Goal: Task Accomplishment & Management: Use online tool/utility

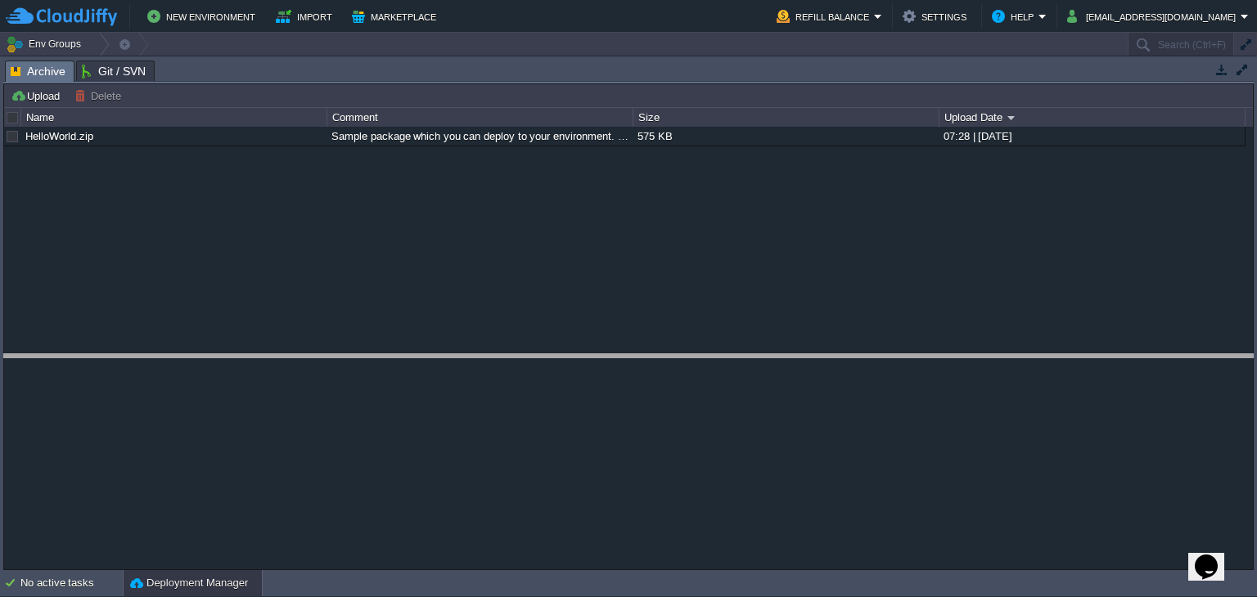
drag, startPoint x: 861, startPoint y: 83, endPoint x: 901, endPoint y: 376, distance: 296.5
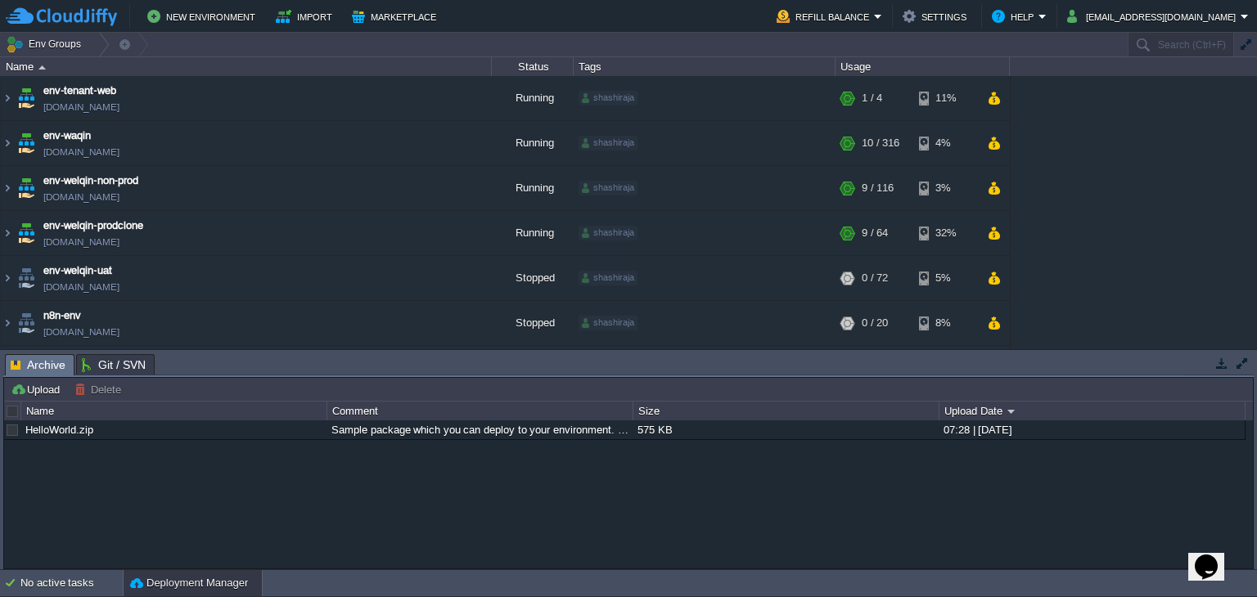
click at [0, 190] on table "env-tenant-web [DOMAIN_NAME] Running shashiraja + Add to Env Group RAM 9% CPU 2…" at bounding box center [505, 278] width 1011 height 405
click at [6, 189] on img at bounding box center [7, 188] width 13 height 44
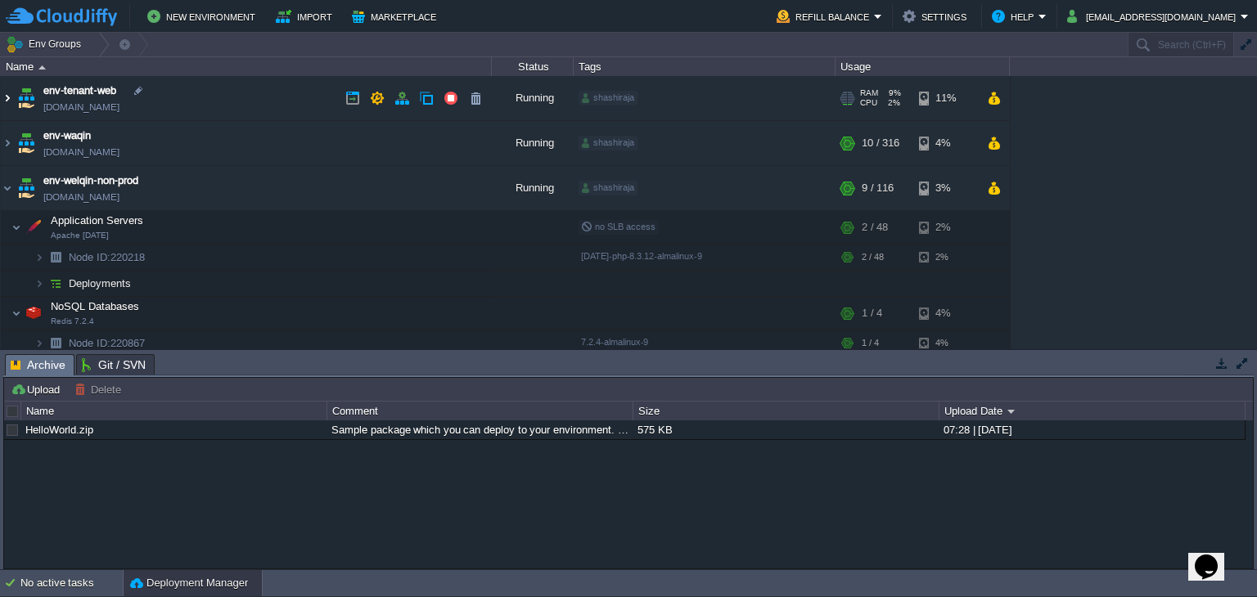
click at [3, 104] on img at bounding box center [7, 98] width 13 height 44
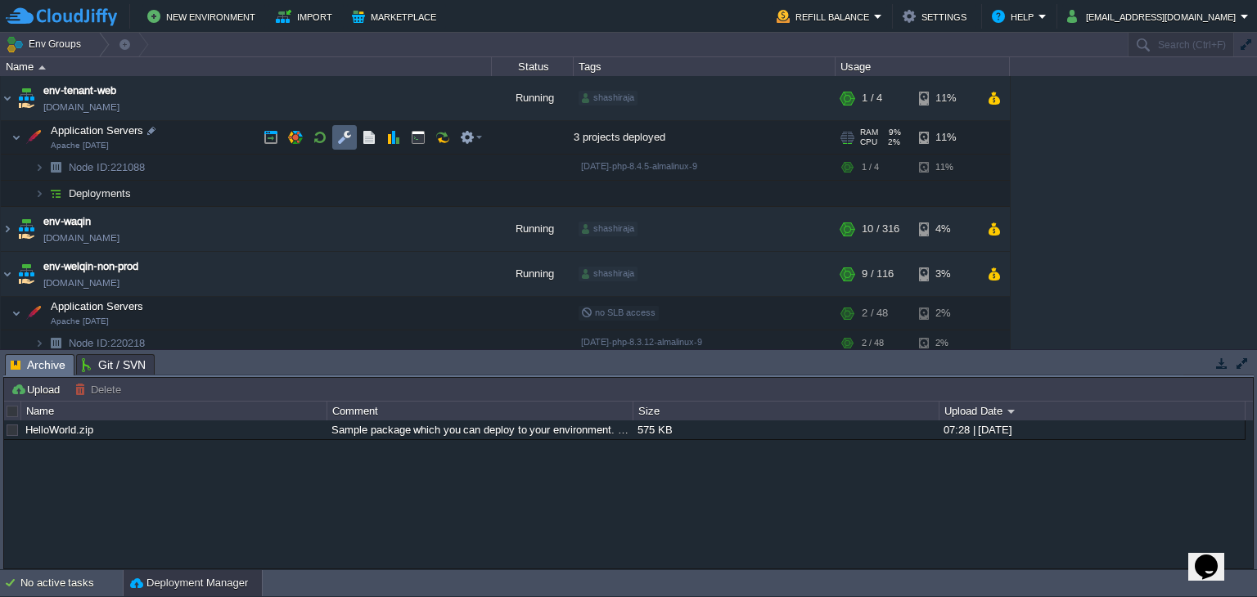
click at [337, 136] on button "button" at bounding box center [344, 137] width 15 height 15
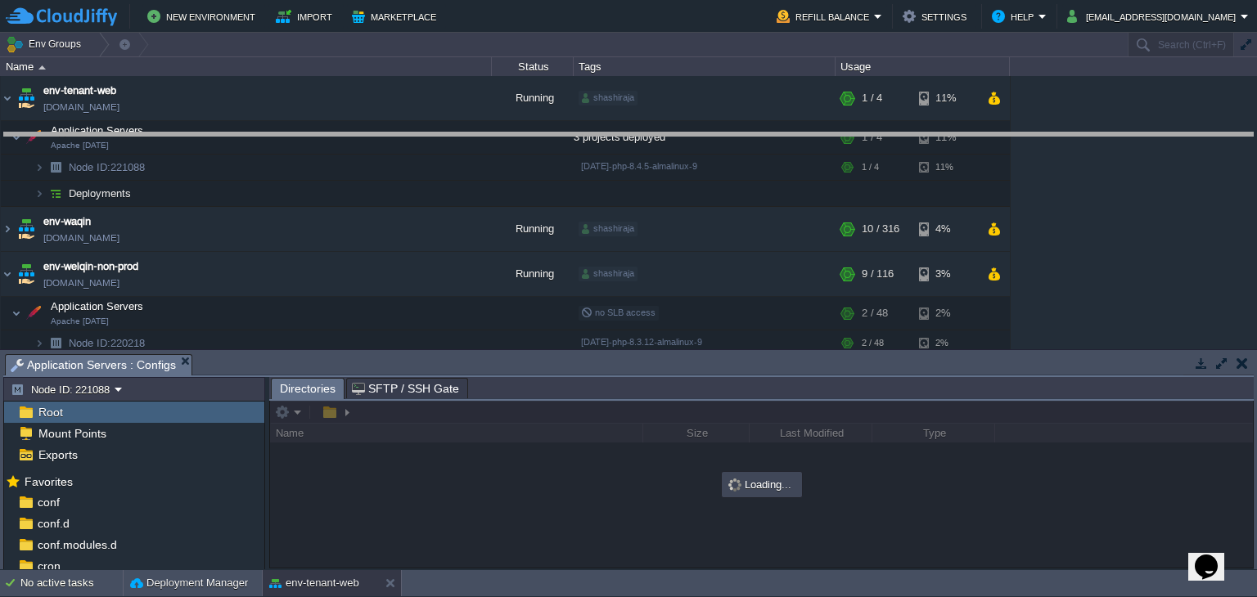
drag, startPoint x: 407, startPoint y: 372, endPoint x: 407, endPoint y: 150, distance: 221.8
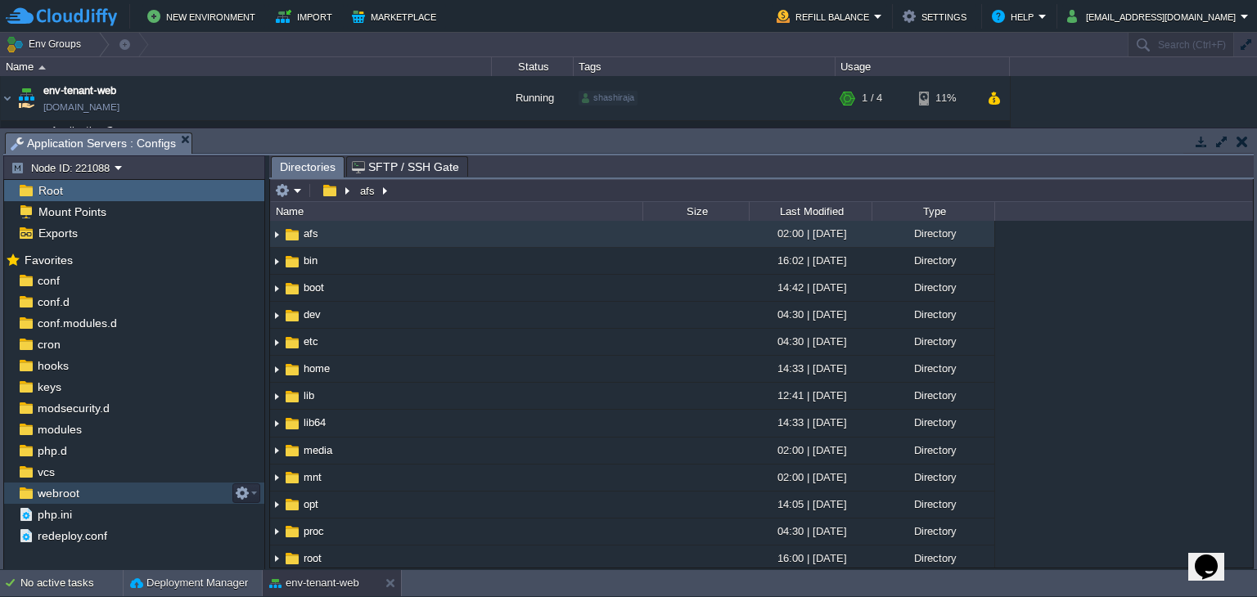
click at [112, 489] on div "webroot" at bounding box center [134, 493] width 260 height 21
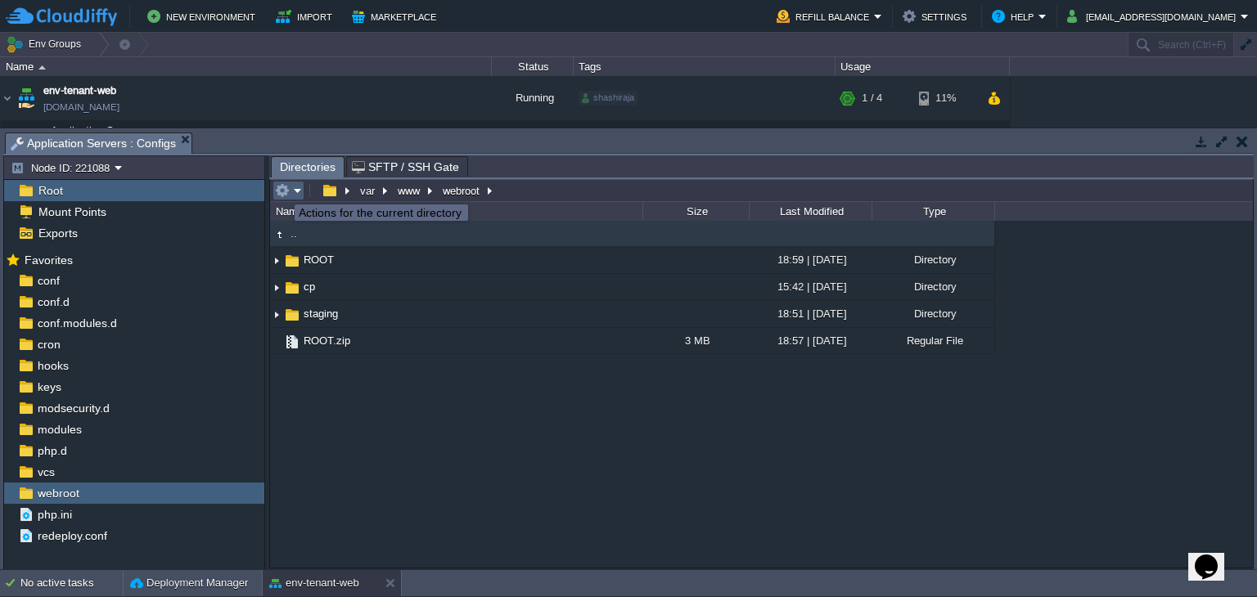
click at [282, 190] on button "button" at bounding box center [282, 190] width 15 height 15
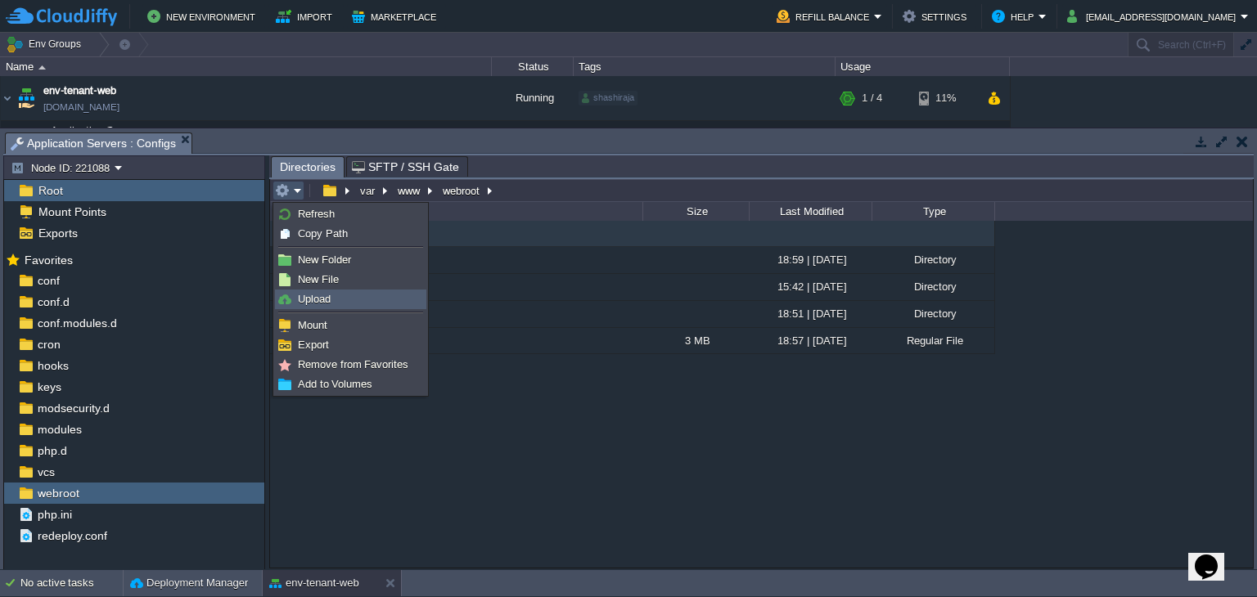
click at [318, 303] on span "Upload" at bounding box center [314, 299] width 33 height 12
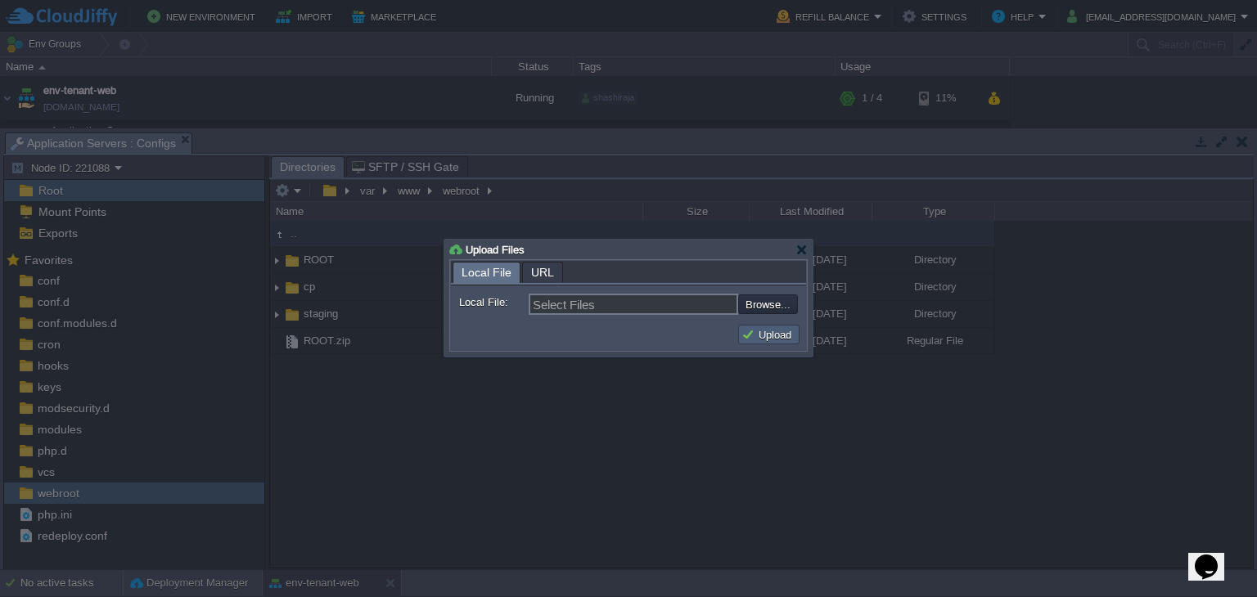
click at [771, 332] on button "Upload" at bounding box center [769, 334] width 55 height 15
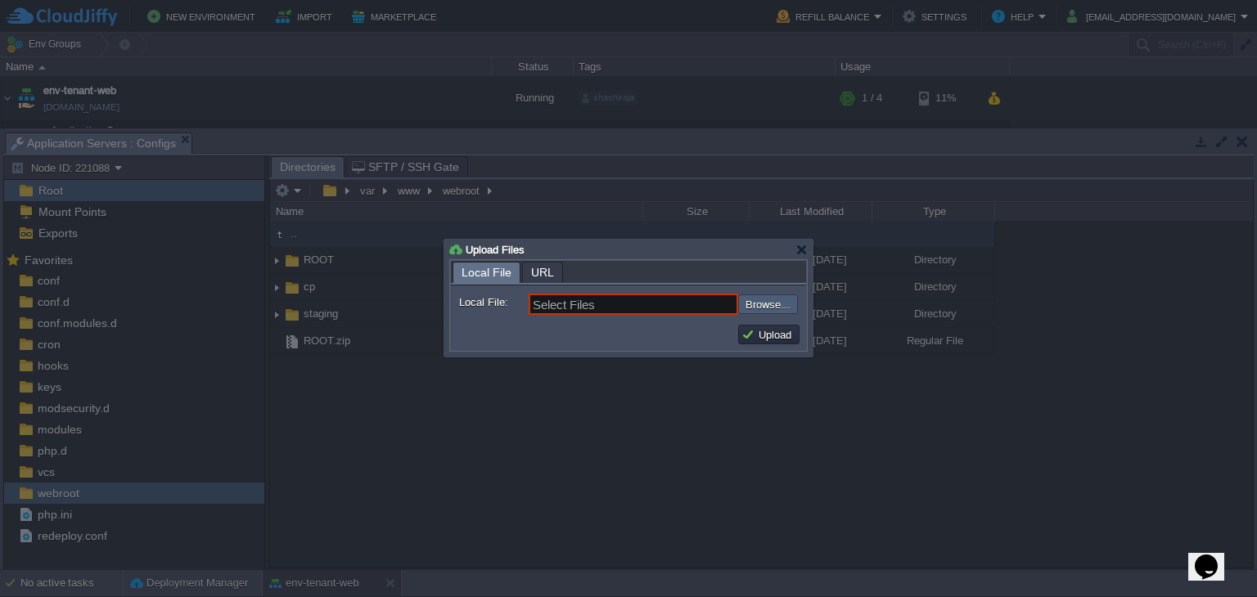
click at [754, 305] on input "file" at bounding box center [694, 305] width 207 height 20
type input "C:\fakepath\staging.zip"
type input "staging.zip"
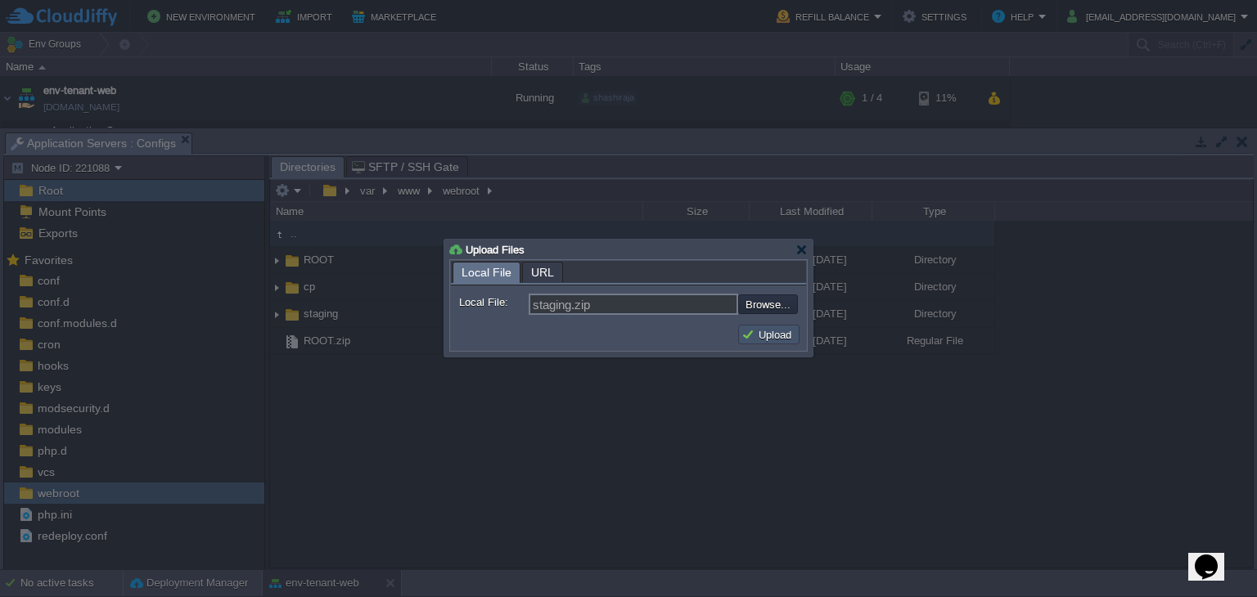
click at [767, 331] on button "Upload" at bounding box center [769, 334] width 55 height 15
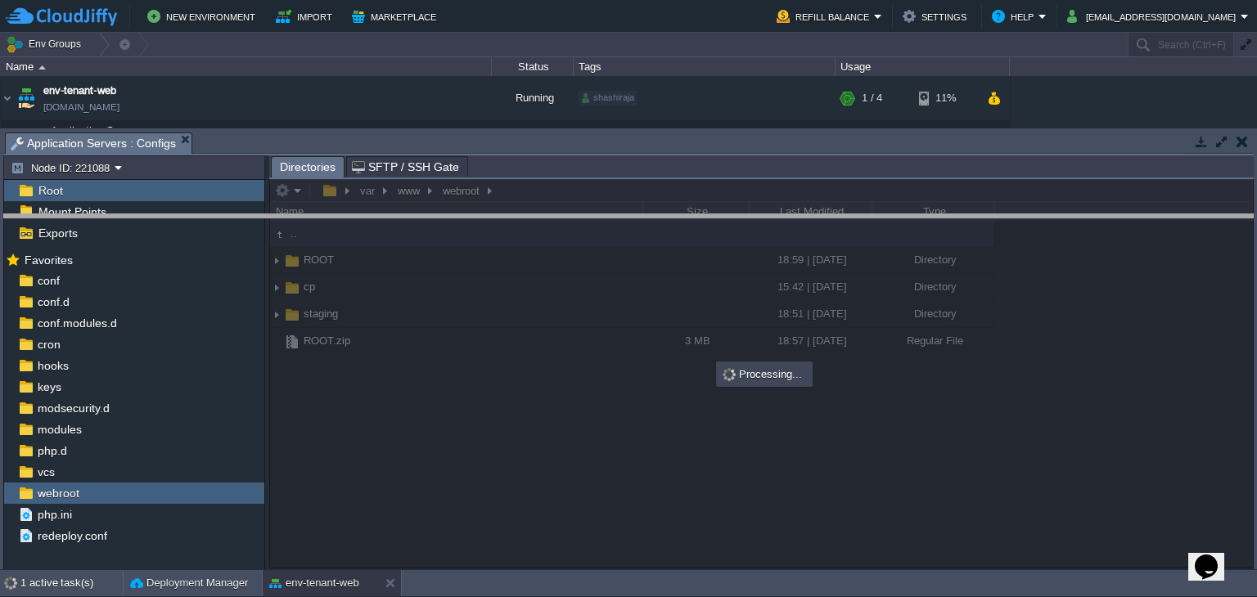
drag, startPoint x: 540, startPoint y: 151, endPoint x: 547, endPoint y: 234, distance: 82.9
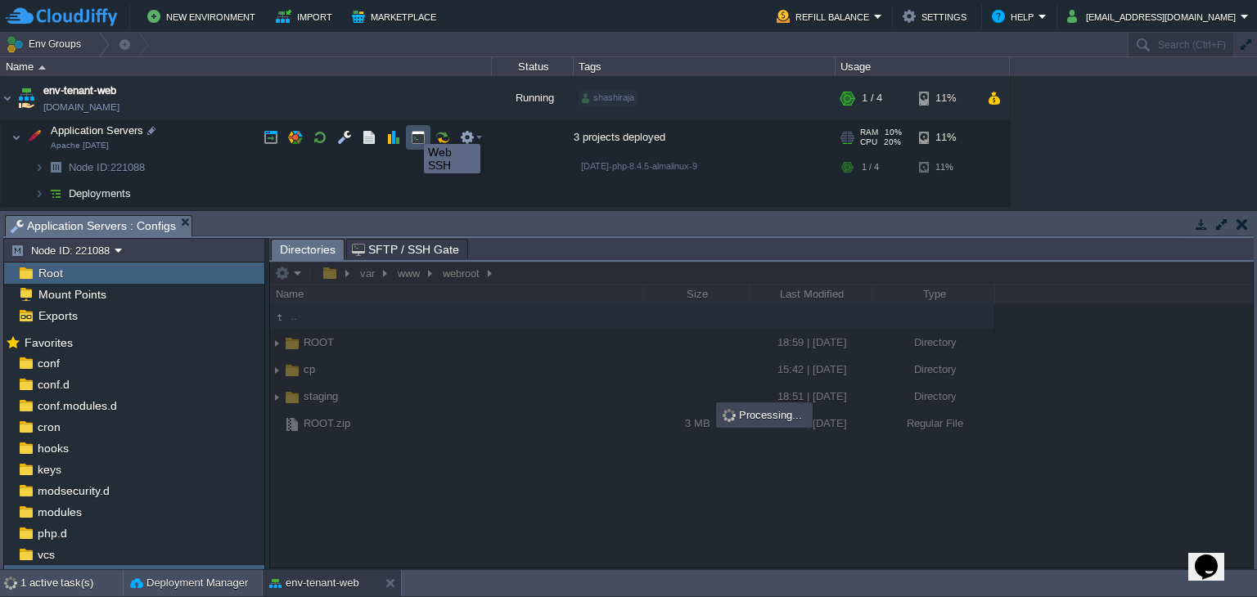
click at [412, 130] on button "button" at bounding box center [418, 137] width 15 height 15
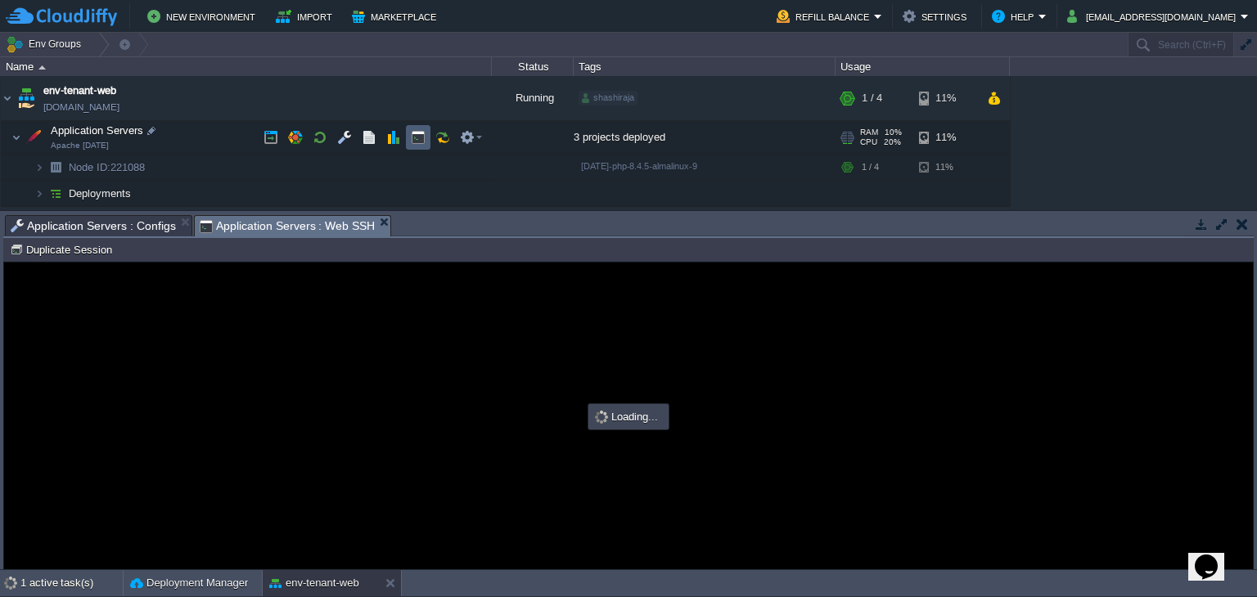
type input "#000000"
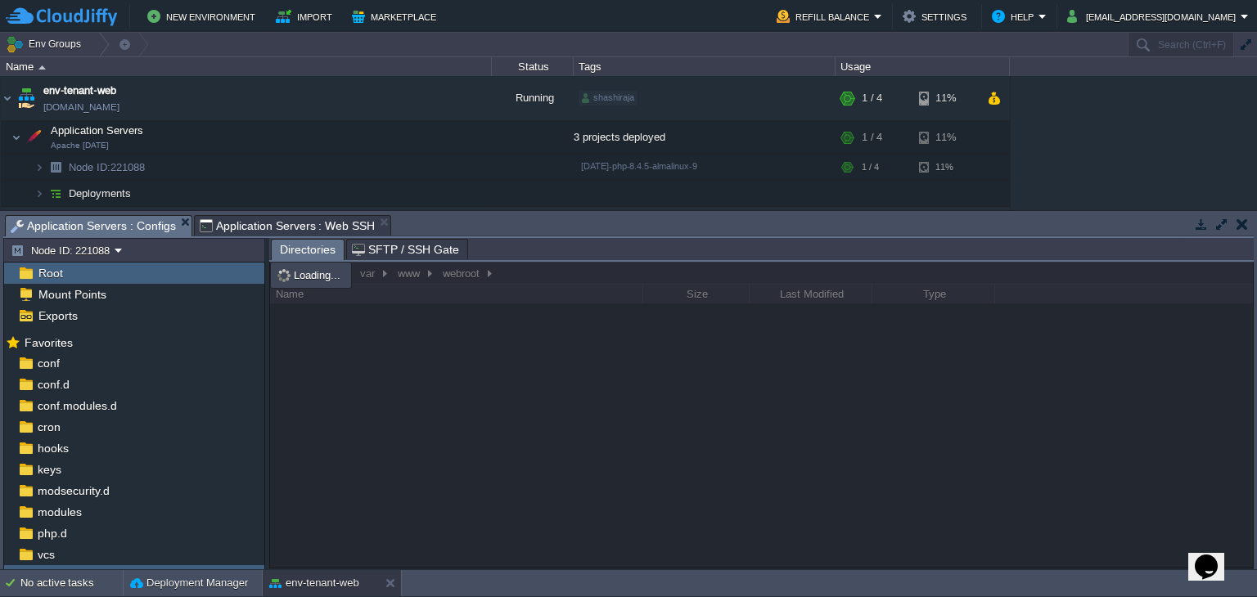
click at [111, 230] on span "Application Servers : Configs" at bounding box center [93, 226] width 165 height 20
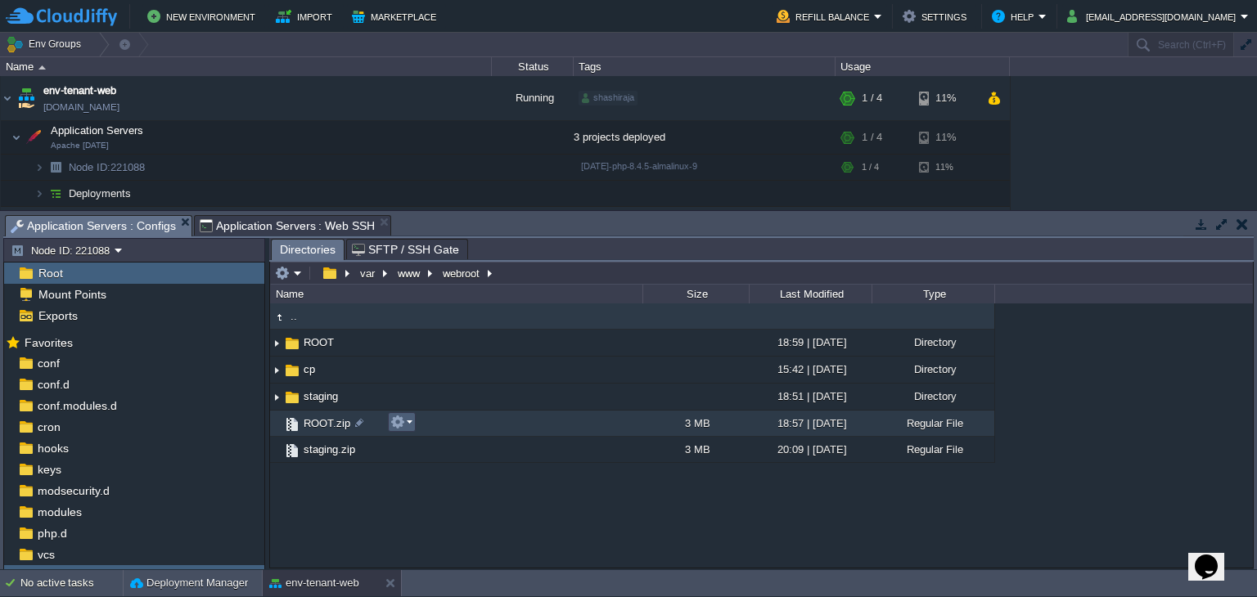
click at [404, 423] on button "button" at bounding box center [397, 422] width 15 height 15
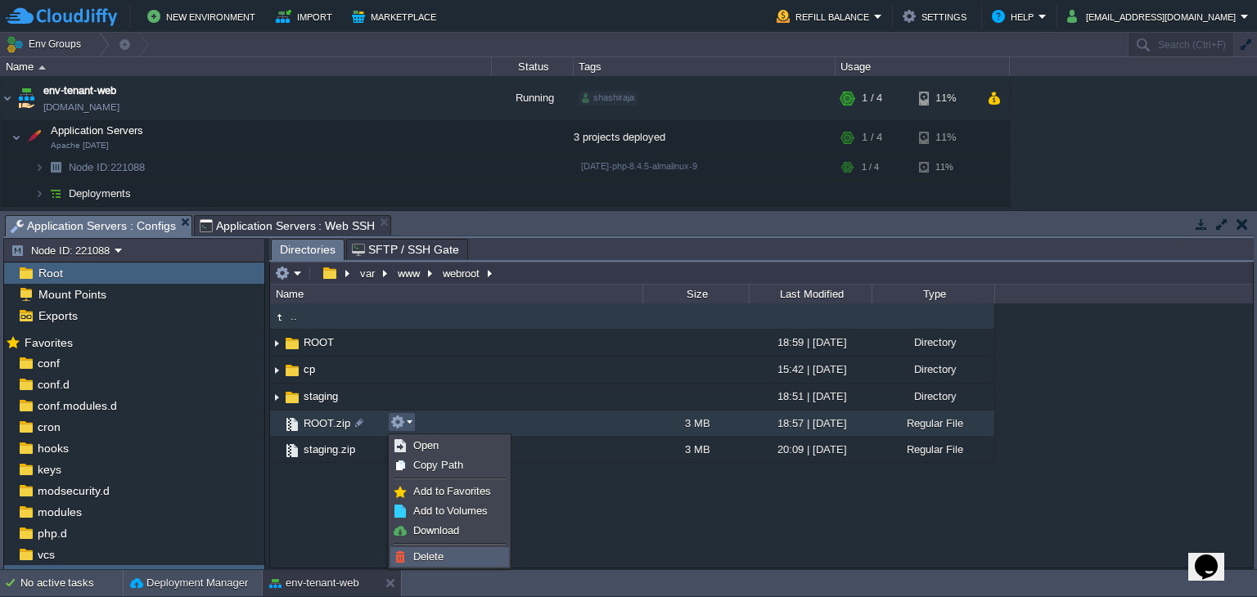
click at [439, 551] on span "Delete" at bounding box center [428, 557] width 30 height 12
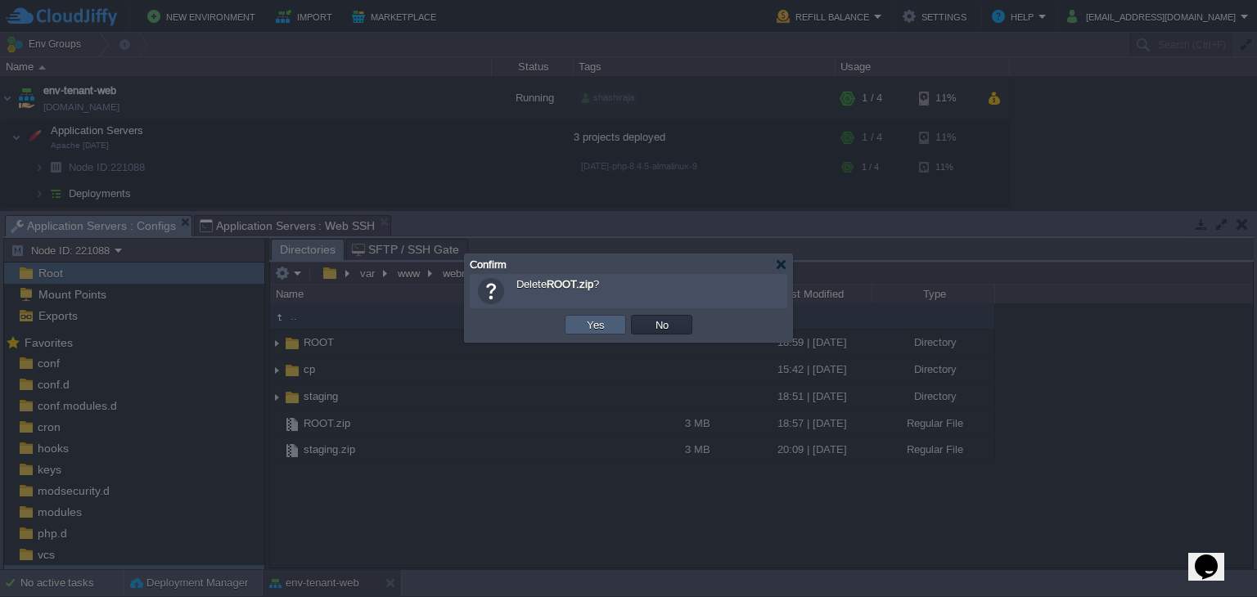
click at [580, 327] on td "Yes" at bounding box center [595, 325] width 61 height 20
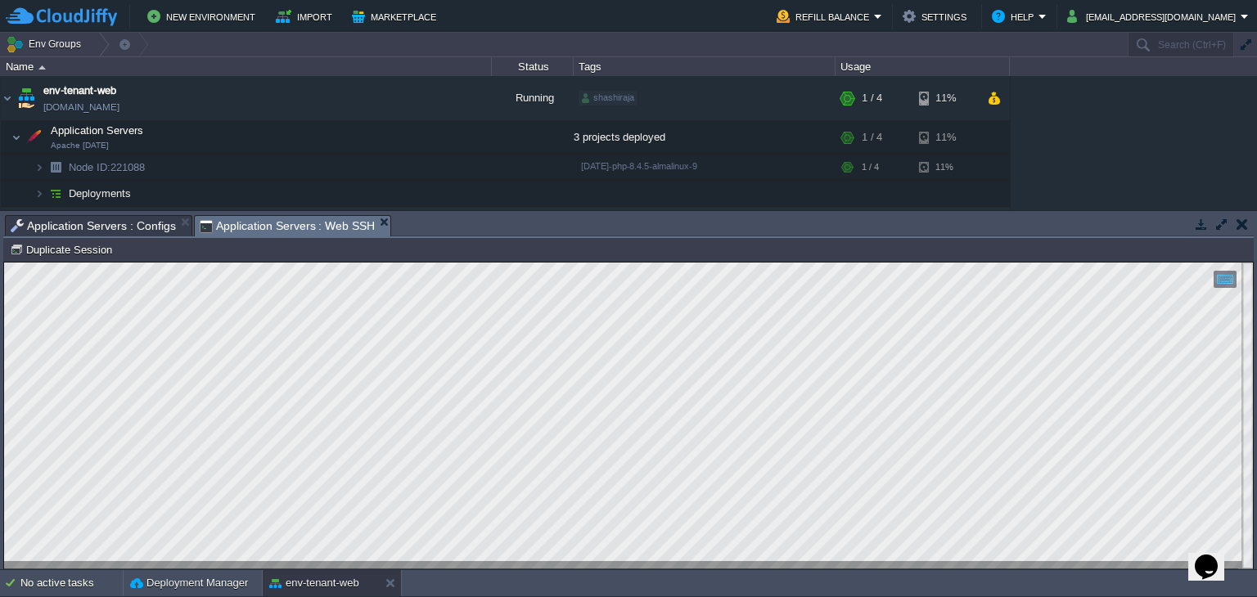
click at [278, 217] on span "Application Servers : Web SSH" at bounding box center [288, 226] width 176 height 20
click at [122, 223] on span "Application Servers : Configs" at bounding box center [93, 226] width 165 height 20
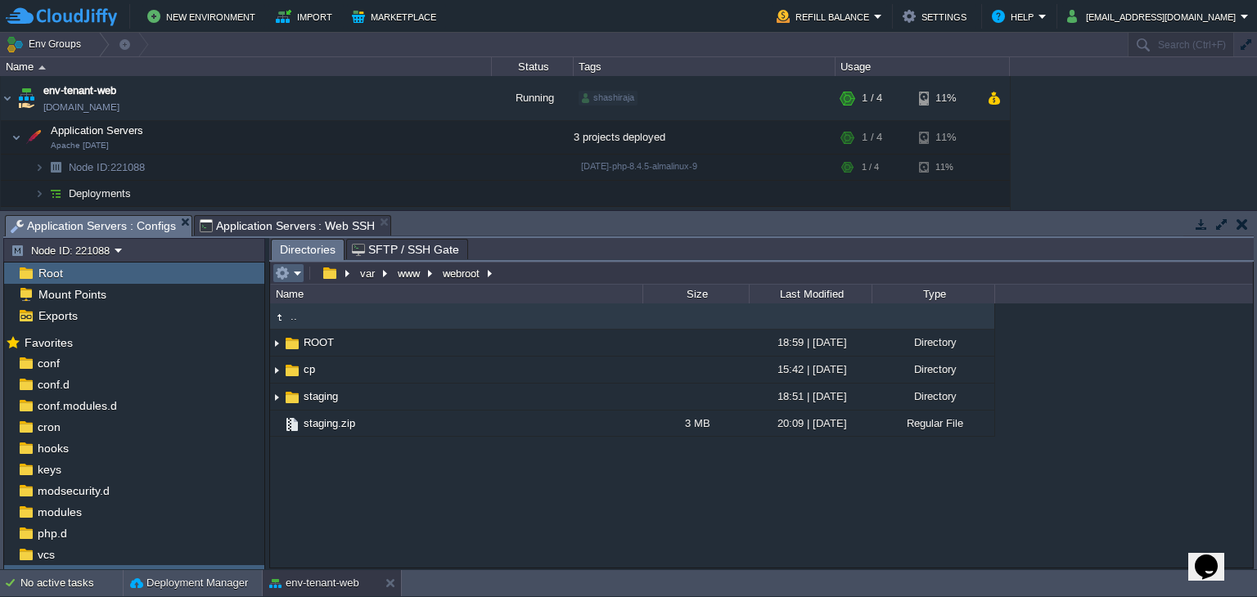
click at [288, 268] on button "button" at bounding box center [282, 273] width 15 height 15
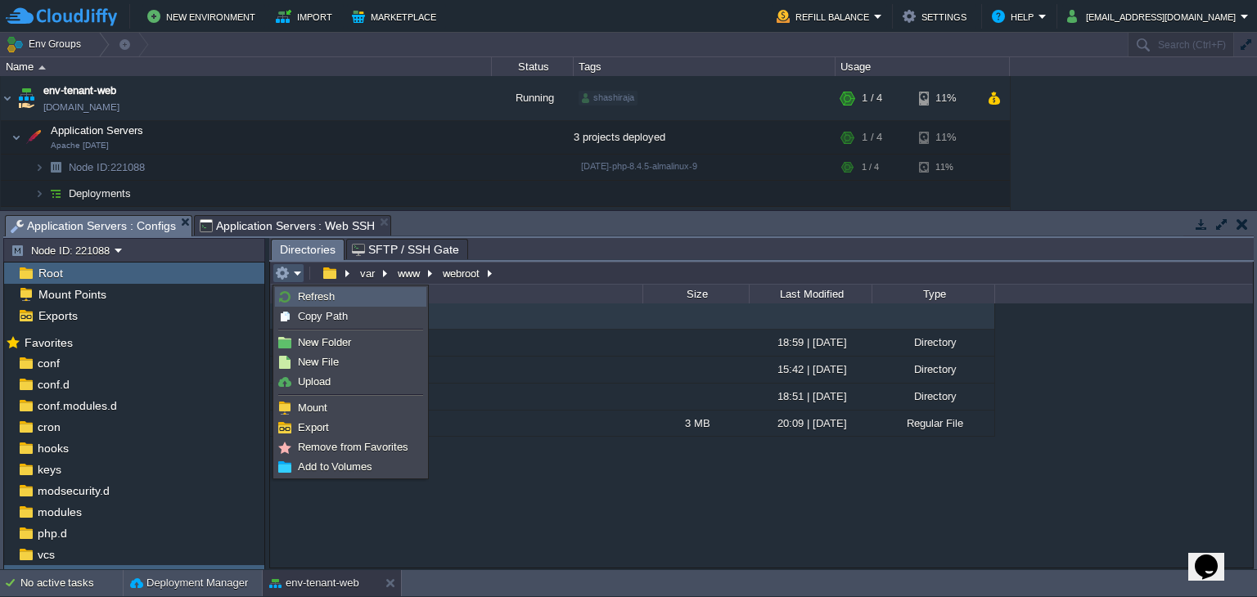
click at [320, 298] on span "Refresh" at bounding box center [316, 297] width 37 height 12
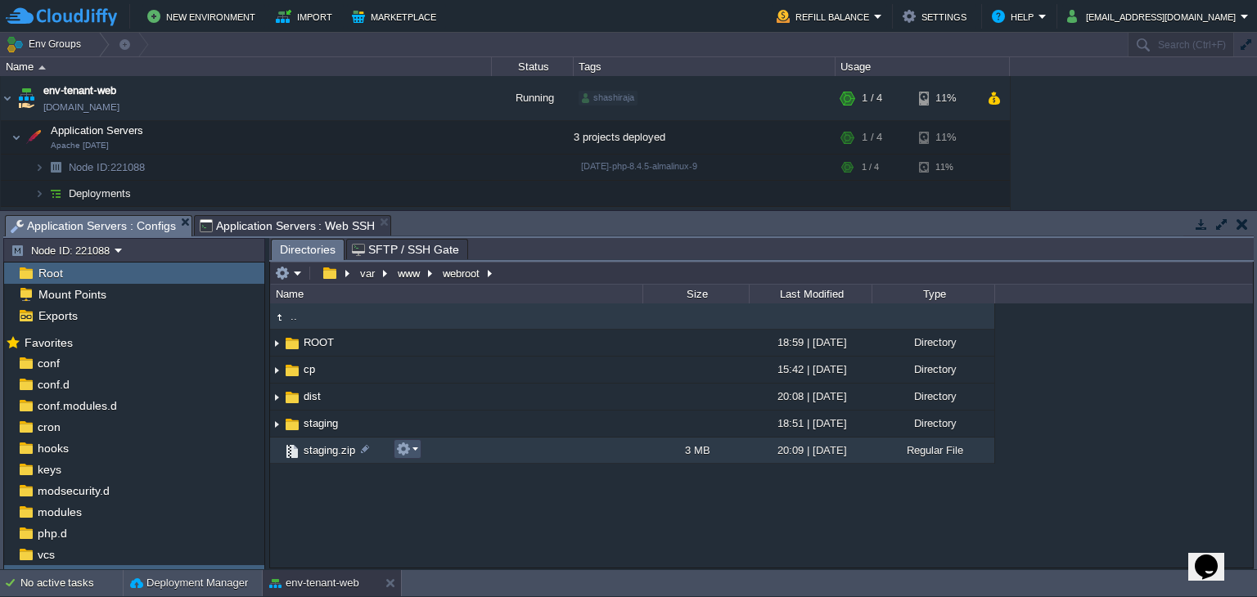
click at [405, 453] on button "button" at bounding box center [403, 449] width 15 height 15
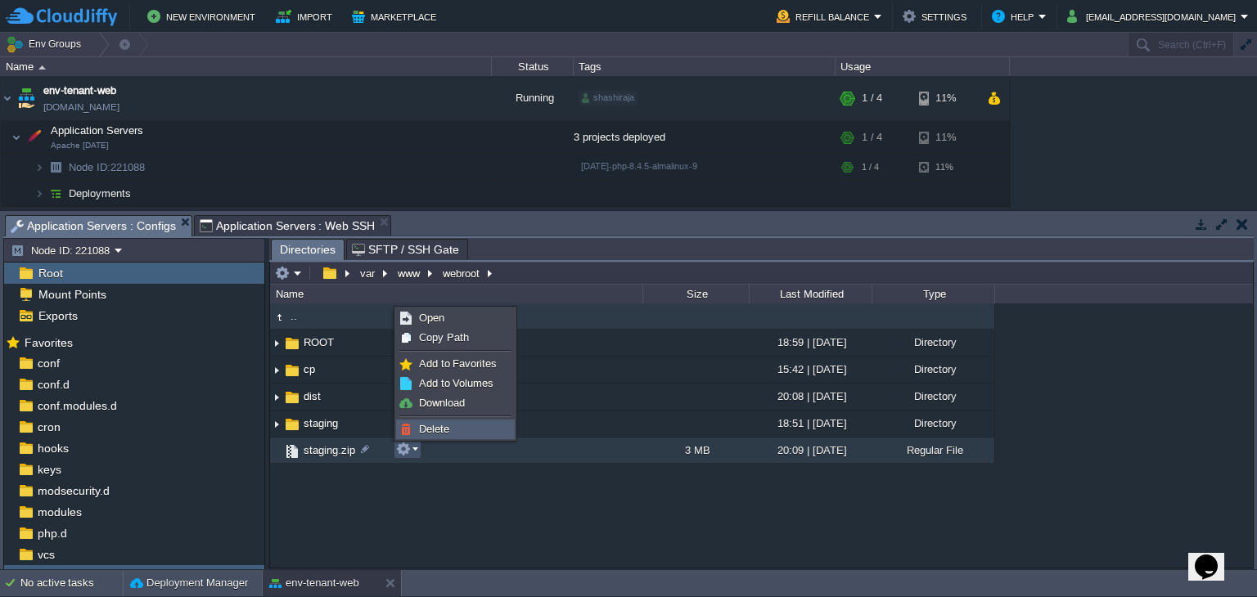
click at [409, 422] on link "Delete" at bounding box center [455, 430] width 117 height 18
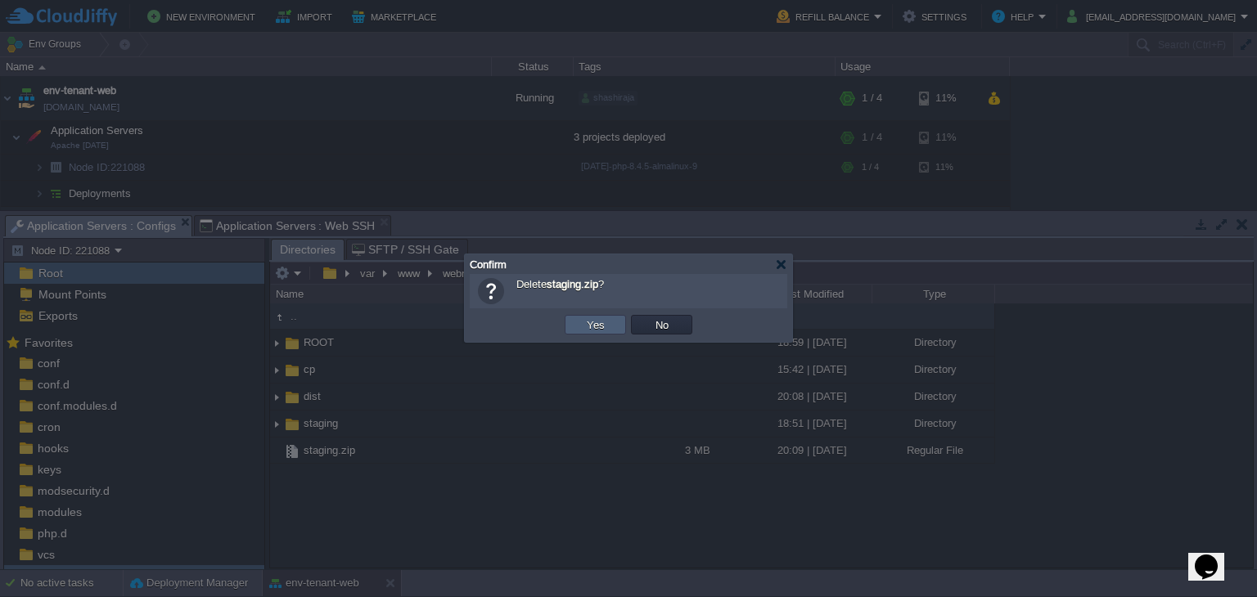
click at [583, 331] on button "Yes" at bounding box center [596, 325] width 28 height 15
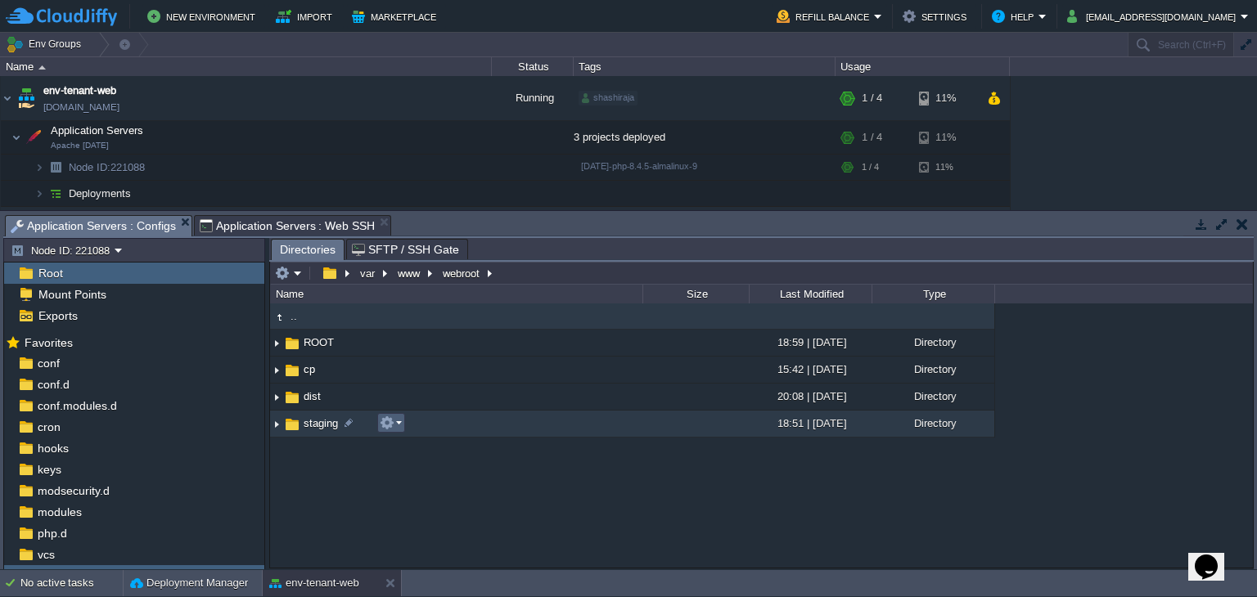
click at [380, 419] on button "button" at bounding box center [387, 423] width 15 height 15
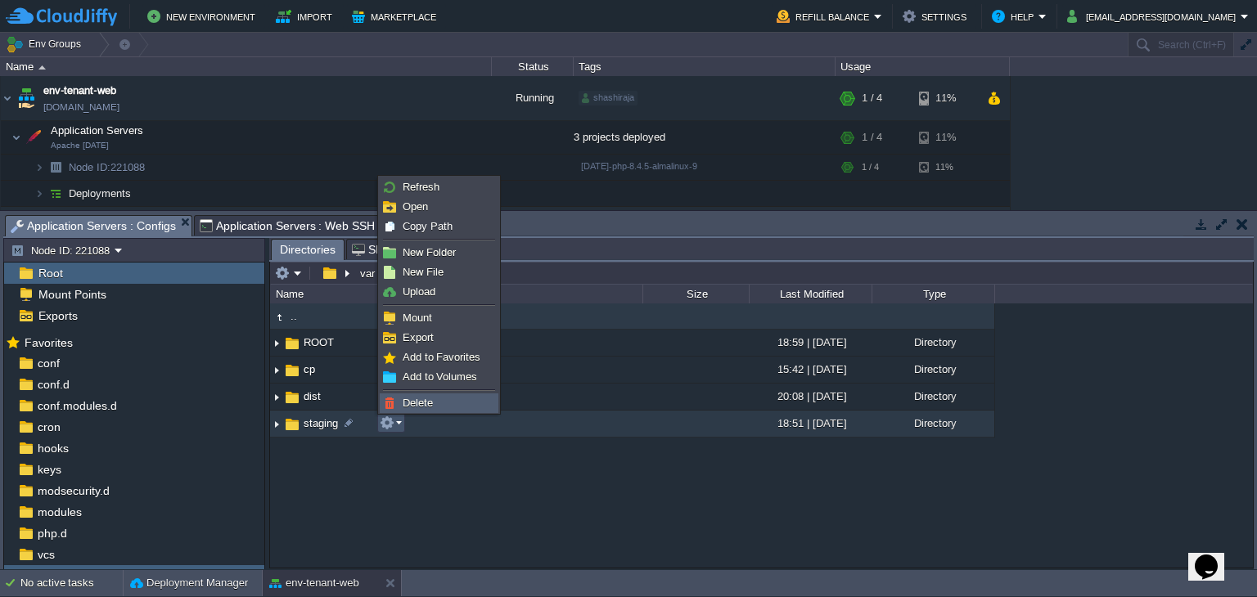
click at [410, 407] on span "Delete" at bounding box center [418, 403] width 30 height 12
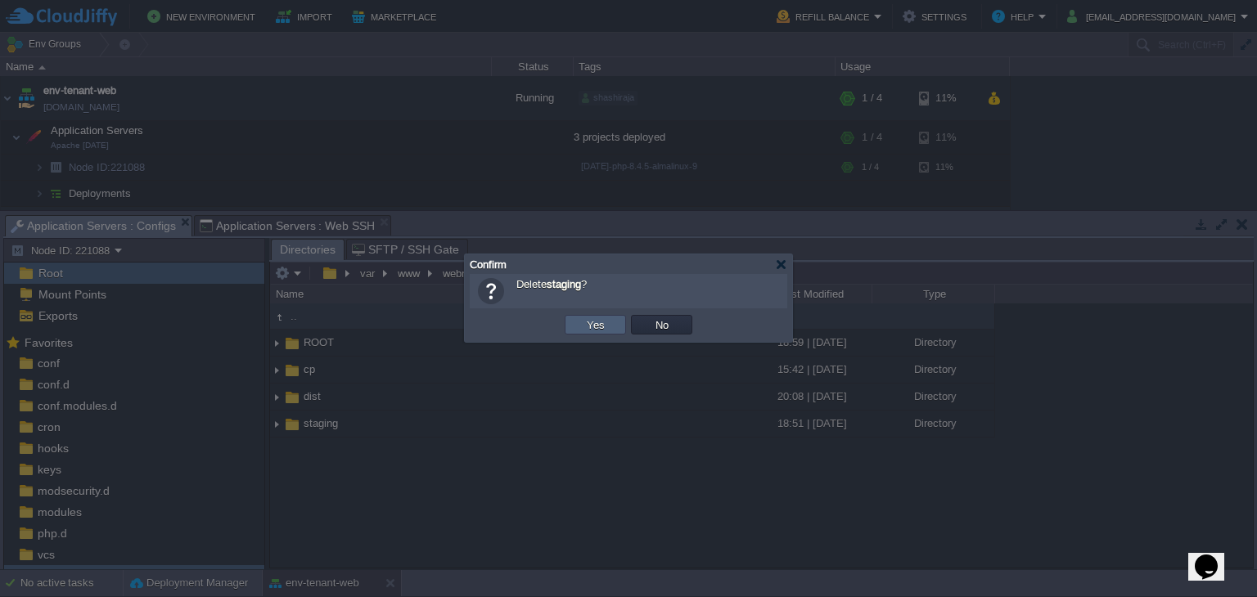
click at [573, 330] on td "Yes" at bounding box center [595, 325] width 61 height 20
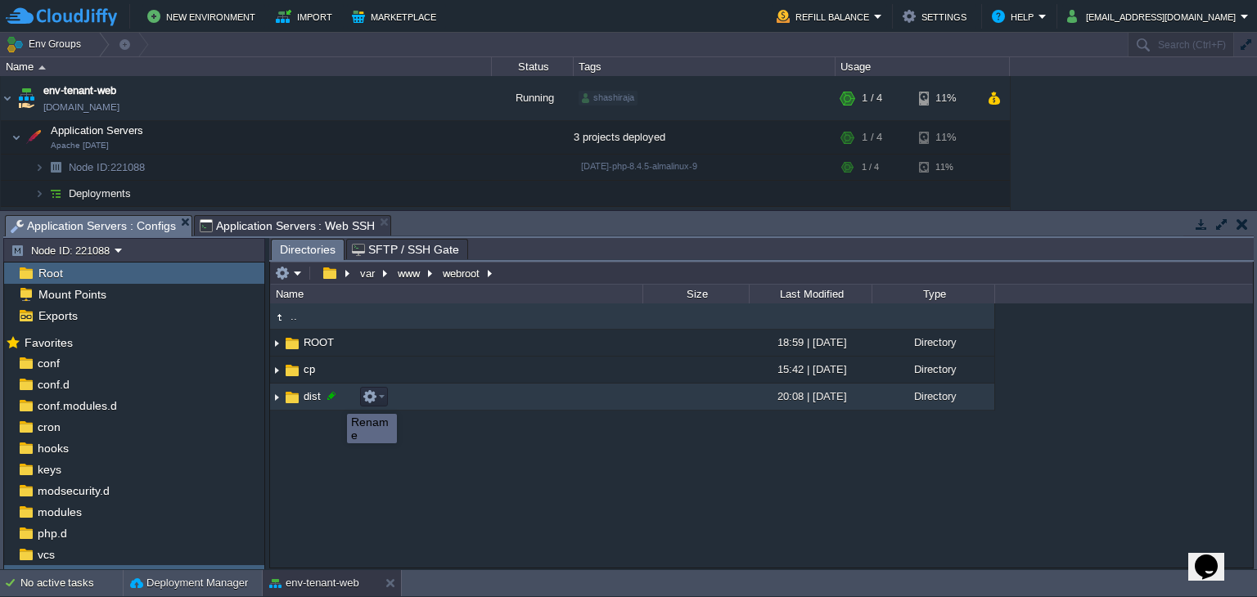
click at [334, 399] on div at bounding box center [331, 396] width 15 height 15
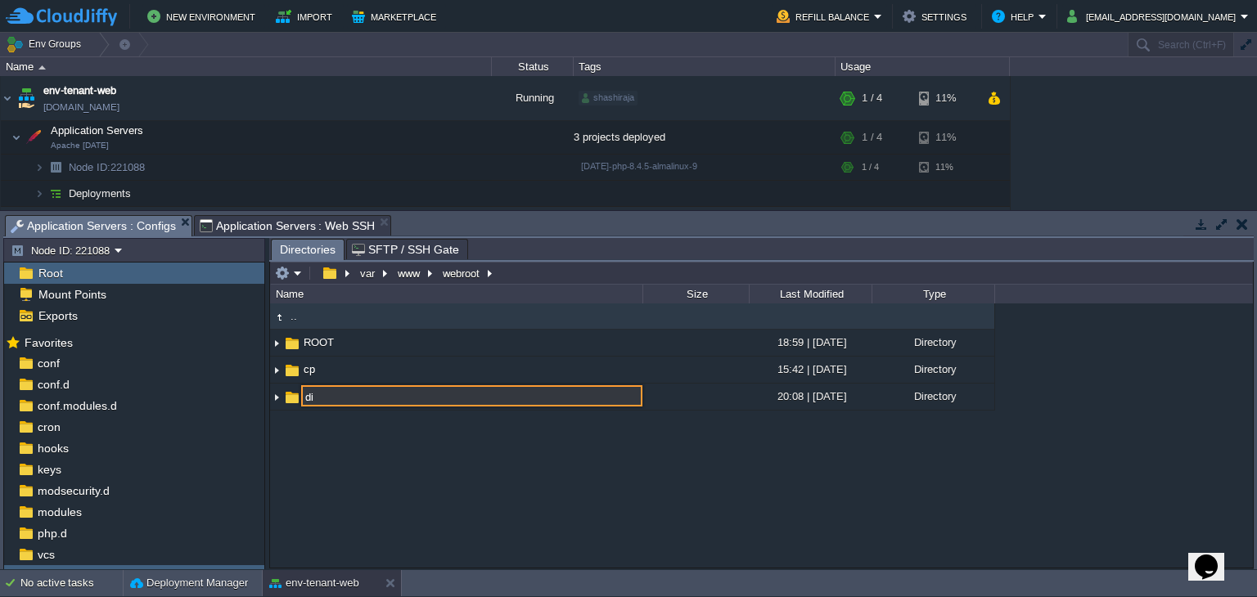
type input "d"
type input "staging"
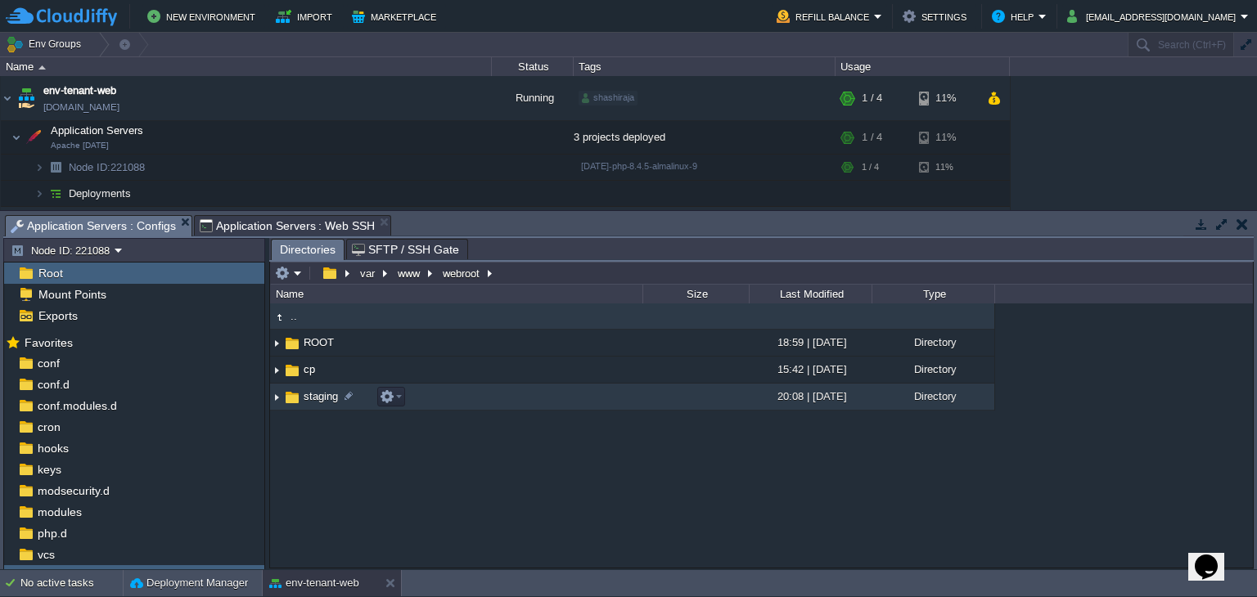
click at [272, 397] on img at bounding box center [276, 397] width 13 height 25
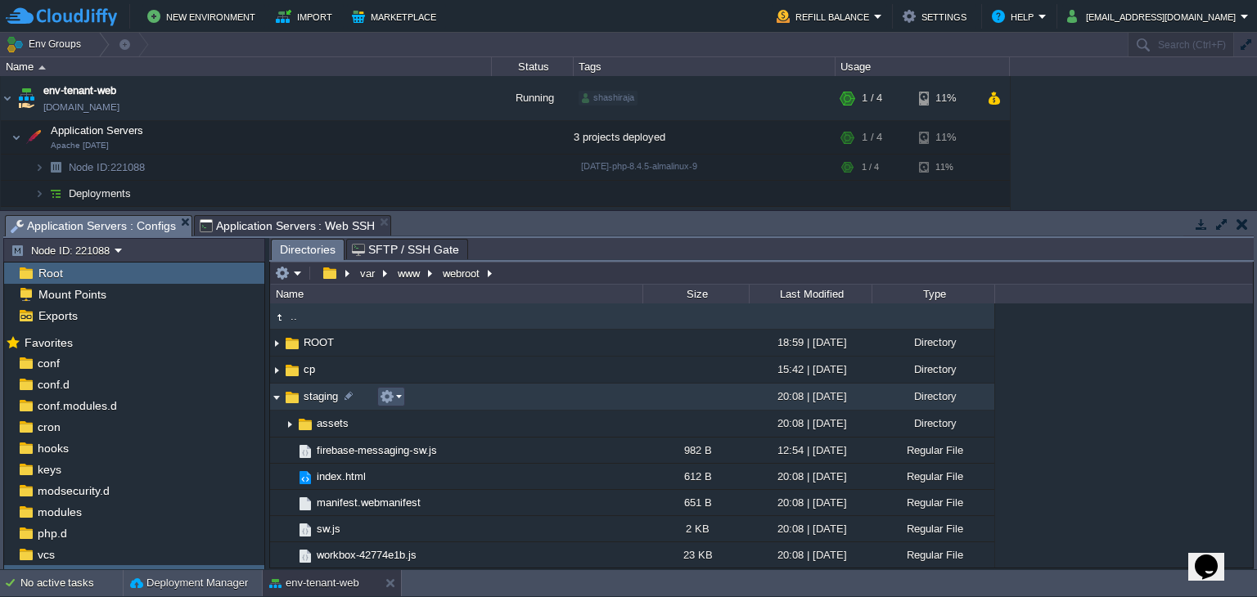
click at [393, 392] on button "button" at bounding box center [387, 397] width 15 height 15
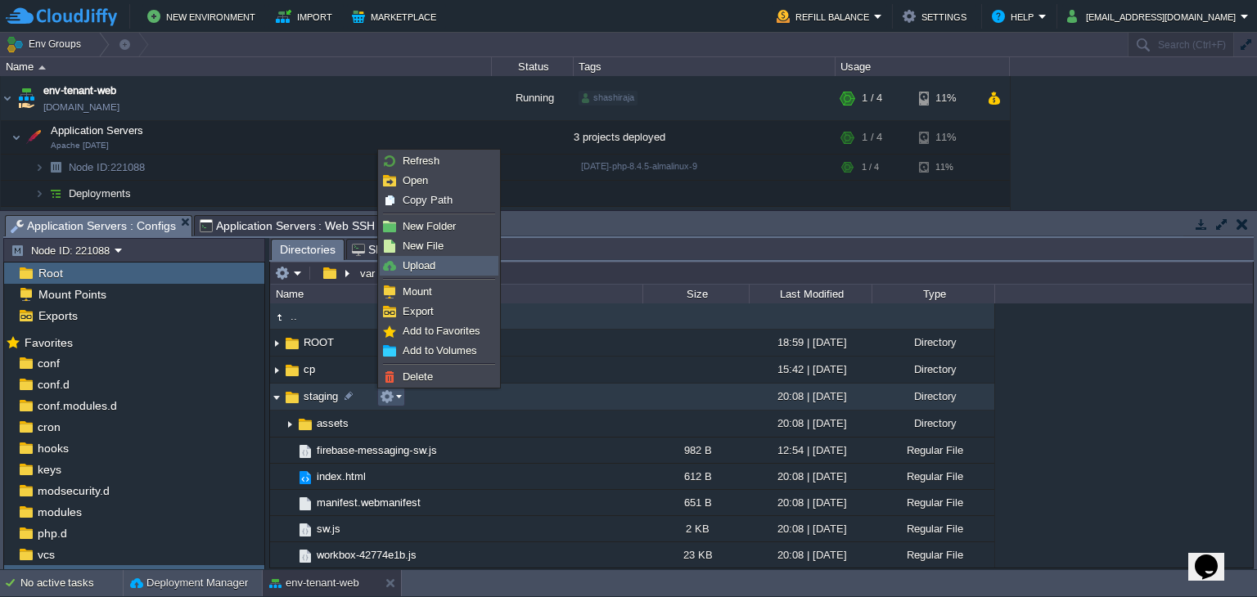
click at [423, 259] on span "Upload" at bounding box center [419, 265] width 33 height 12
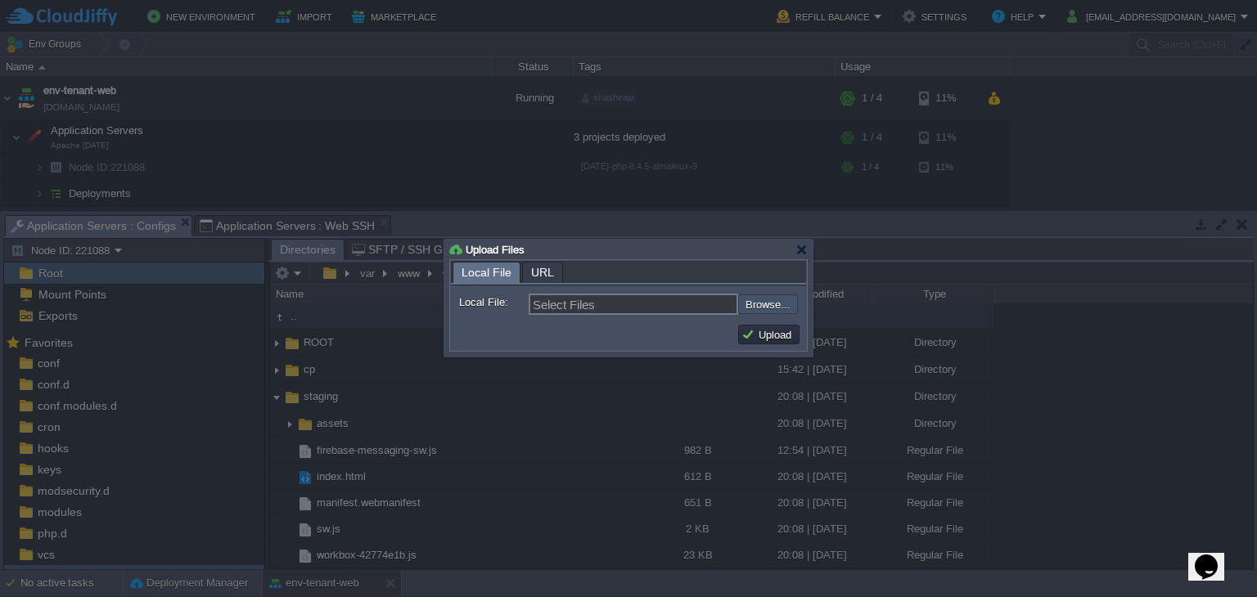
click at [764, 300] on input "file" at bounding box center [694, 305] width 207 height 20
type input "C:\fakepath\staging"
type input "staging"
click at [772, 331] on button "Upload" at bounding box center [769, 334] width 55 height 15
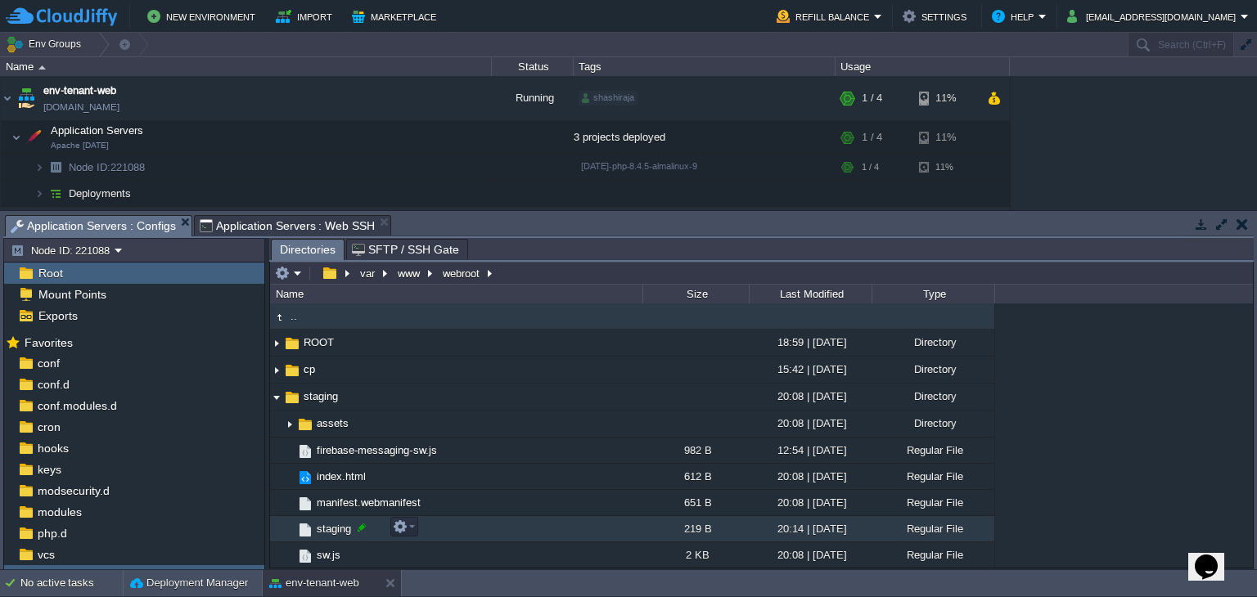
click at [364, 528] on div at bounding box center [361, 528] width 15 height 15
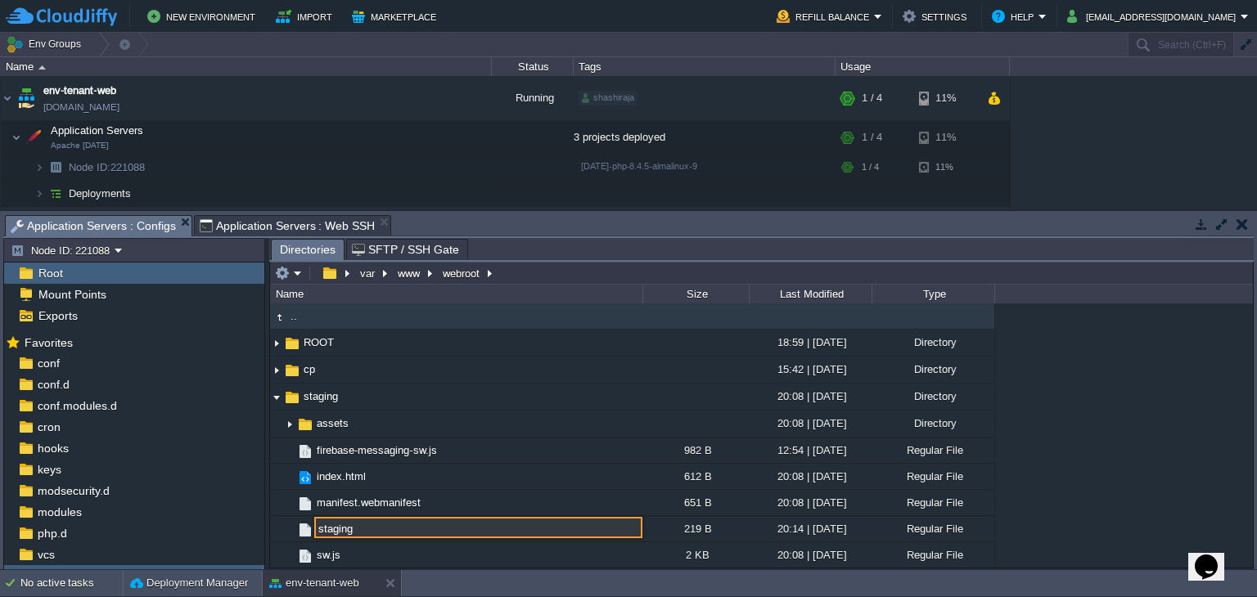
click at [357, 528] on input "staging" at bounding box center [478, 527] width 328 height 21
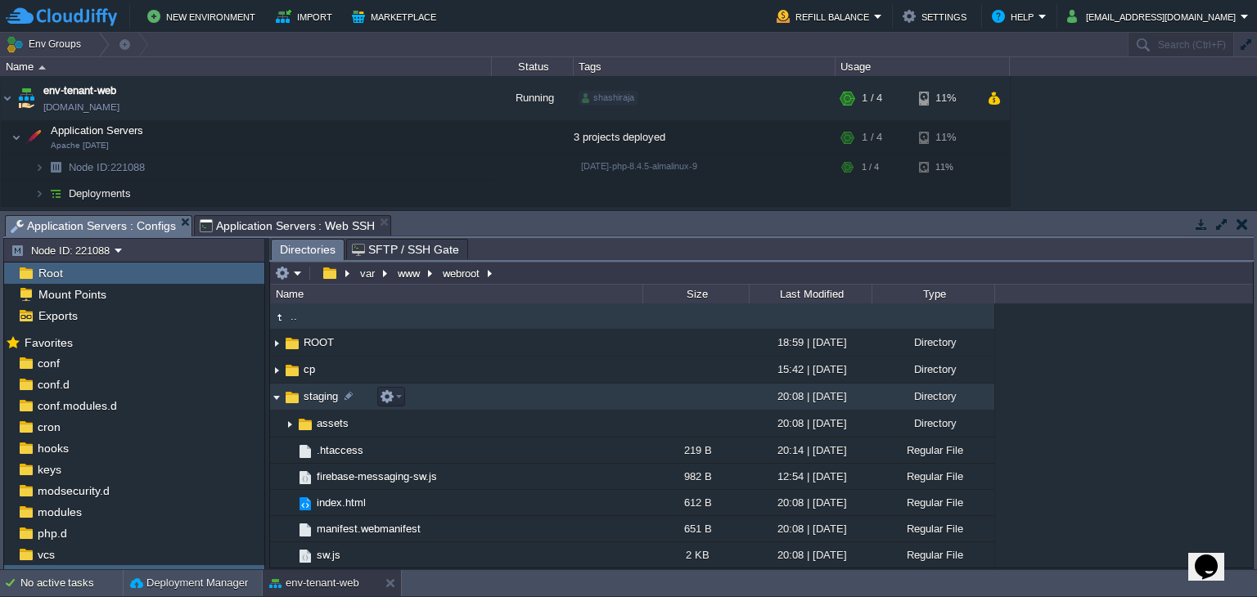
click at [277, 399] on img at bounding box center [276, 397] width 13 height 25
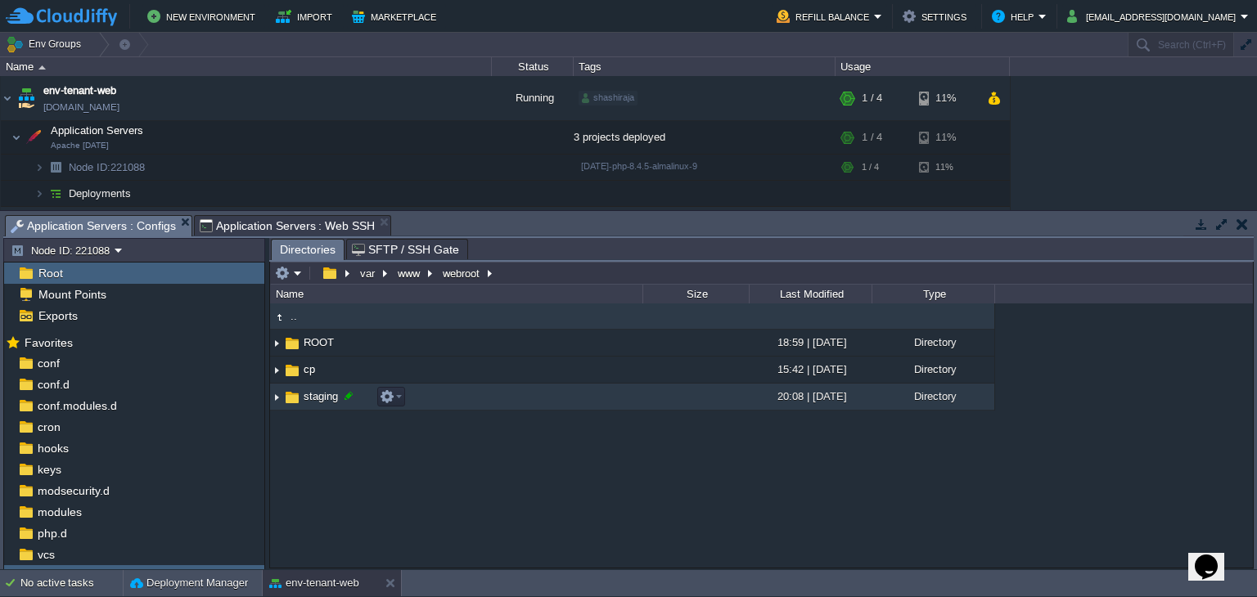
click at [341, 400] on div at bounding box center [348, 396] width 15 height 15
type input "staging"
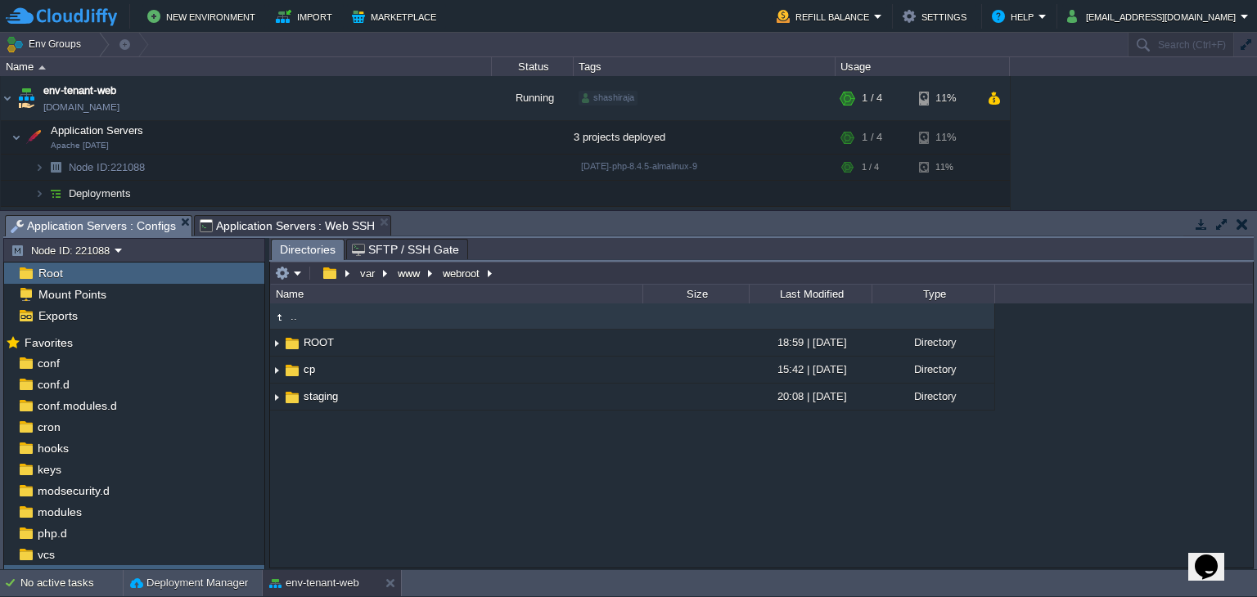
click at [333, 465] on div ".. ROOT 18:59 | [DATE] Directory cp 15:42 | [DATE] Directory staging 20:08 | [D…" at bounding box center [761, 436] width 983 height 264
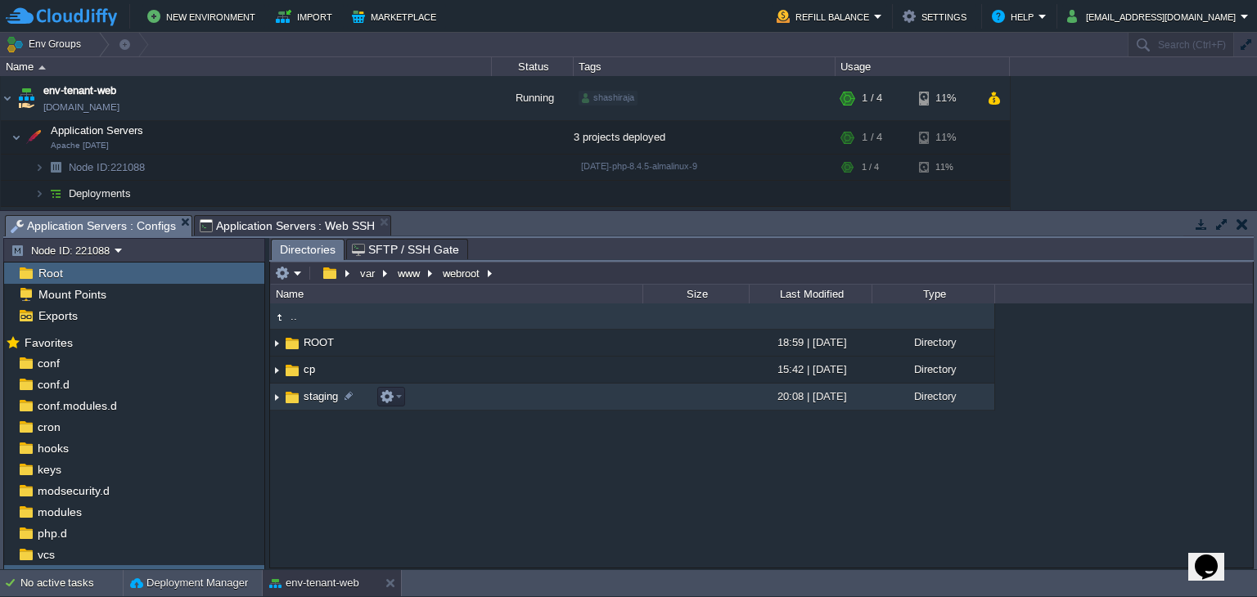
click at [276, 400] on img at bounding box center [276, 397] width 13 height 25
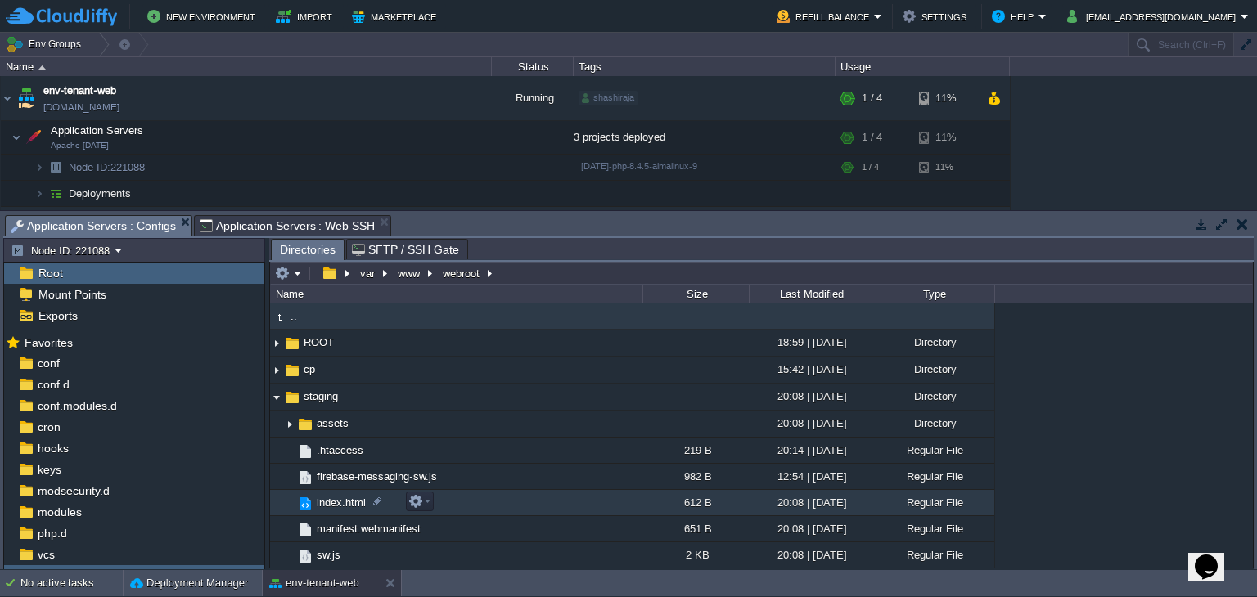
click at [319, 502] on span "index.html" at bounding box center [341, 503] width 54 height 14
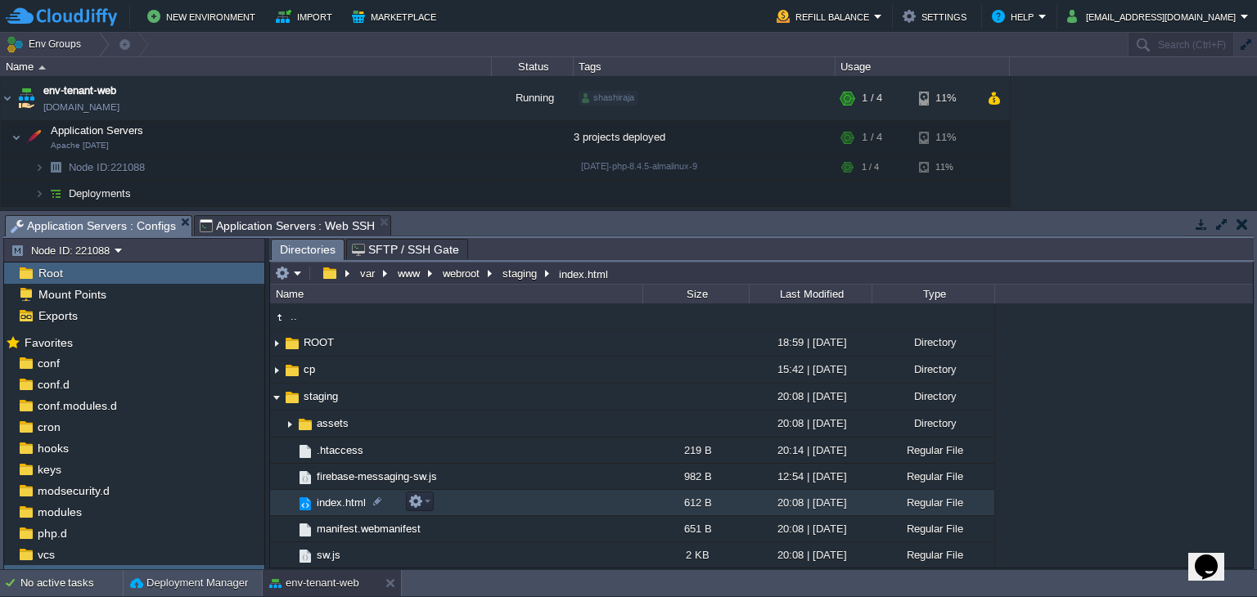
click at [319, 502] on span "index.html" at bounding box center [341, 503] width 54 height 14
click at [295, 250] on span "Directories" at bounding box center [308, 250] width 56 height 20
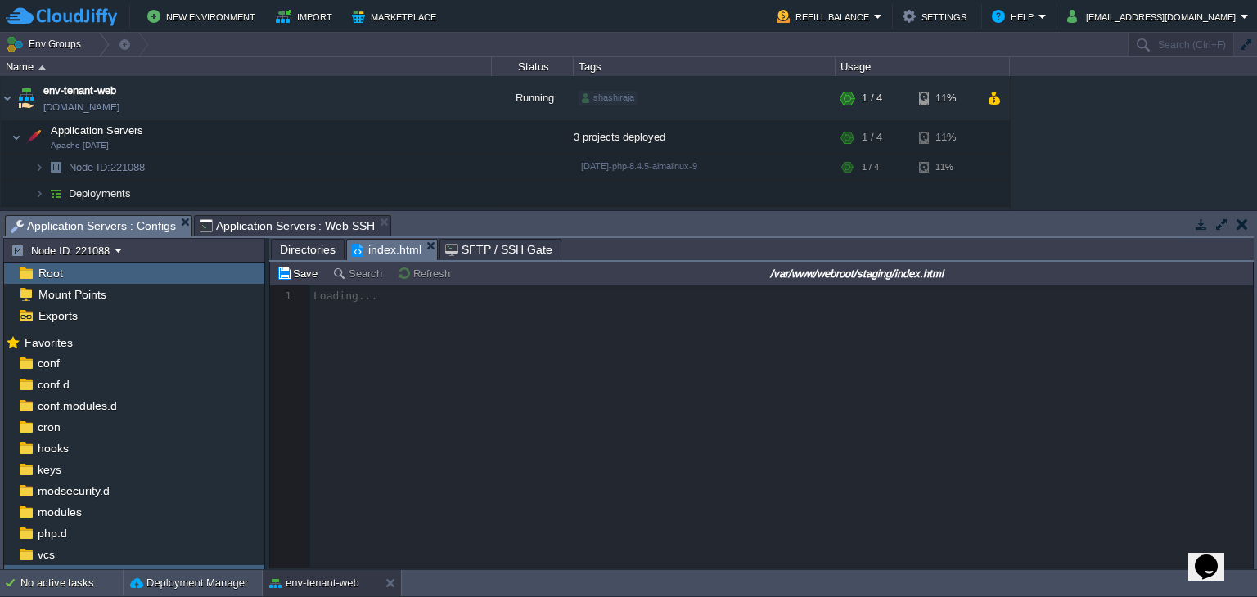
click at [371, 251] on span "index.html" at bounding box center [387, 250] width 70 height 20
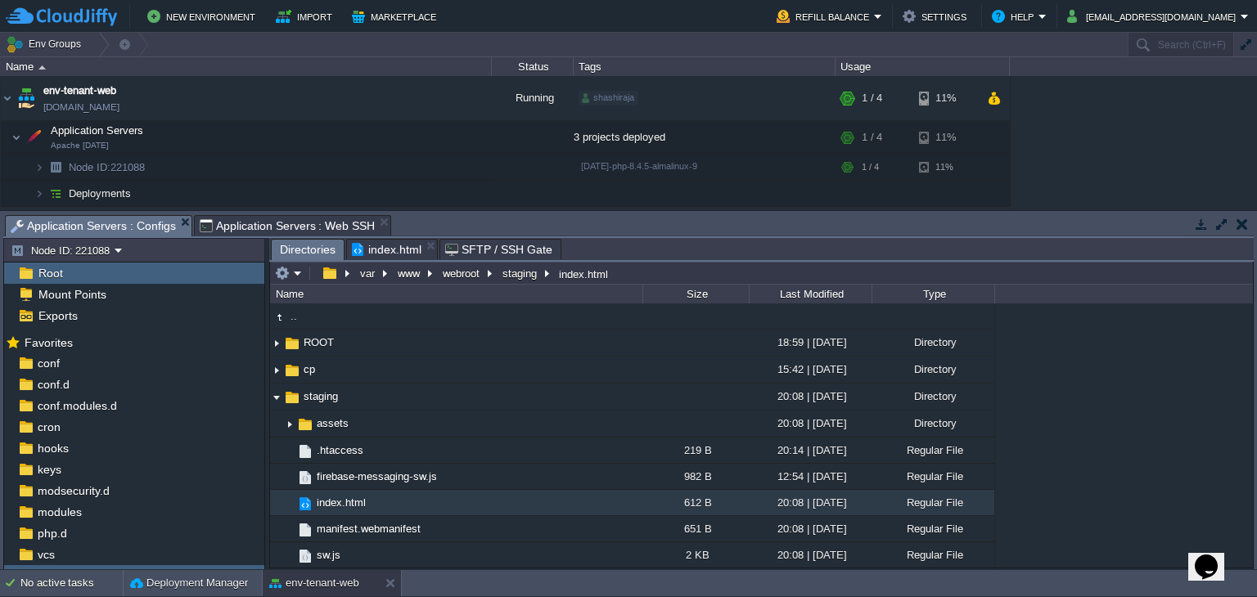
click at [308, 245] on span "Directories" at bounding box center [308, 250] width 56 height 20
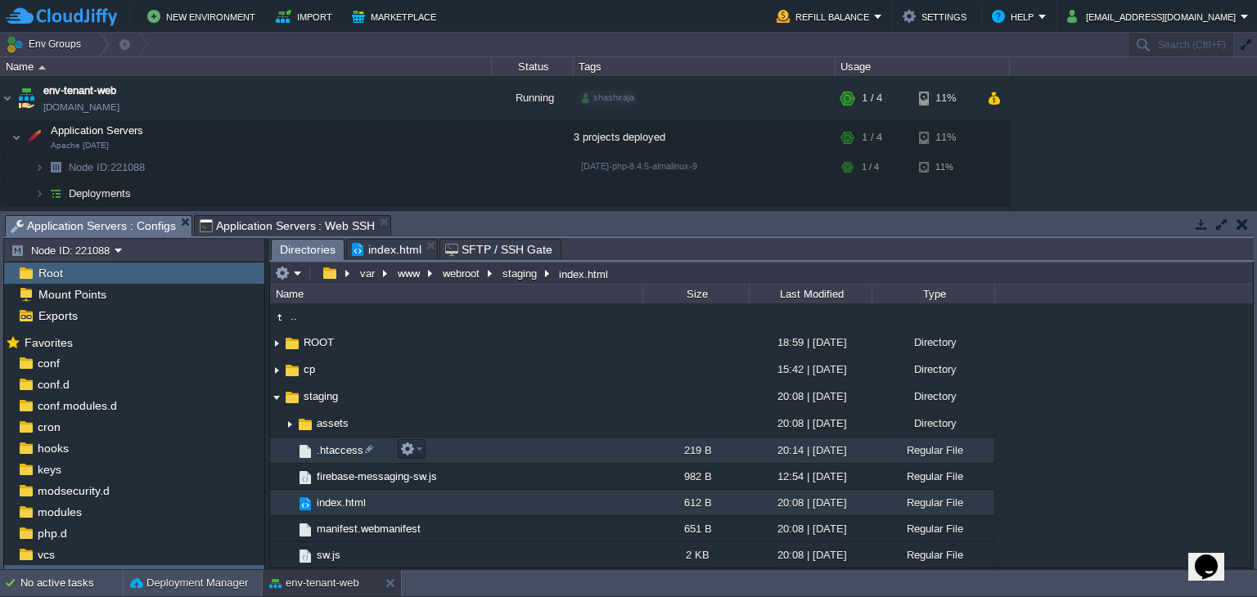
scroll to position [25, 0]
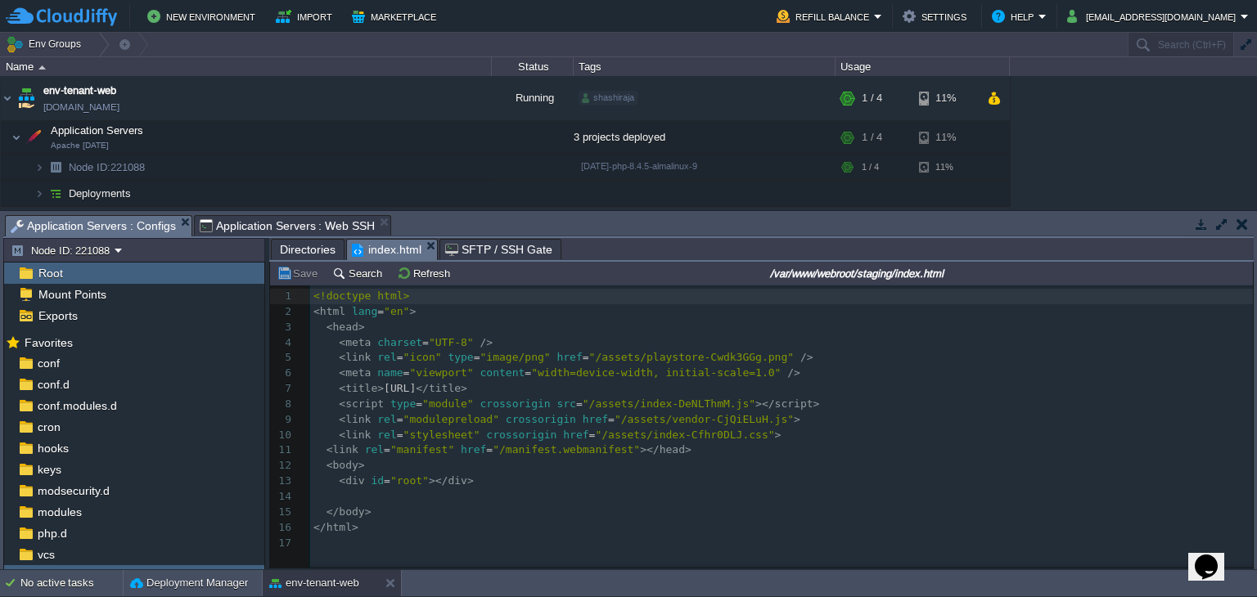
click at [383, 243] on span "index.html" at bounding box center [387, 250] width 70 height 20
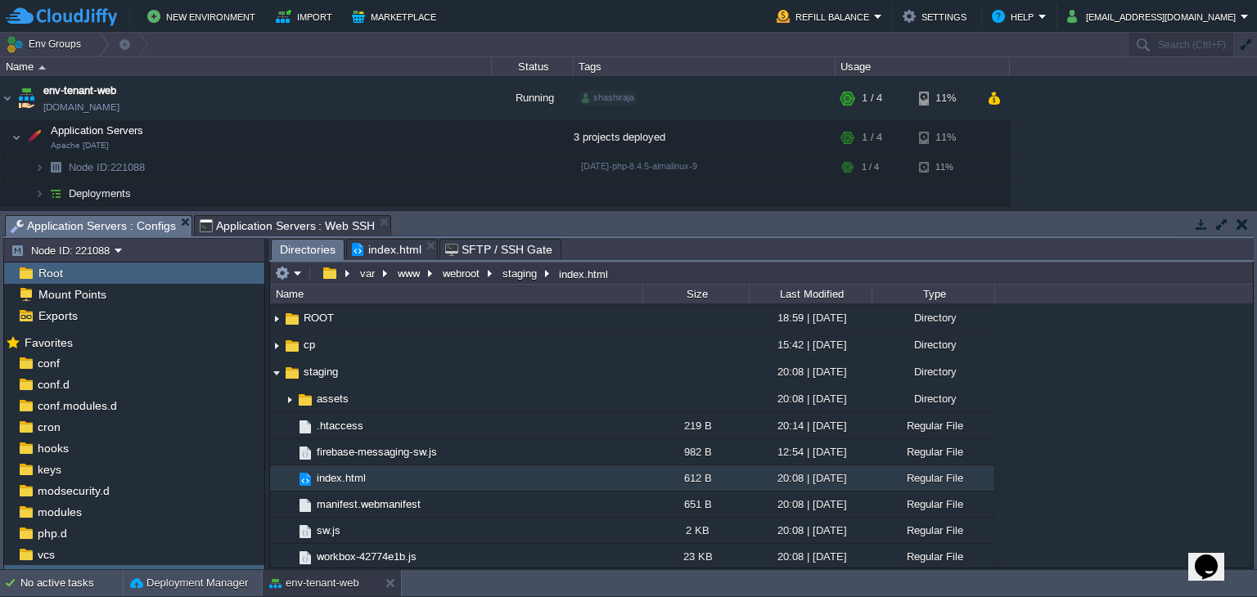
click at [304, 250] on span "Directories" at bounding box center [308, 250] width 56 height 20
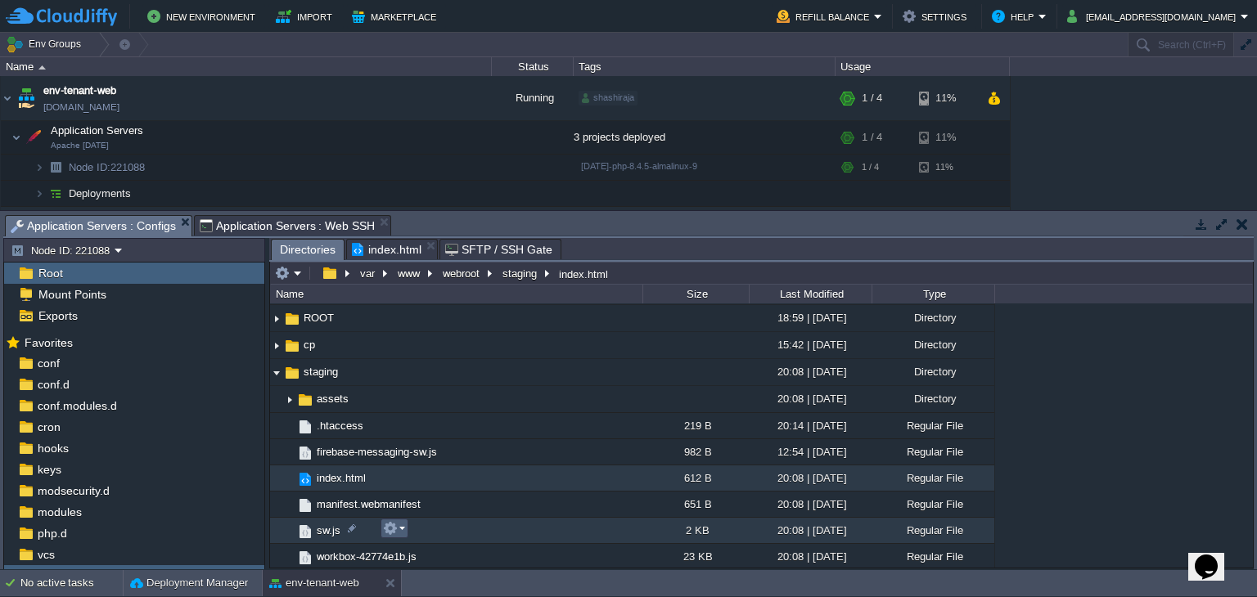
click at [395, 525] on button "button" at bounding box center [390, 528] width 15 height 15
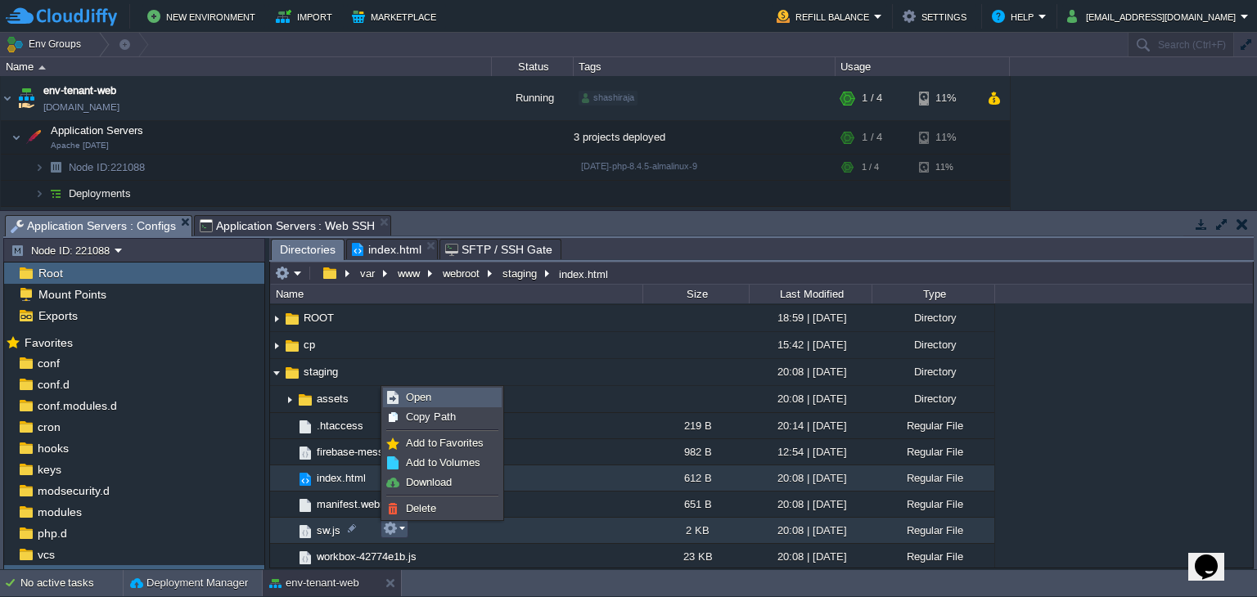
click at [406, 395] on span "Open" at bounding box center [418, 397] width 25 height 12
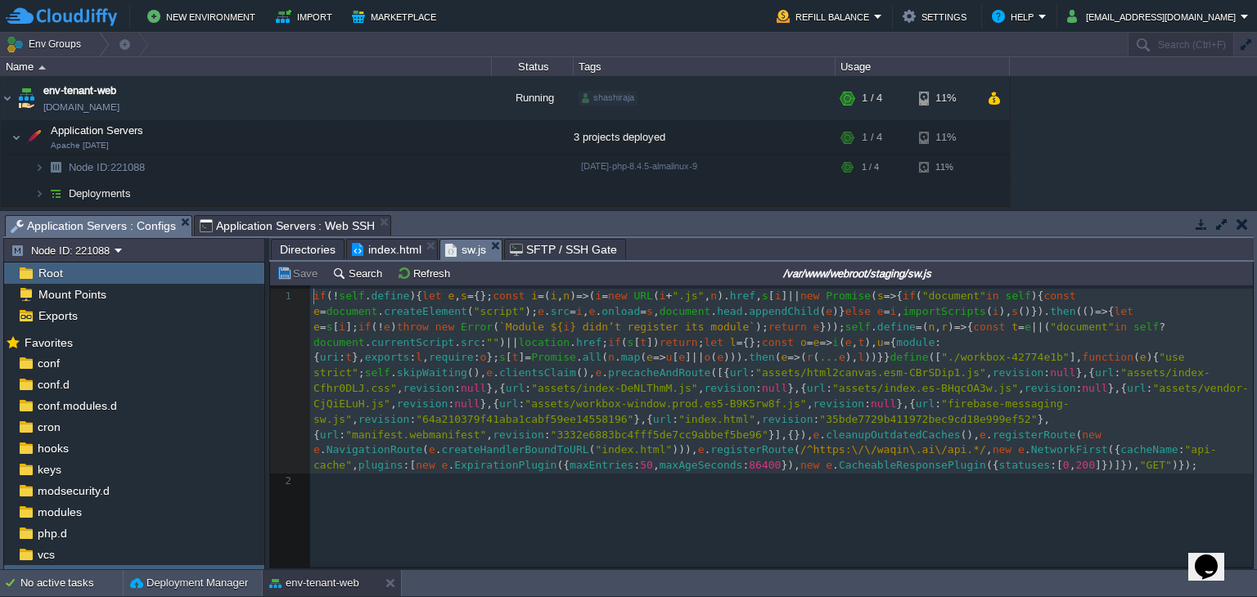
scroll to position [5, 0]
click at [769, 462] on div "2 1 if ( ! self . define ){ let e , s = {}; const i = ( i , n ) => ( i = new UR…" at bounding box center [784, 389] width 948 height 201
click at [308, 246] on span "Directories" at bounding box center [308, 250] width 56 height 20
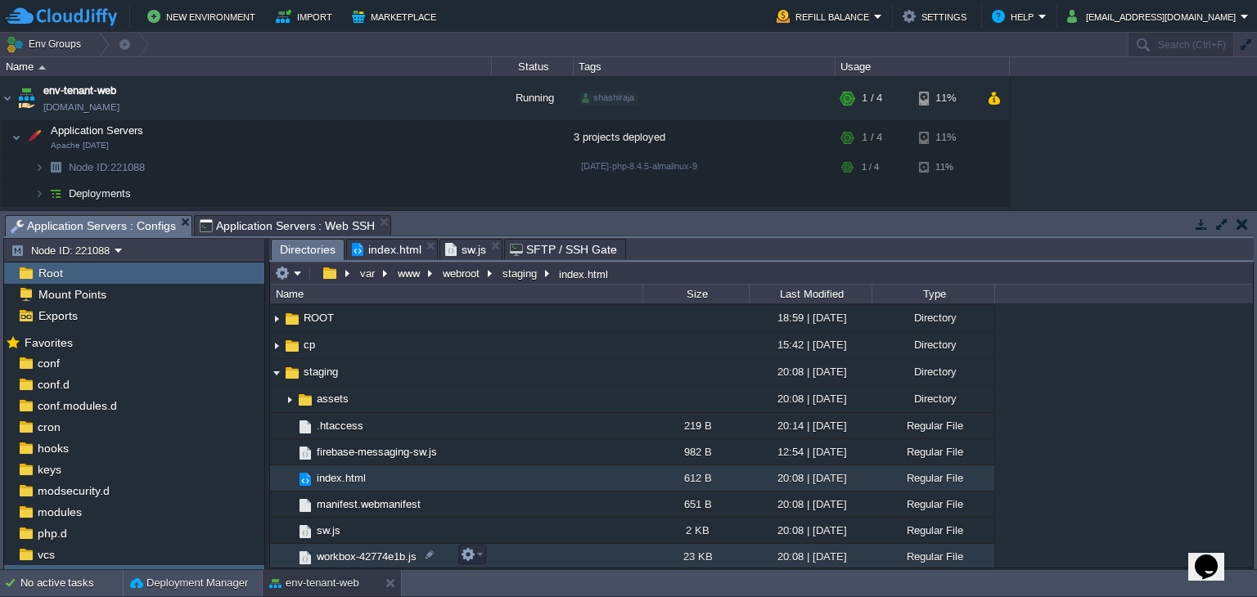
click at [379, 559] on span "workbox-42774e1b.js" at bounding box center [366, 557] width 105 height 14
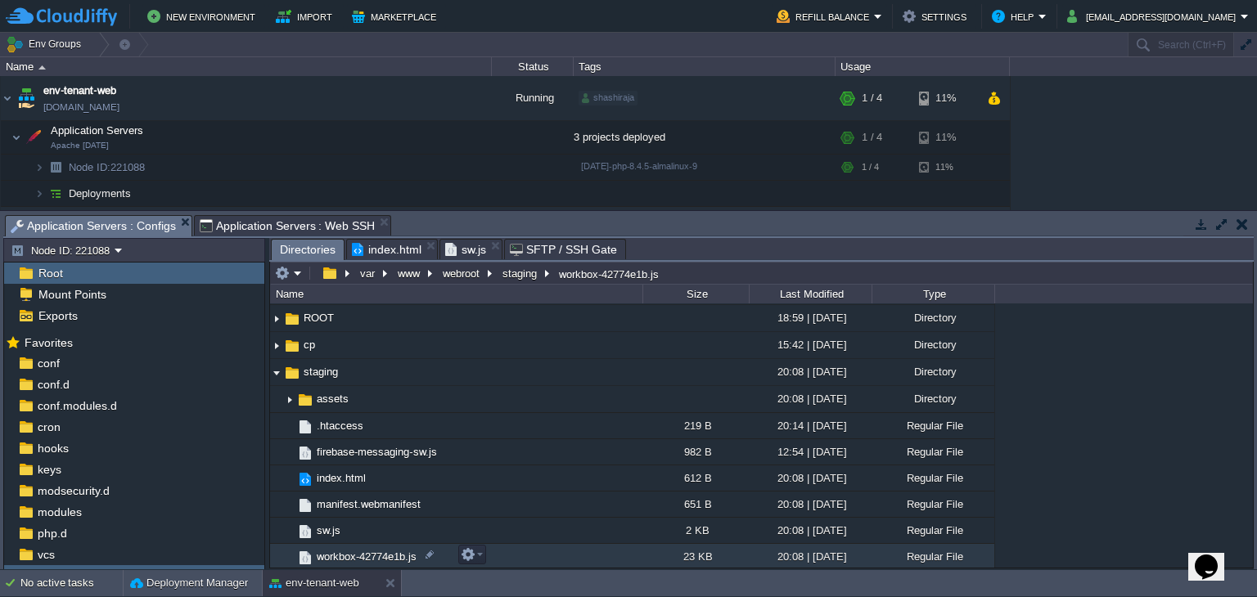
click at [379, 559] on span "workbox-42774e1b.js" at bounding box center [366, 557] width 105 height 14
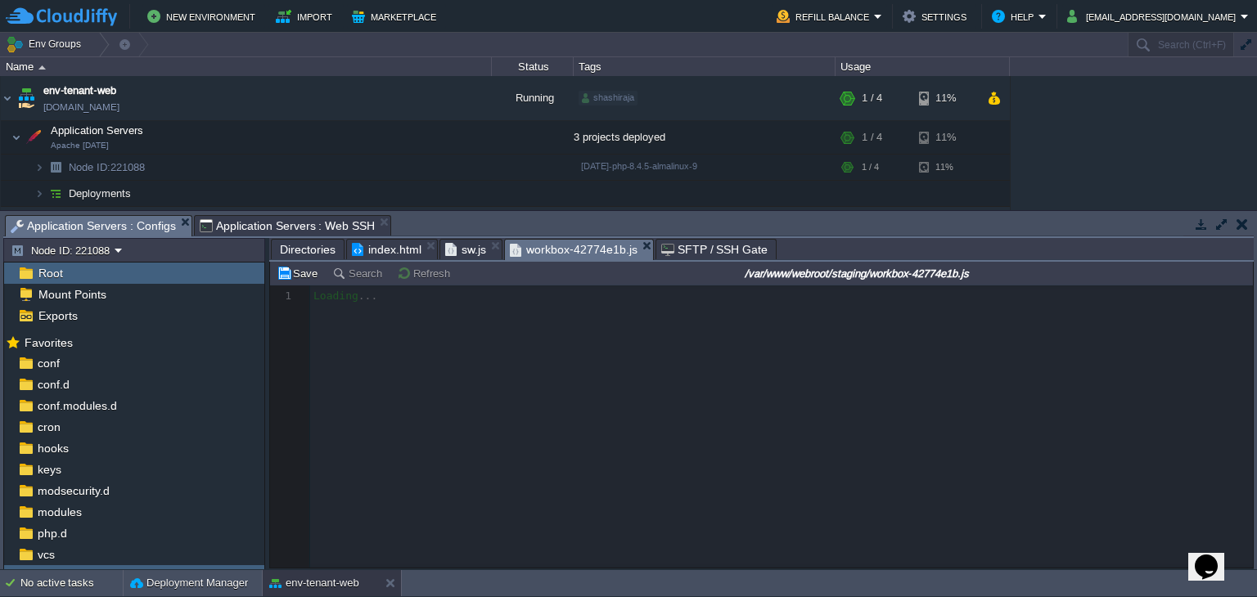
click at [452, 252] on span "sw.js" at bounding box center [465, 250] width 41 height 20
click at [554, 255] on span "workbox-42774e1b.js" at bounding box center [574, 250] width 128 height 20
click at [390, 253] on span "index.html" at bounding box center [387, 250] width 70 height 20
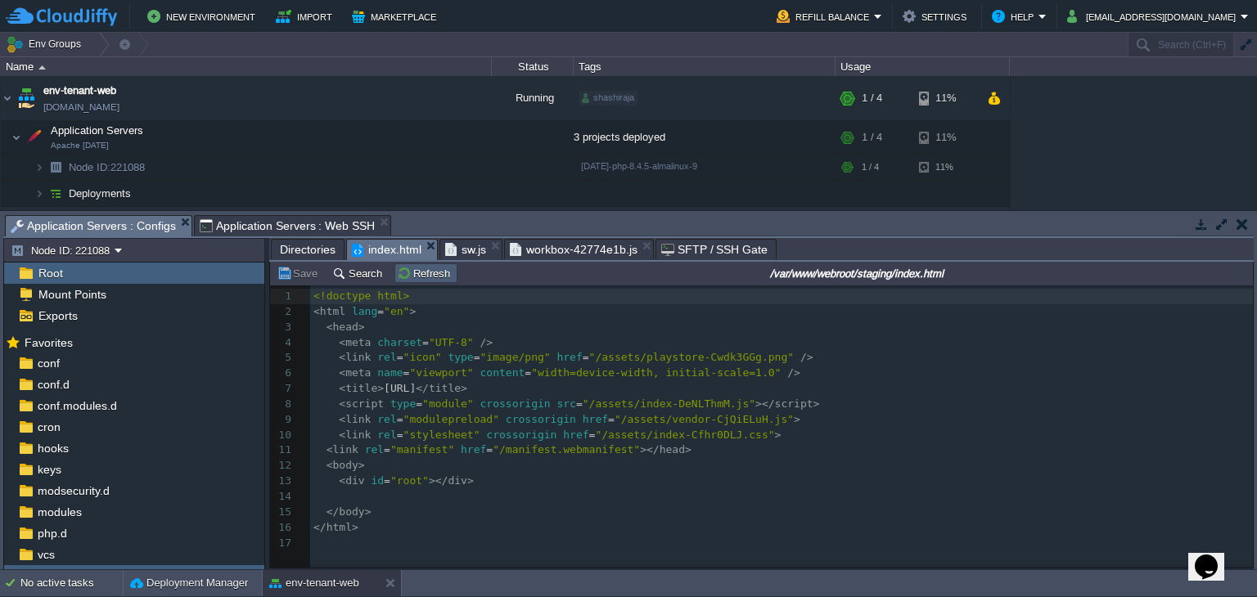
scroll to position [0, 0]
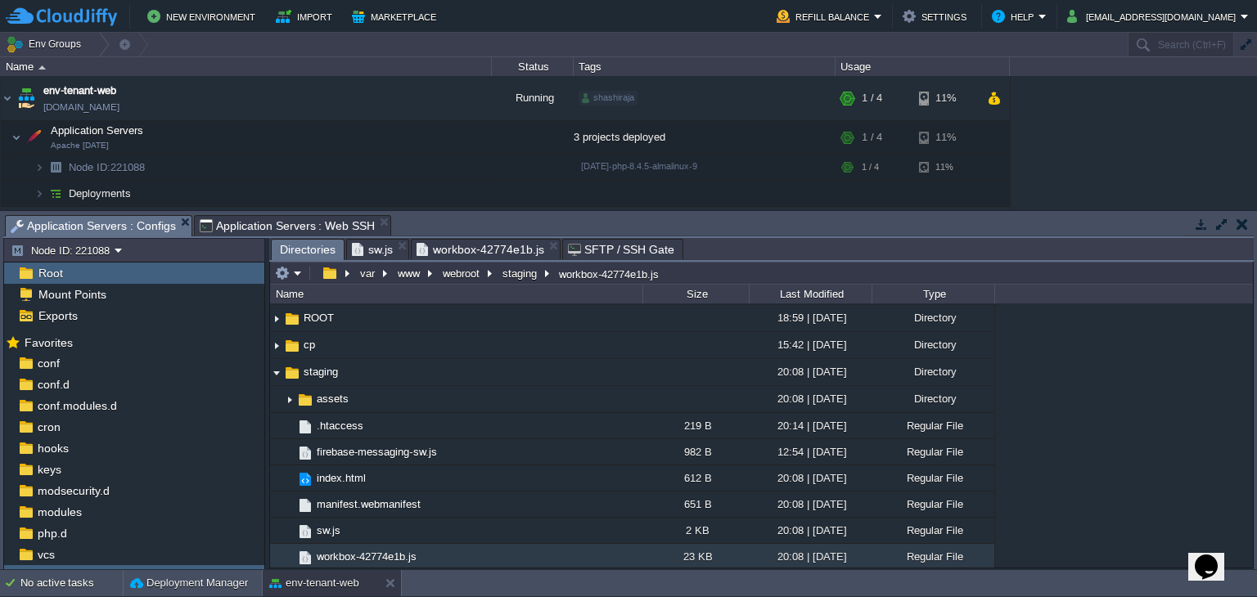
click at [461, 246] on span "workbox-42774e1b.js" at bounding box center [481, 250] width 128 height 20
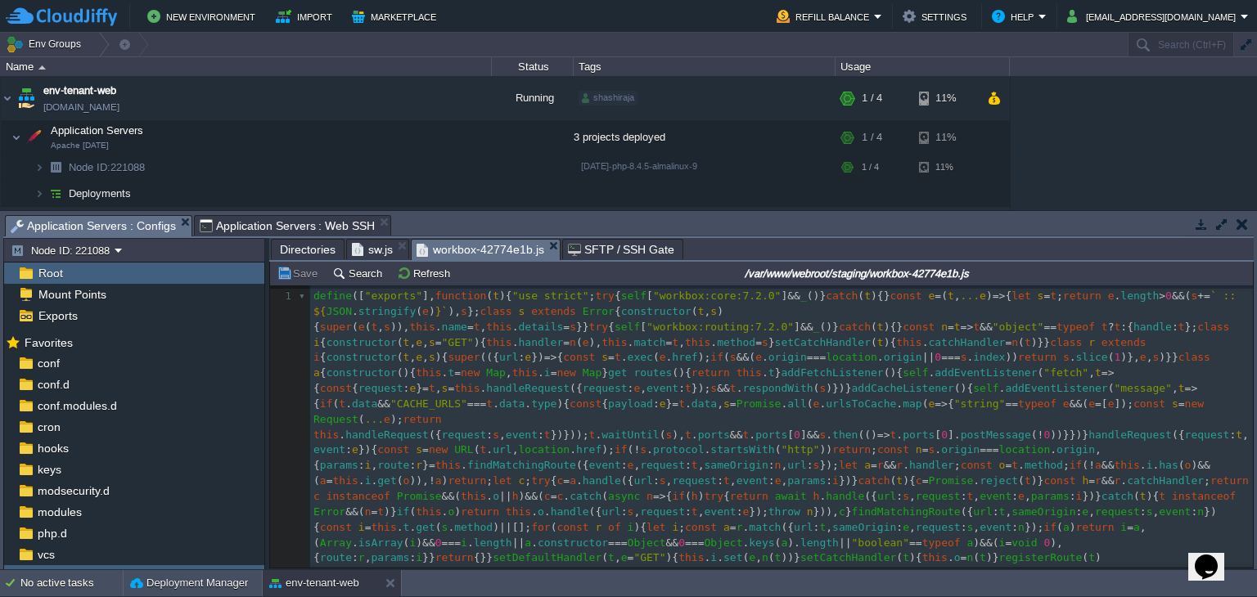
click at [360, 251] on span "sw.js" at bounding box center [372, 250] width 41 height 20
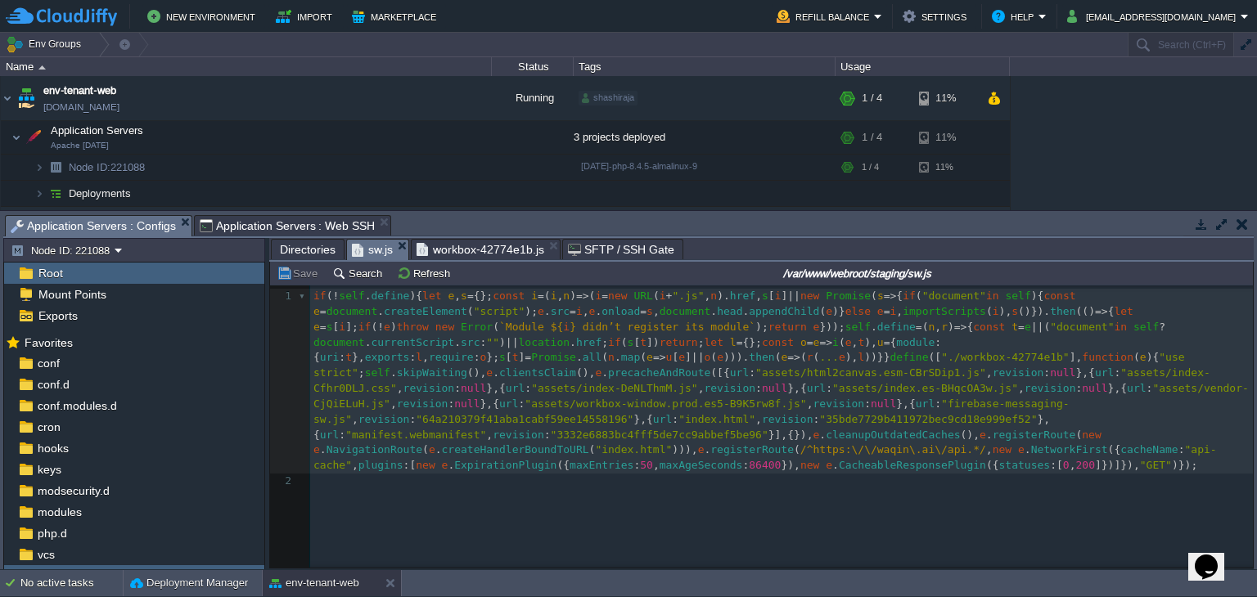
click at [561, 466] on div "2 1 if ( ! self . define ){ let e , s = {}; const i = ( i , n ) => ( i = new UR…" at bounding box center [784, 389] width 948 height 201
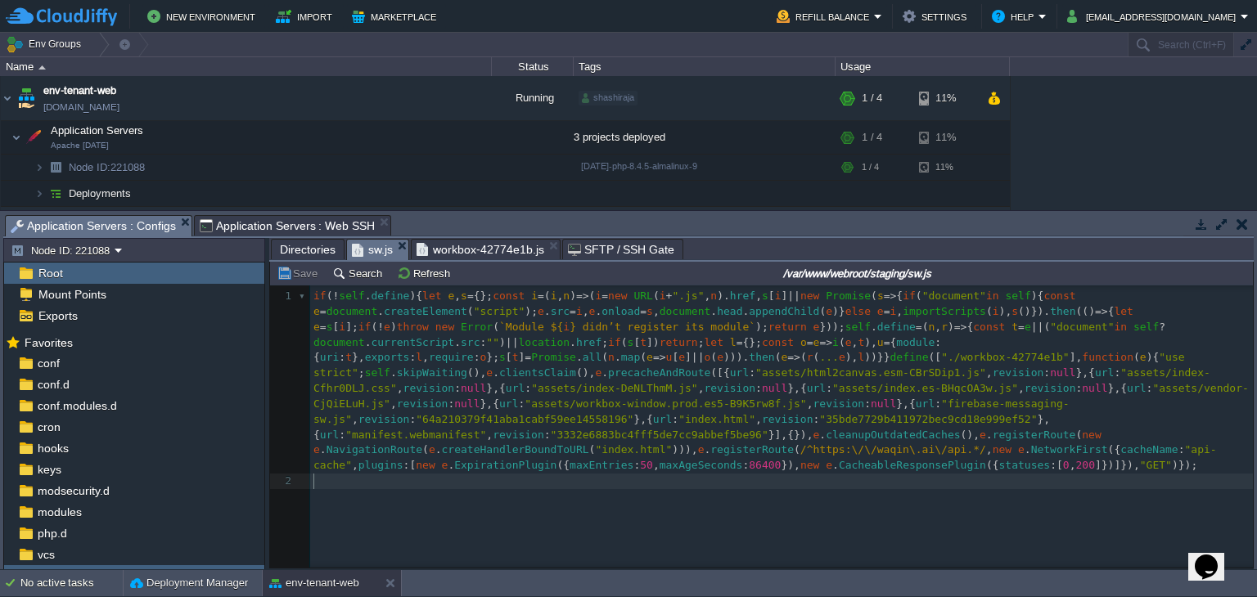
click at [542, 488] on pre "​" at bounding box center [784, 482] width 948 height 16
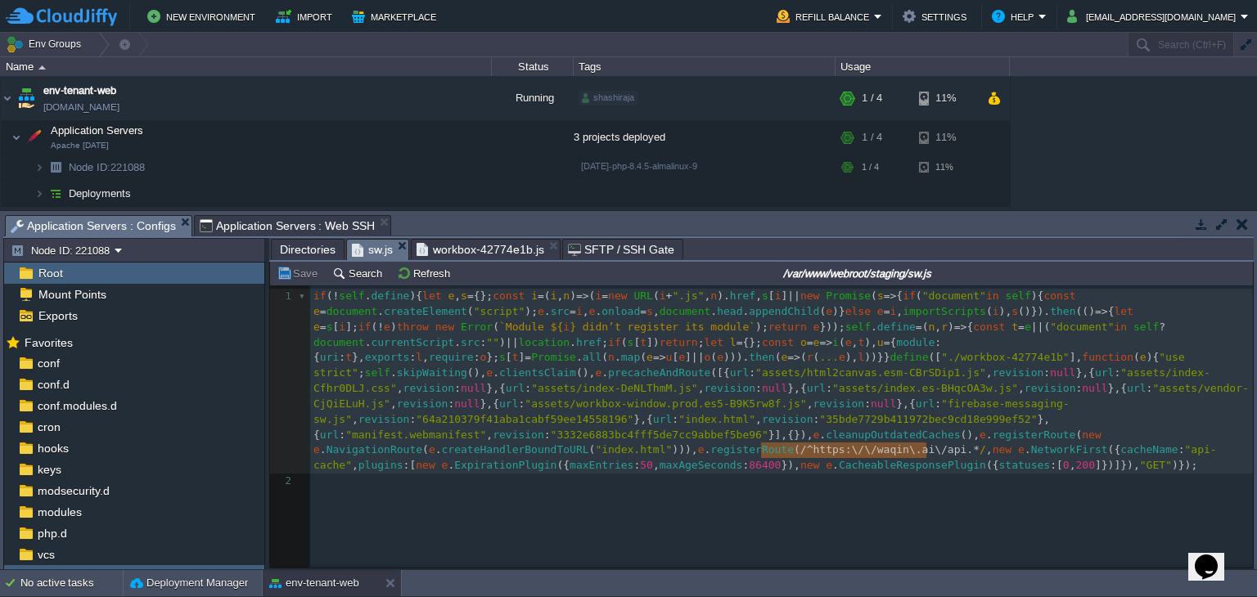
type textarea "/^https:\/\/waqin\.ai\/api.*/"
drag, startPoint x: 763, startPoint y: 453, endPoint x: 930, endPoint y: 453, distance: 167.0
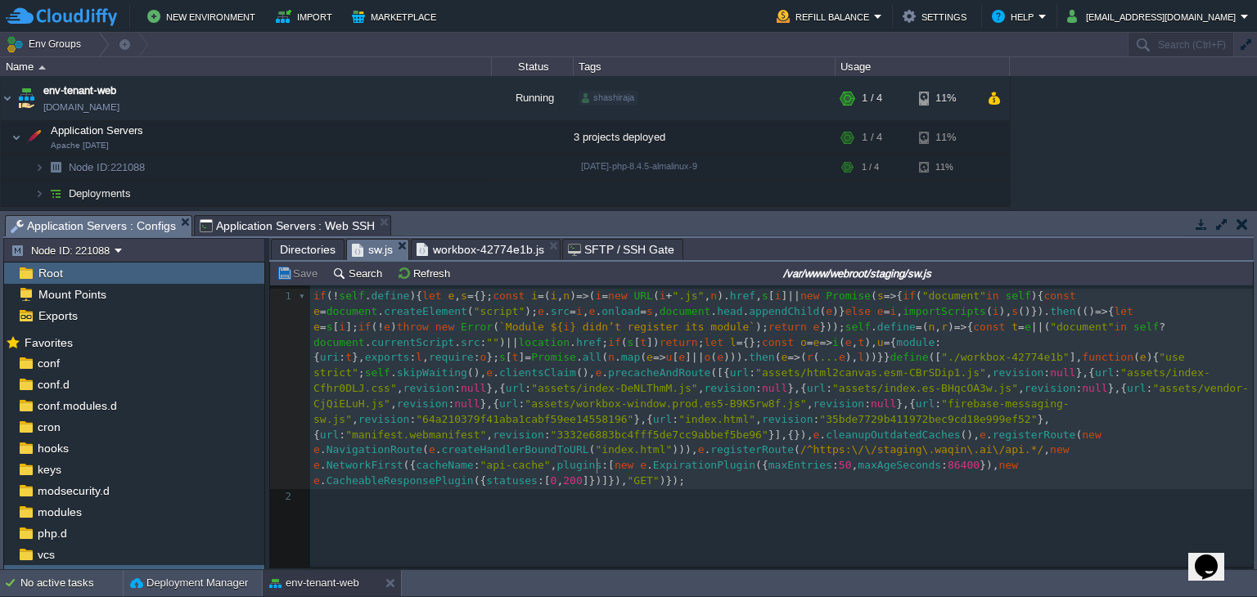
click at [769, 471] on span "maxEntries" at bounding box center [801, 465] width 64 height 12
click at [301, 263] on div "Save Search Refresh /var/www/webroot/staging/sw.js" at bounding box center [761, 274] width 983 height 24
click at [603, 414] on div "xxxxxxxxxx 1 if ( ! self . define ){ let e , s = {}; const i = ( i , n ) => ( i…" at bounding box center [784, 397] width 948 height 216
type textarea "/^https:\/\/waqin\.ai\/api.*/"
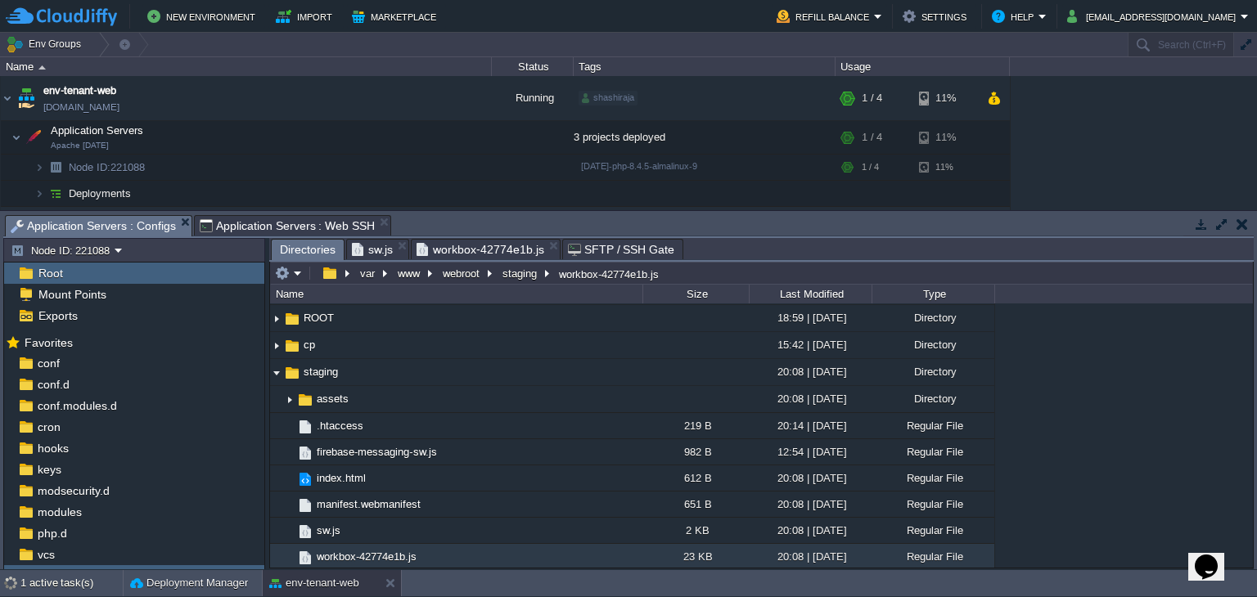
click at [293, 252] on span "Directories" at bounding box center [308, 250] width 56 height 20
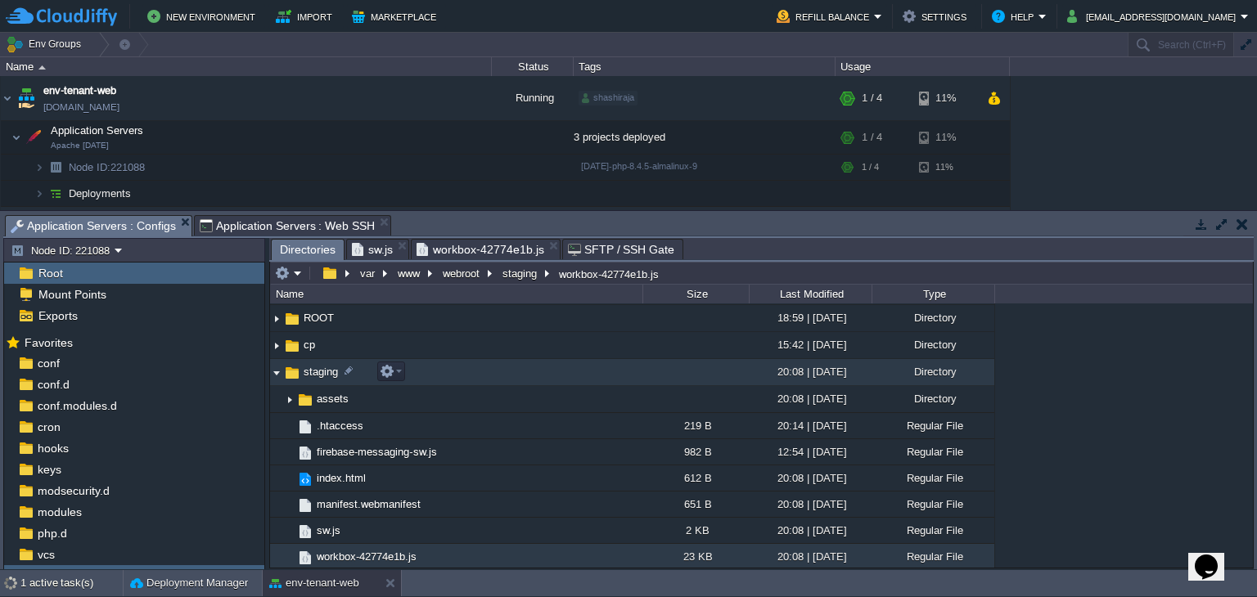
click at [275, 374] on img at bounding box center [276, 372] width 13 height 25
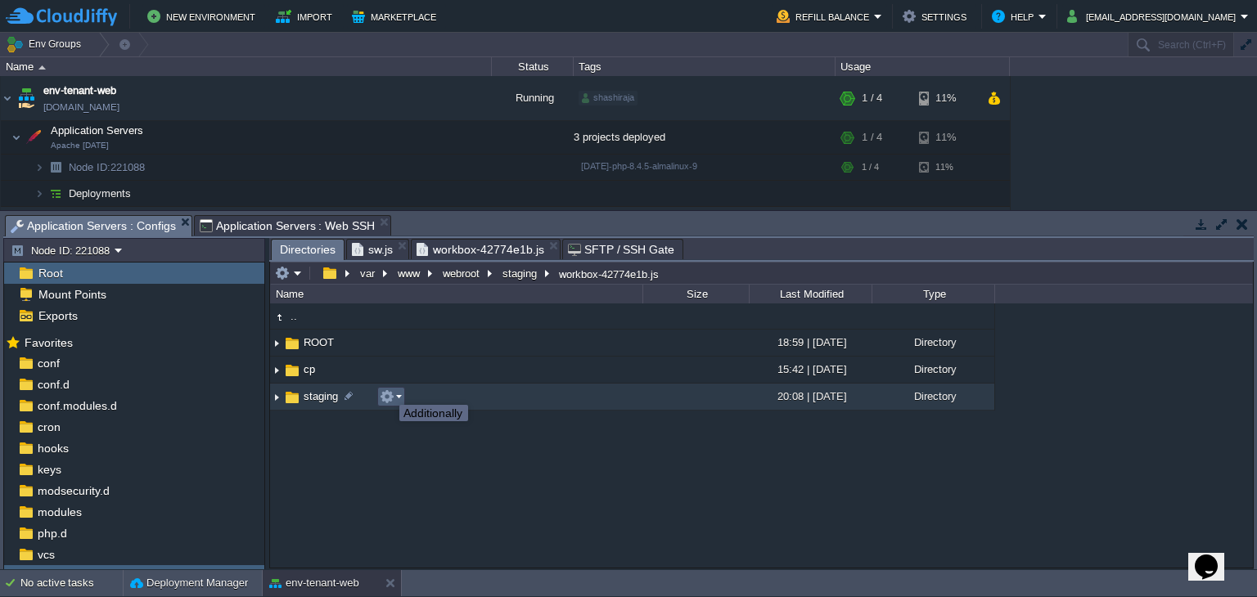
click at [387, 390] on button "button" at bounding box center [387, 397] width 15 height 15
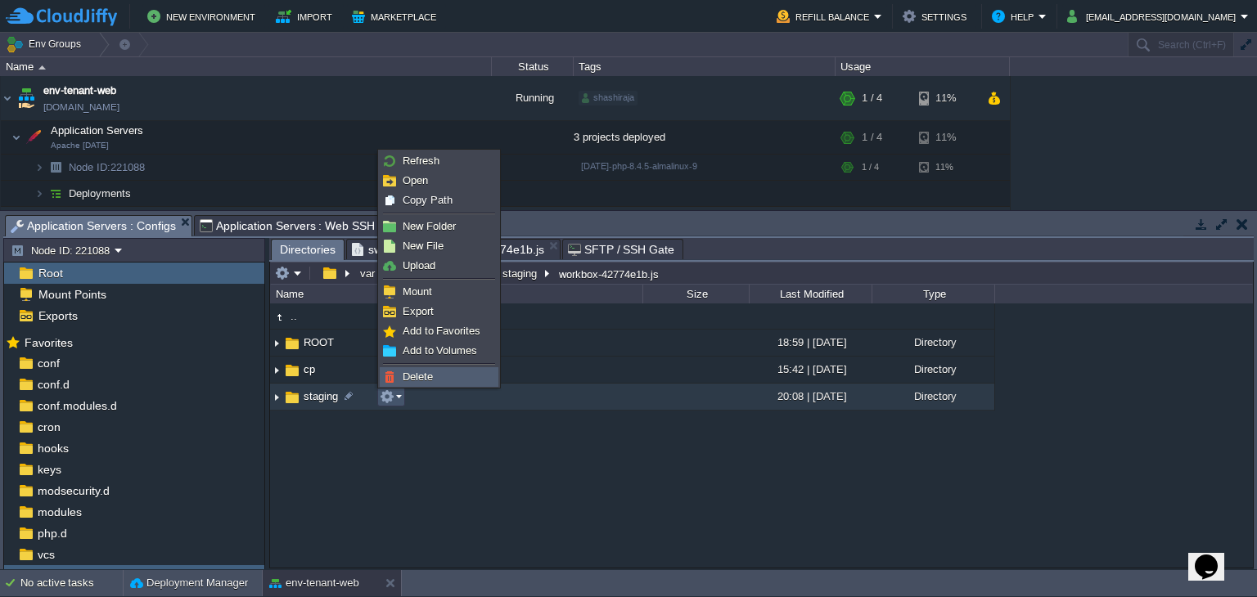
click at [409, 368] on link "Delete" at bounding box center [439, 377] width 117 height 18
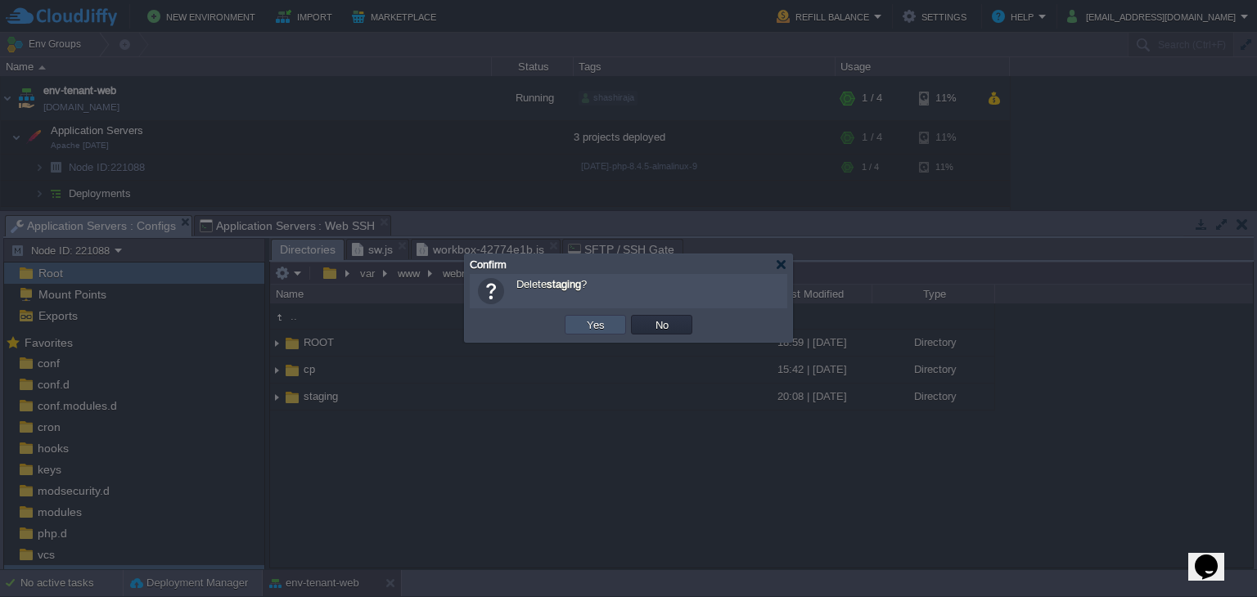
click at [599, 328] on button "Yes" at bounding box center [596, 325] width 28 height 15
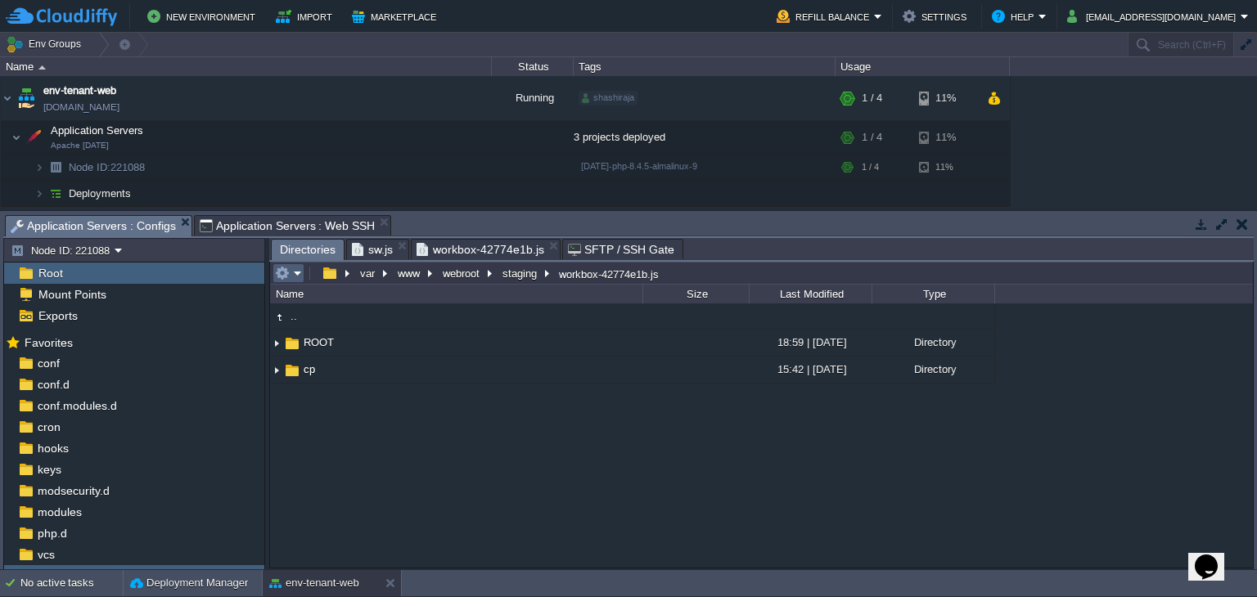
click at [279, 272] on button "button" at bounding box center [282, 273] width 15 height 15
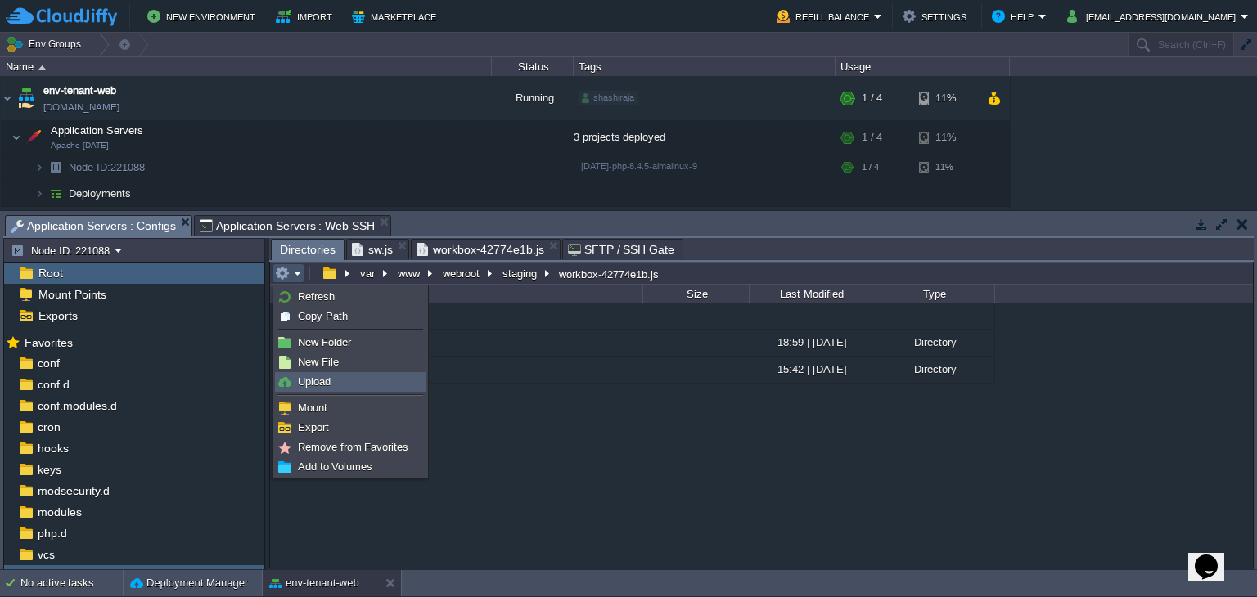
click at [340, 379] on link "Upload" at bounding box center [351, 382] width 150 height 18
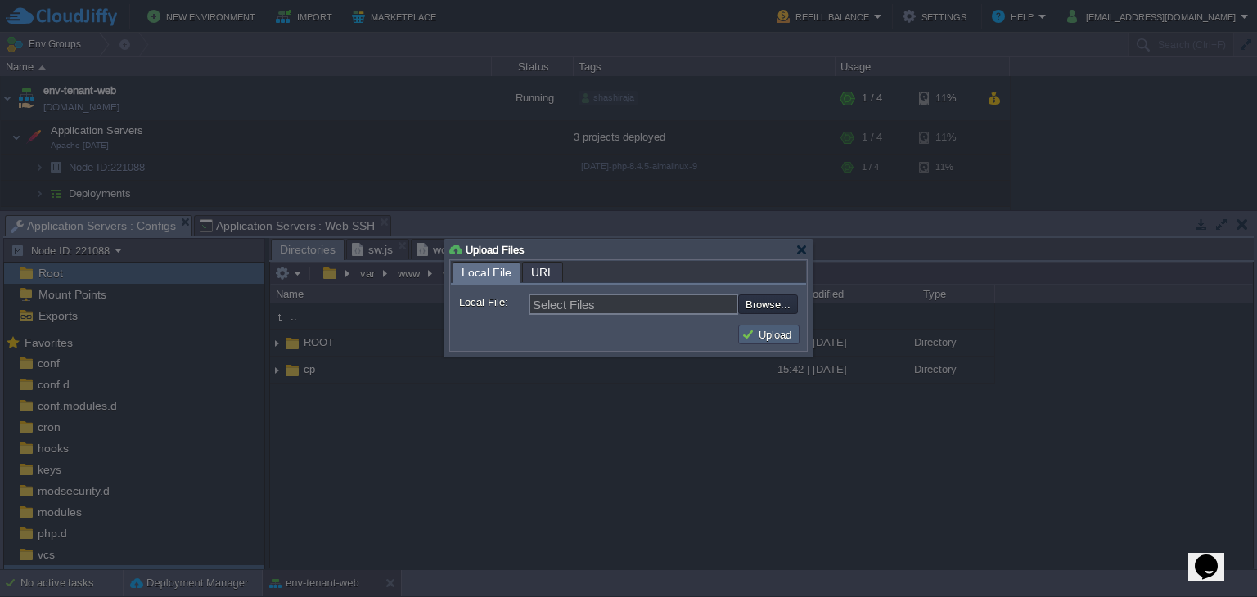
click at [770, 336] on button "Upload" at bounding box center [769, 334] width 55 height 15
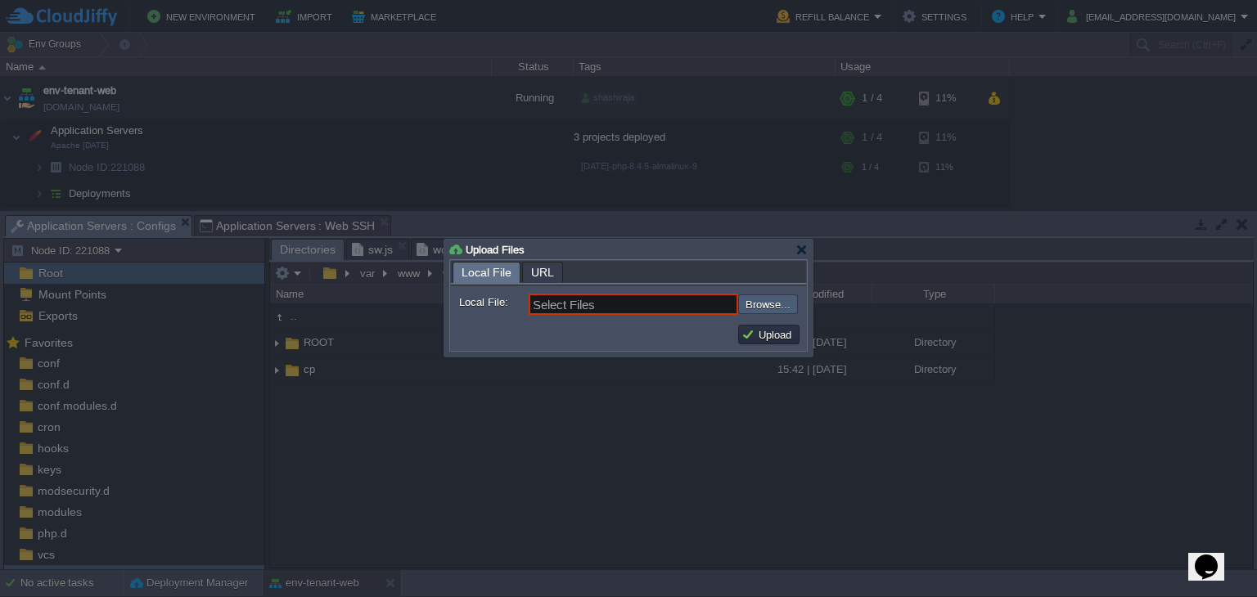
click at [772, 304] on input "file" at bounding box center [694, 305] width 207 height 20
type input "C:\fakepath\staging.zip"
type input "staging.zip"
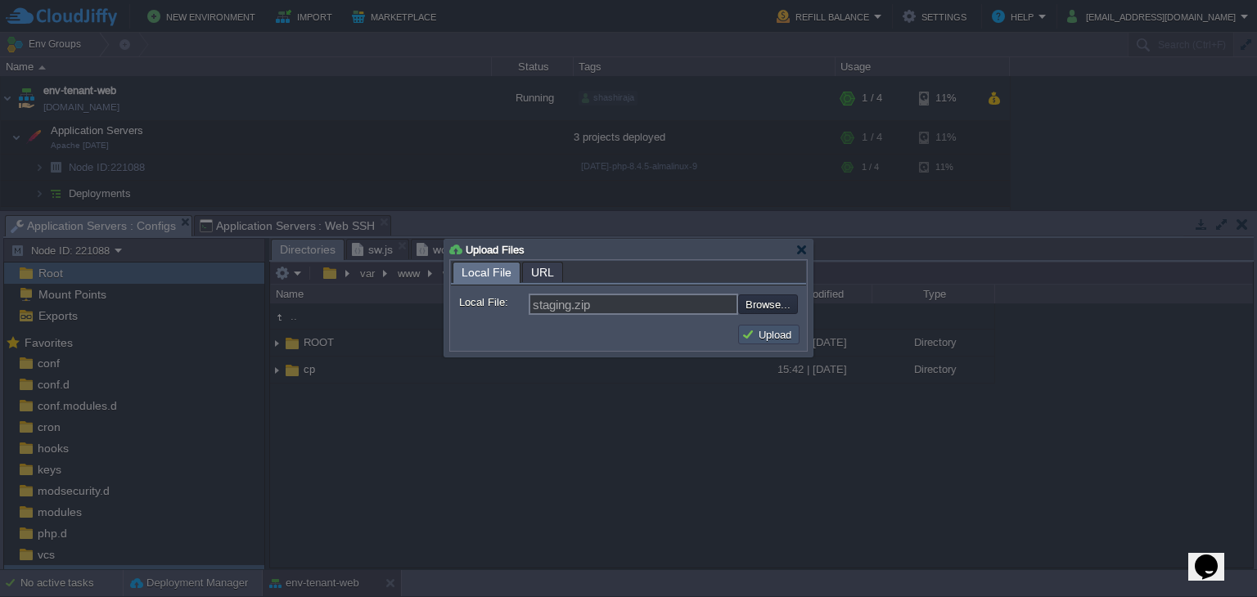
click at [753, 338] on button "Upload" at bounding box center [769, 334] width 55 height 15
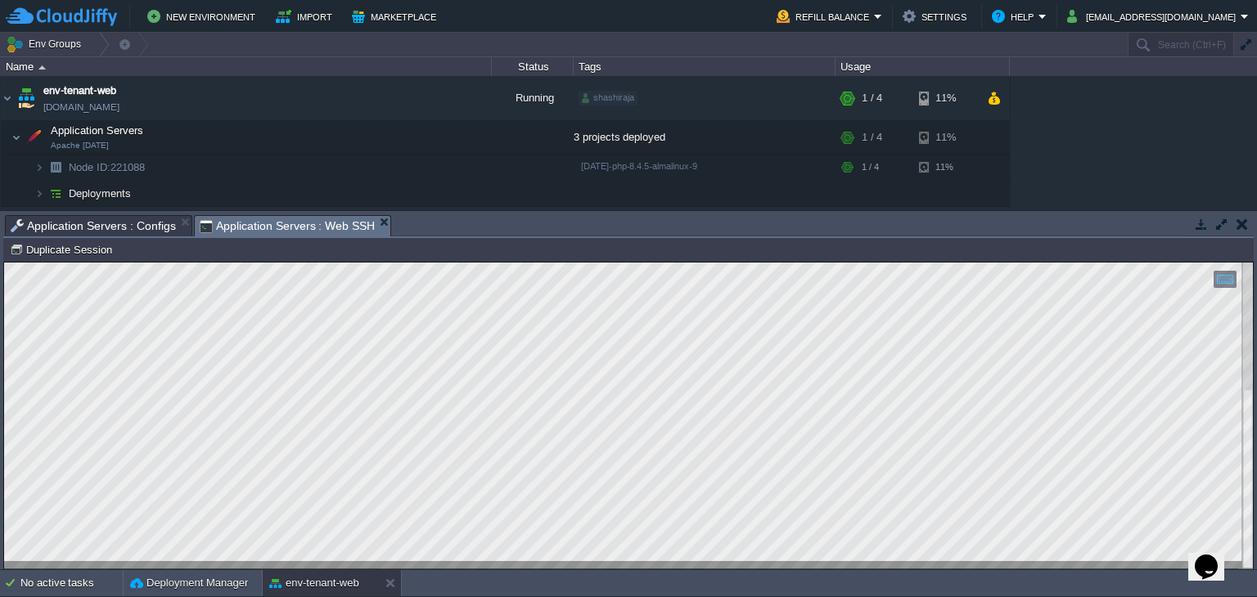
click at [285, 227] on span "Application Servers : Web SSH" at bounding box center [288, 226] width 176 height 20
click at [85, 228] on span "Application Servers : Configs" at bounding box center [93, 226] width 165 height 20
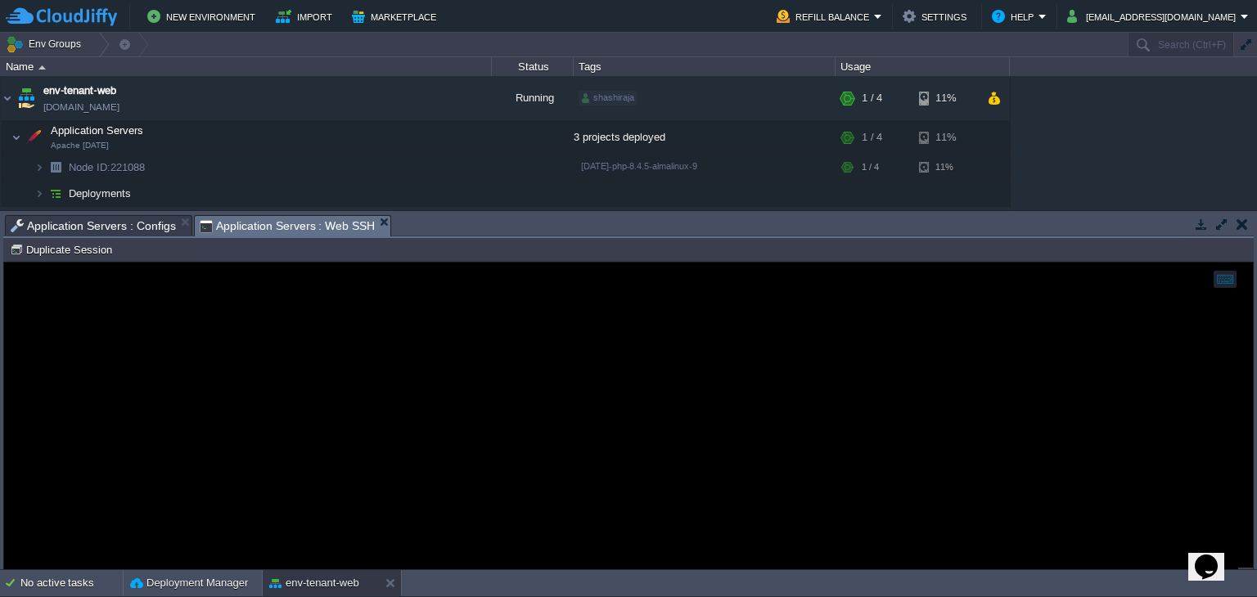
click at [339, 221] on span "Application Servers : Web SSH" at bounding box center [288, 226] width 176 height 20
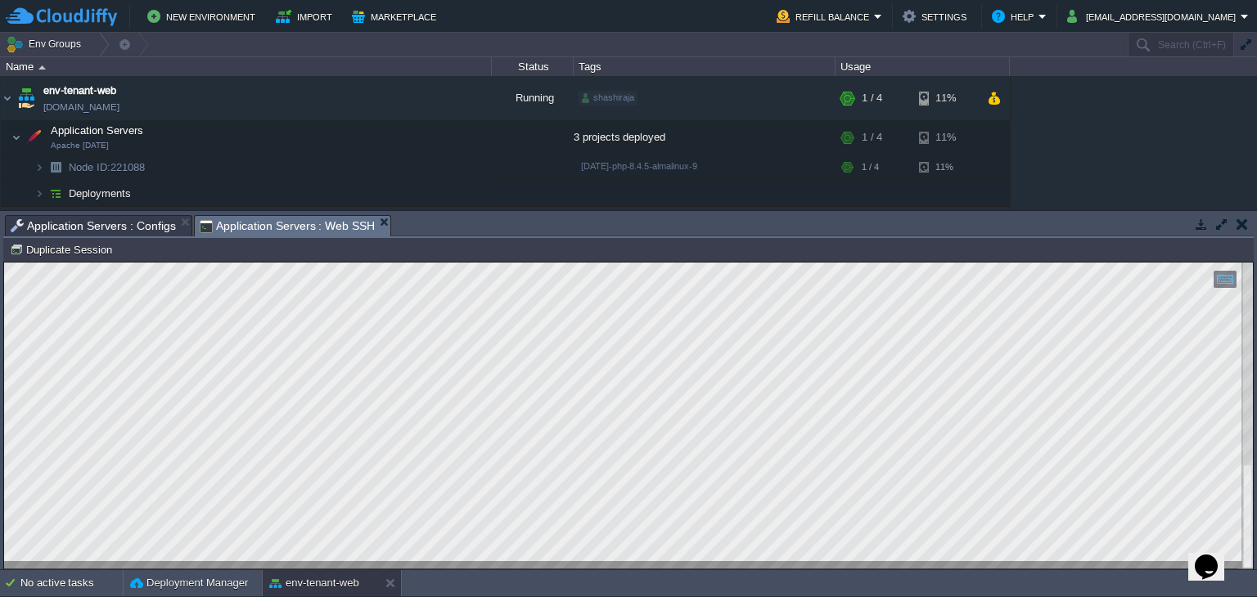
click at [108, 227] on span "Application Servers : Configs" at bounding box center [93, 226] width 165 height 20
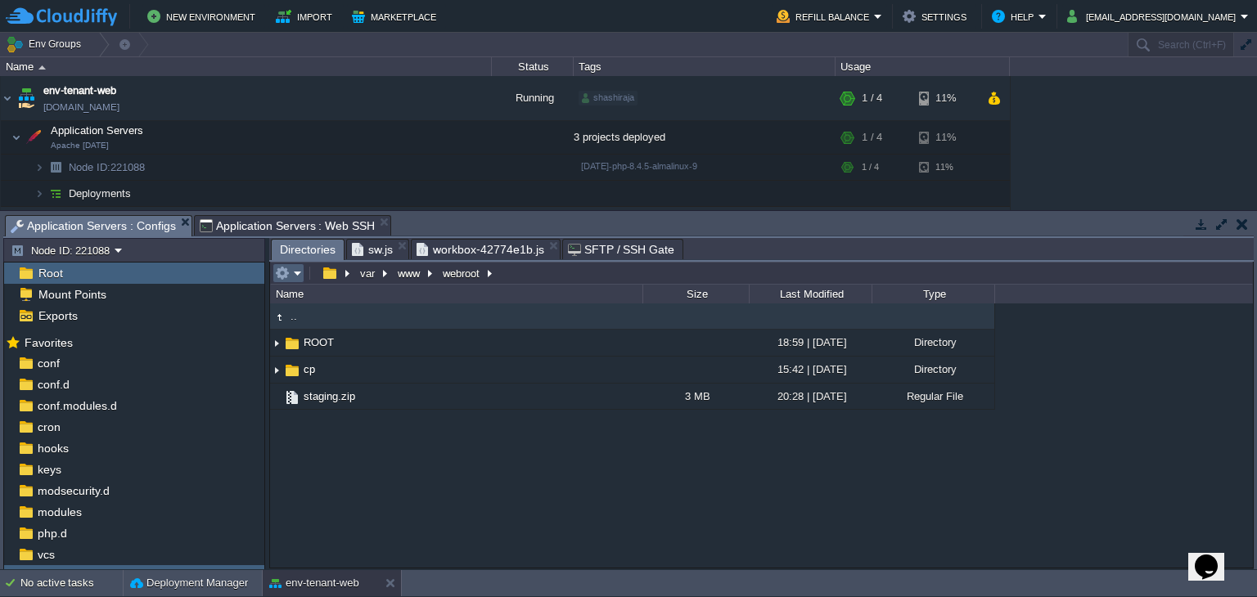
click at [287, 275] on button "button" at bounding box center [282, 273] width 15 height 15
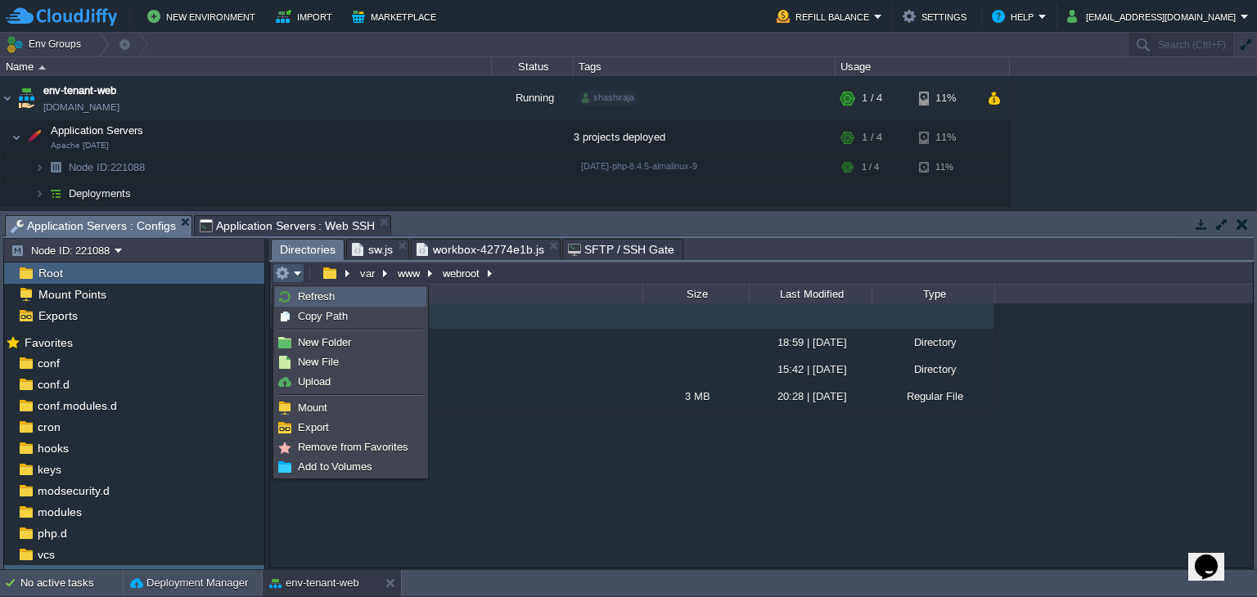
click at [322, 300] on span "Refresh" at bounding box center [316, 297] width 37 height 12
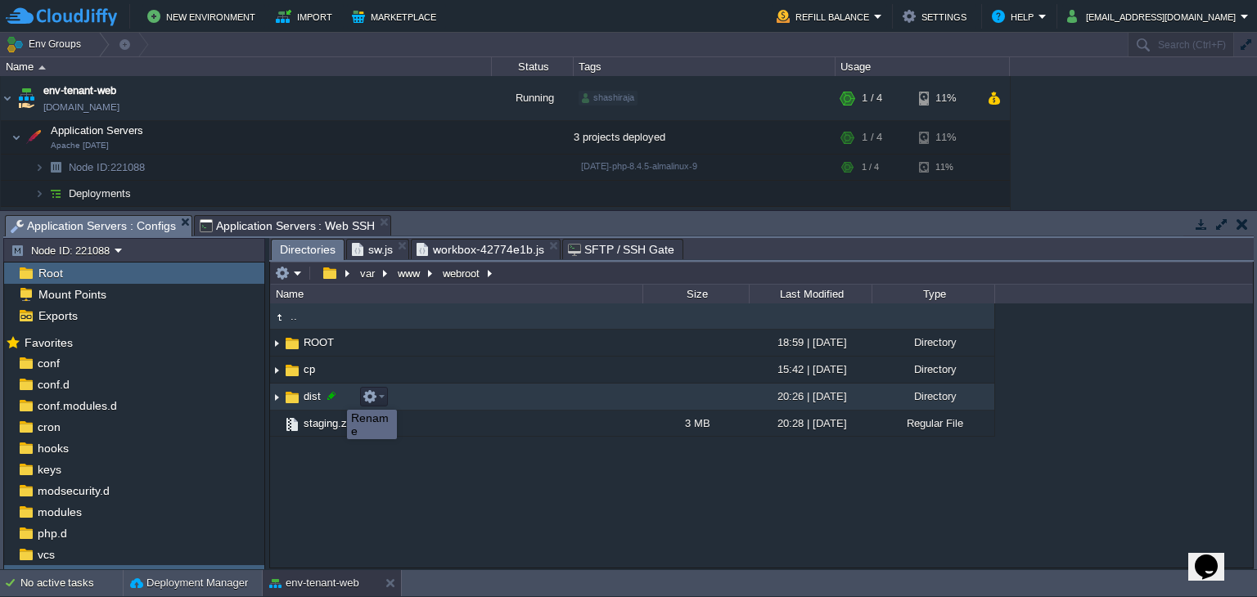
click at [335, 395] on div at bounding box center [331, 396] width 15 height 15
click at [335, 395] on div ".. ROOT 18:59 | [DATE] Directory cp 15:42 | [DATE] Directory dist 20:26 | [DATE…" at bounding box center [761, 436] width 983 height 264
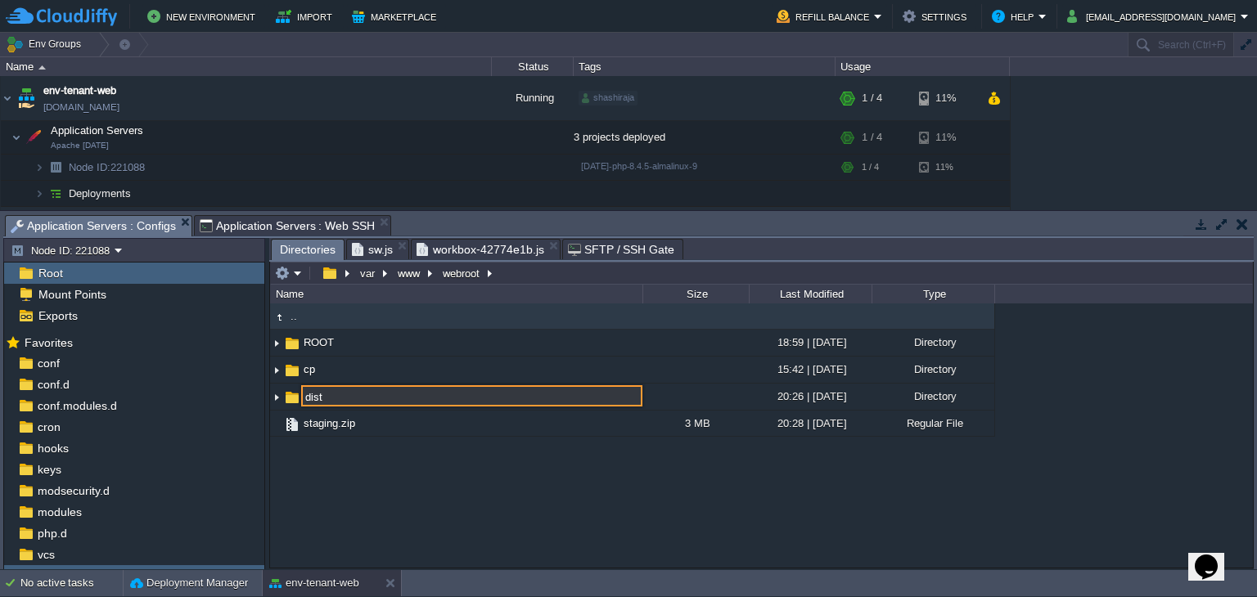
click at [335, 395] on input "dist" at bounding box center [471, 395] width 341 height 21
type input "staging"
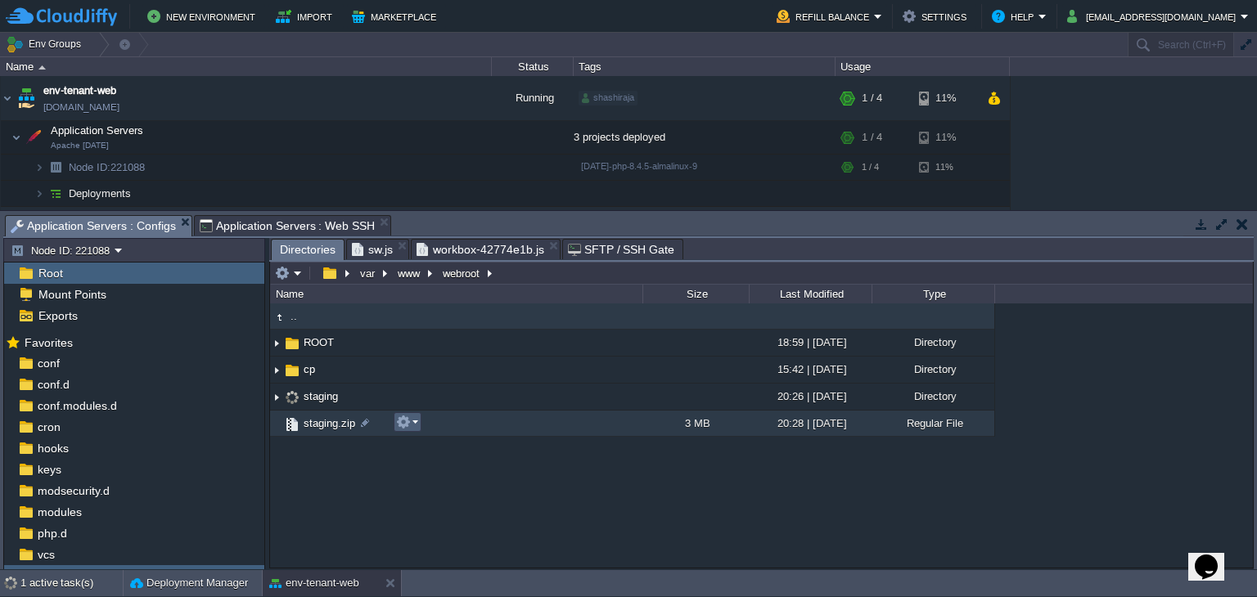
click at [396, 426] on button "button" at bounding box center [403, 422] width 15 height 15
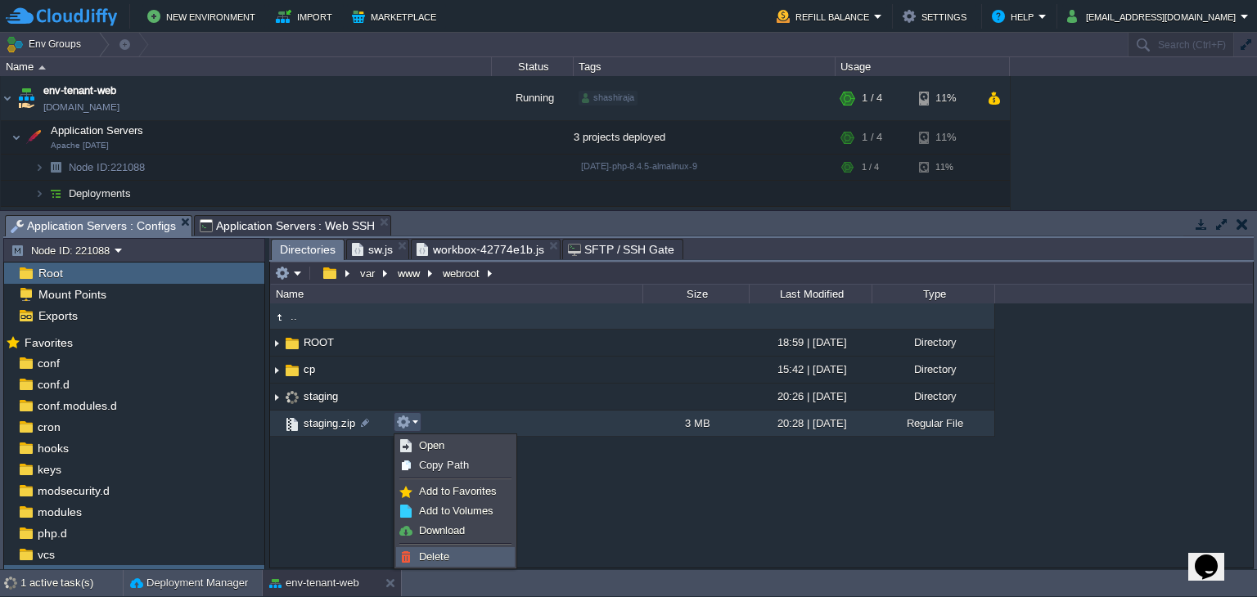
click at [426, 561] on span "Delete" at bounding box center [434, 557] width 30 height 12
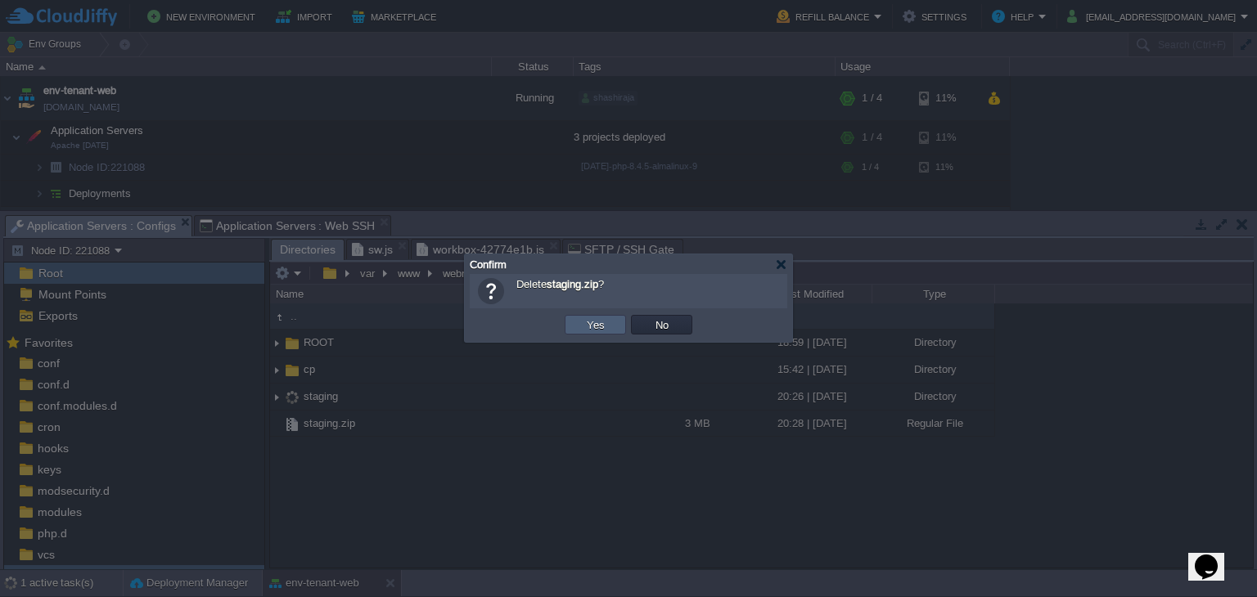
click at [609, 328] on td "Yes" at bounding box center [595, 325] width 61 height 20
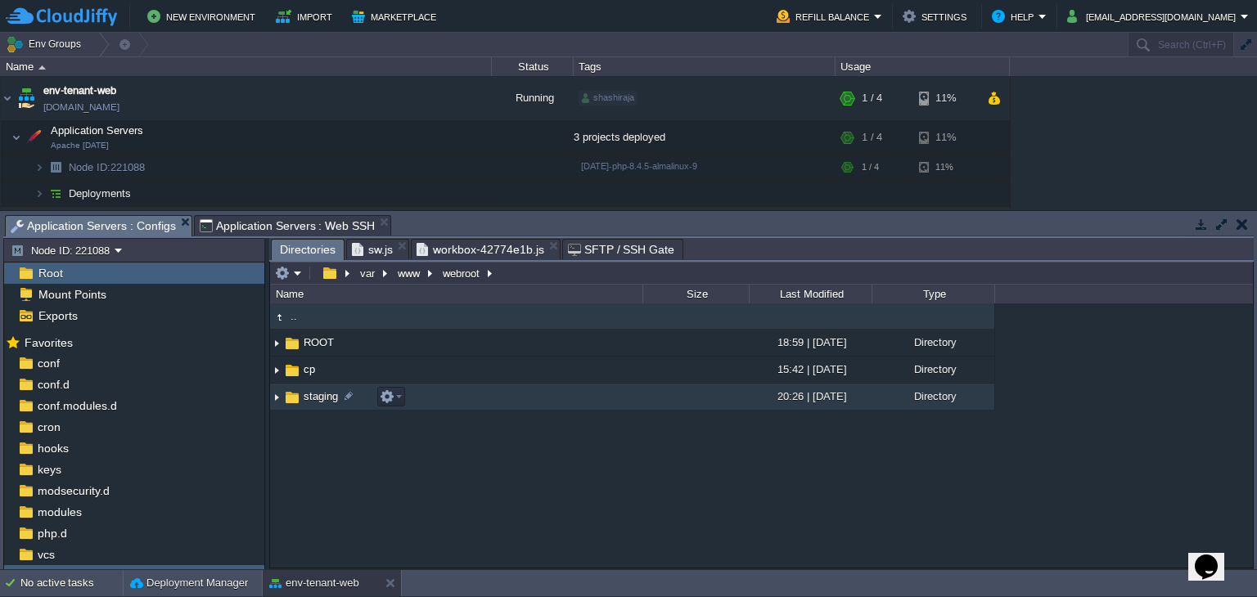
click at [278, 397] on img at bounding box center [276, 397] width 13 height 25
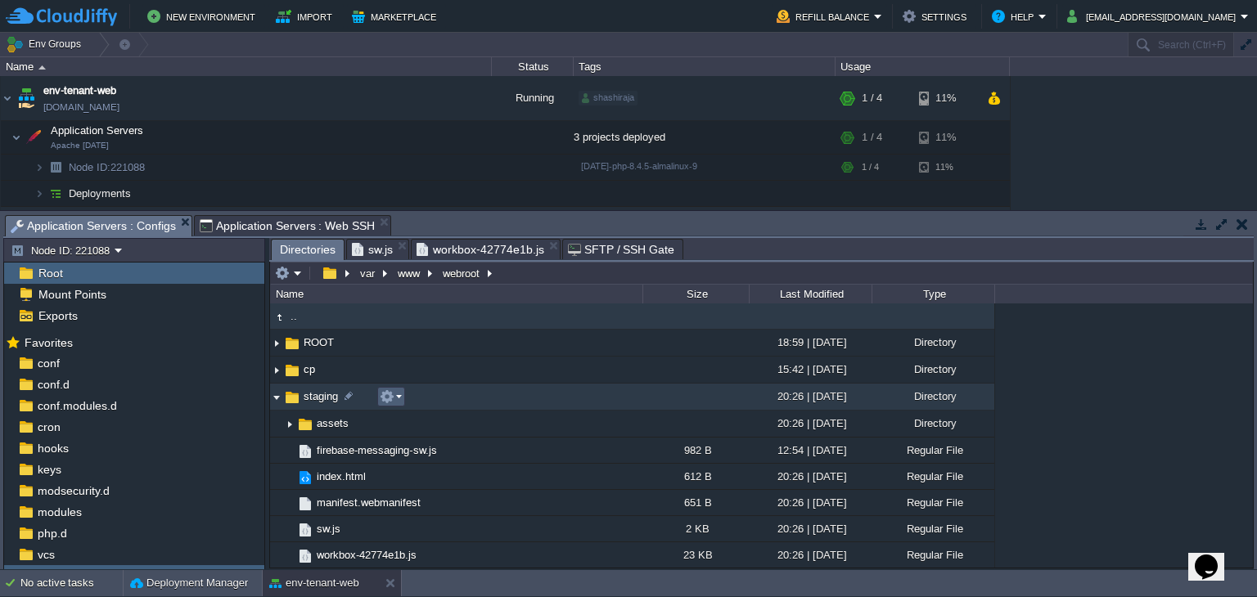
click at [390, 397] on button "button" at bounding box center [387, 397] width 15 height 15
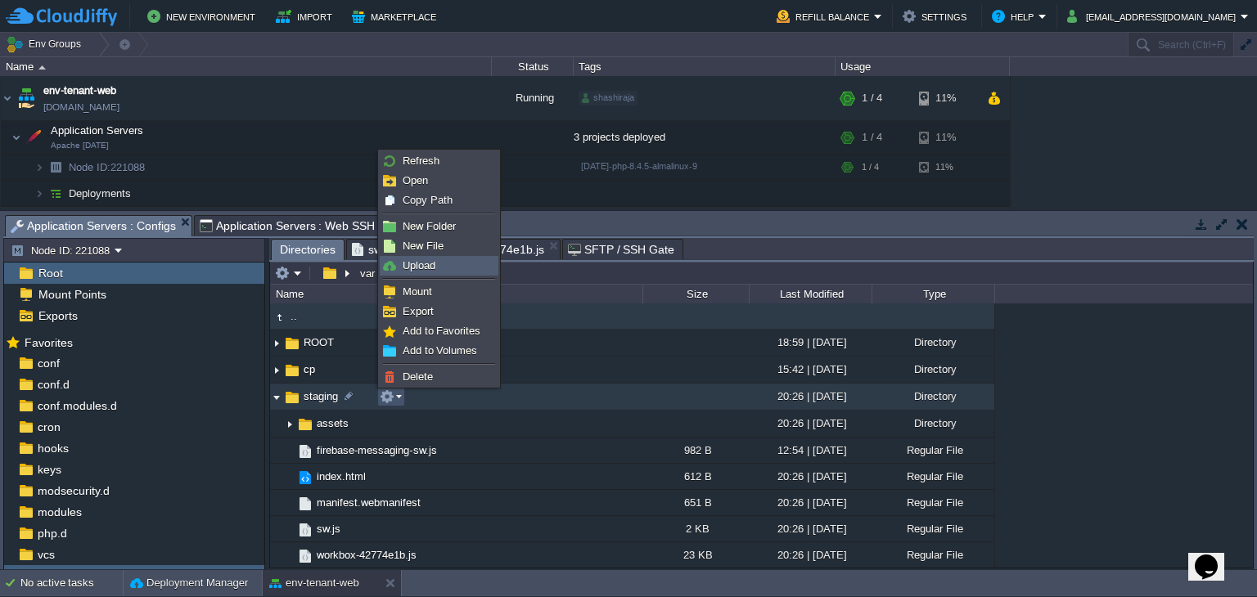
click at [439, 259] on link "Upload" at bounding box center [439, 266] width 117 height 18
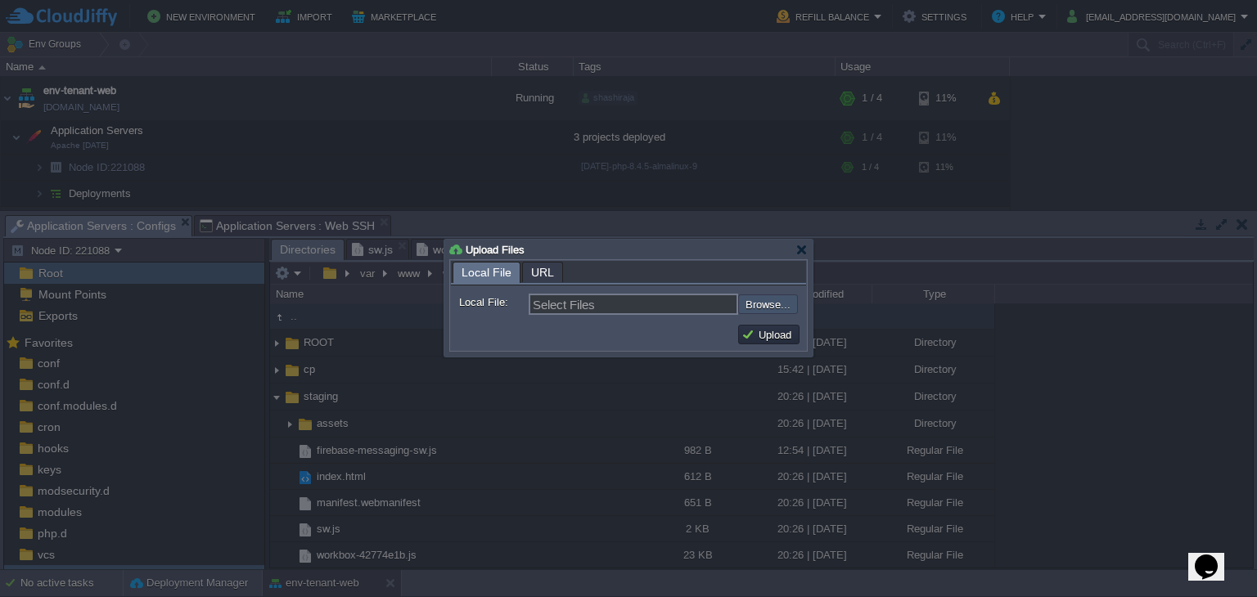
click at [760, 306] on input "file" at bounding box center [694, 305] width 207 height 20
type input "C:\fakepath\staging"
type input "staging"
click at [591, 295] on input "file" at bounding box center [694, 305] width 207 height 20
type input "Select Files"
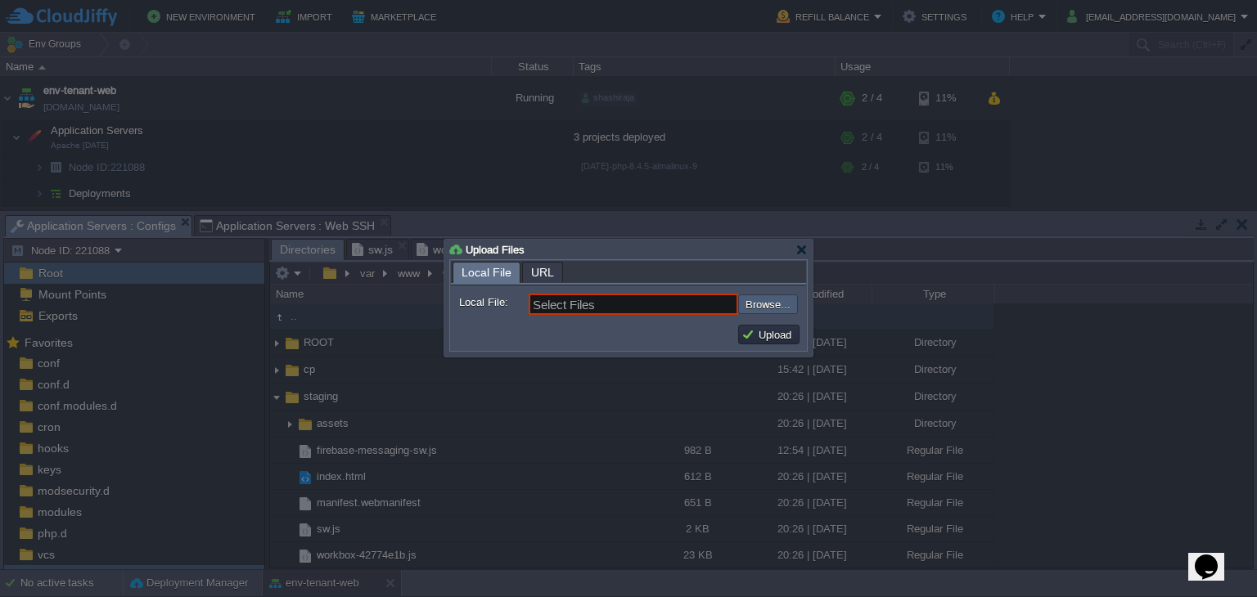
click at [764, 304] on input "file" at bounding box center [694, 305] width 207 height 20
type input "C:\fakepath\staging"
type input "staging"
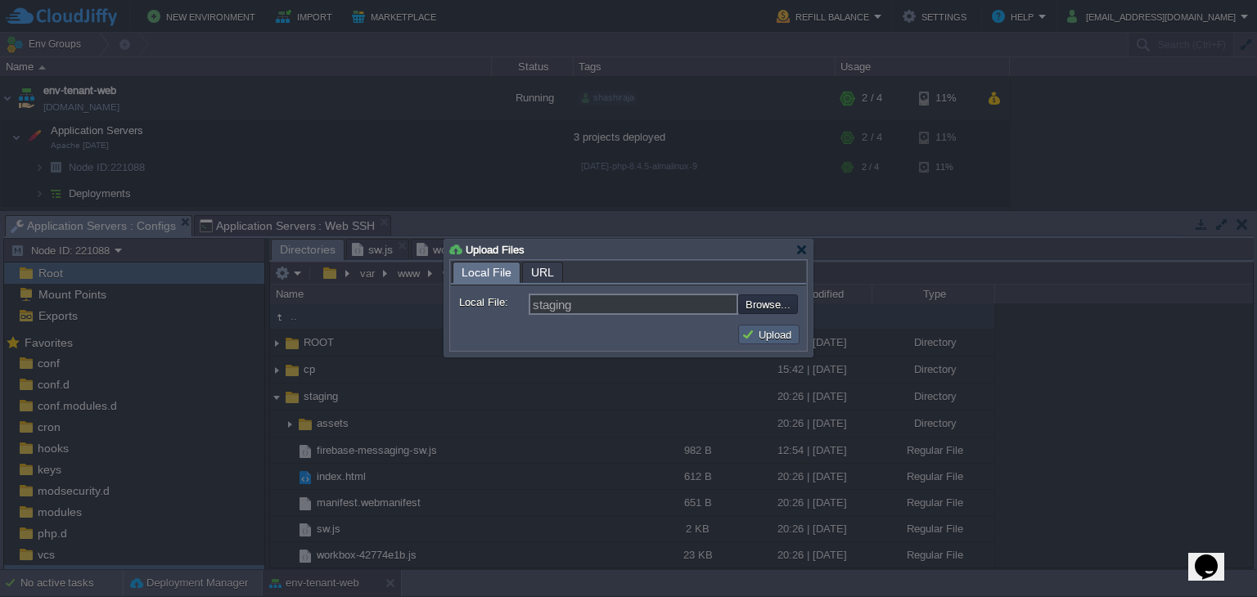
click at [785, 336] on button "Upload" at bounding box center [769, 334] width 55 height 15
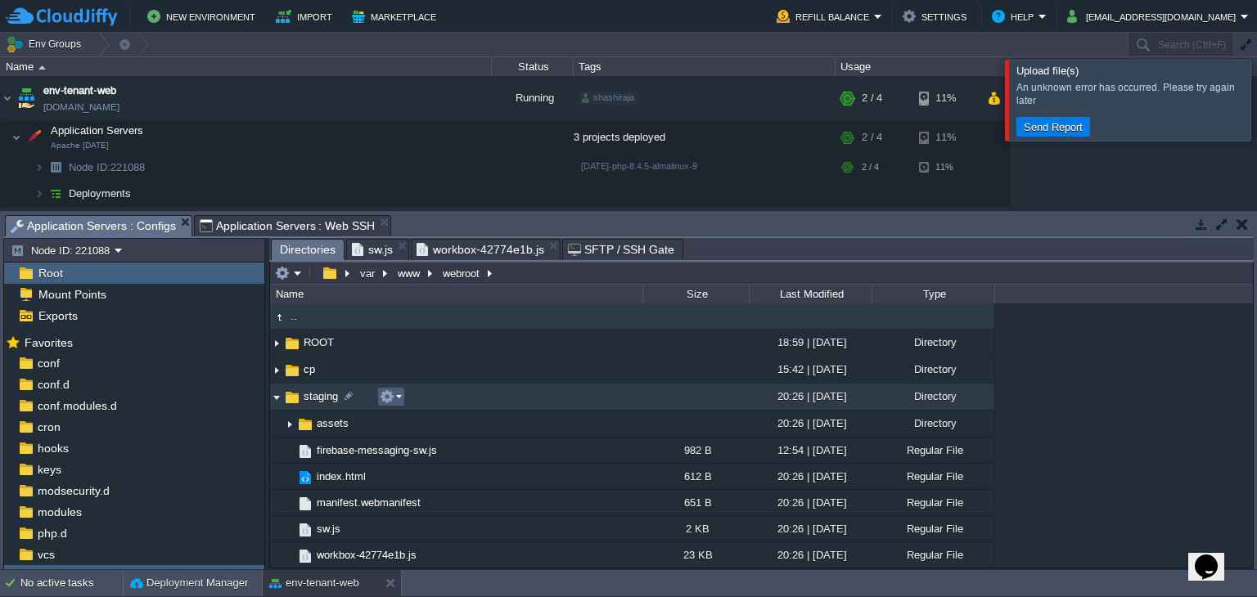
click at [394, 395] on em at bounding box center [391, 397] width 22 height 15
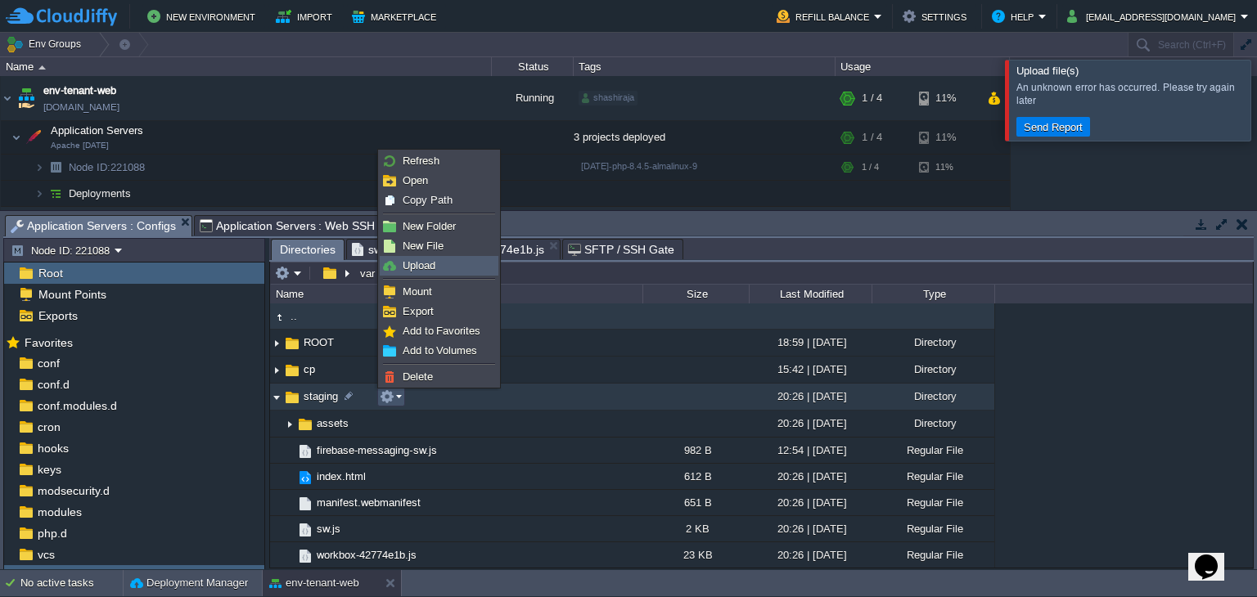
click at [426, 270] on span "Upload" at bounding box center [419, 265] width 33 height 12
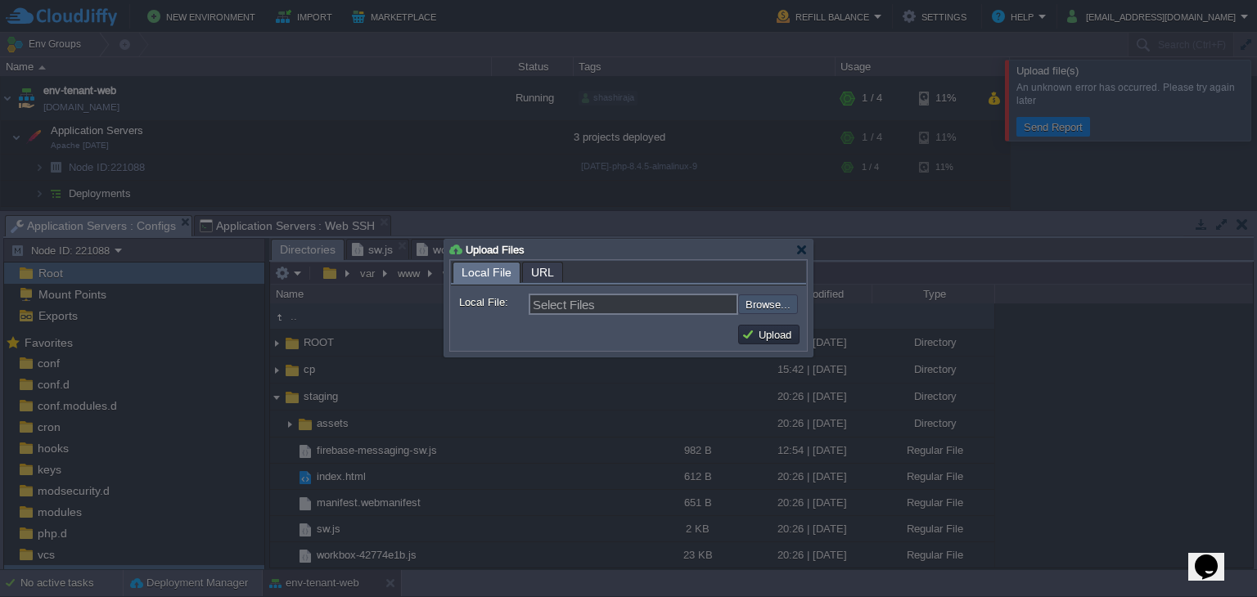
click at [766, 299] on input "file" at bounding box center [694, 305] width 207 height 20
type input "C:\fakepath\staging"
type input "staging"
click at [746, 331] on button "Upload" at bounding box center [769, 334] width 55 height 15
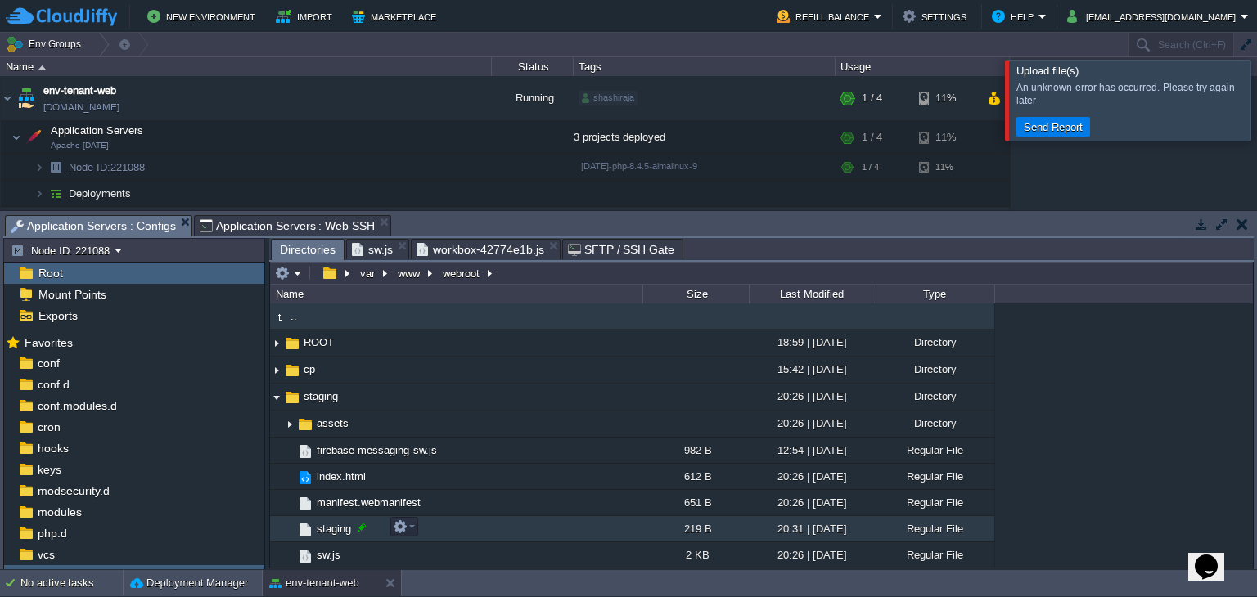
click at [363, 527] on div at bounding box center [361, 528] width 15 height 15
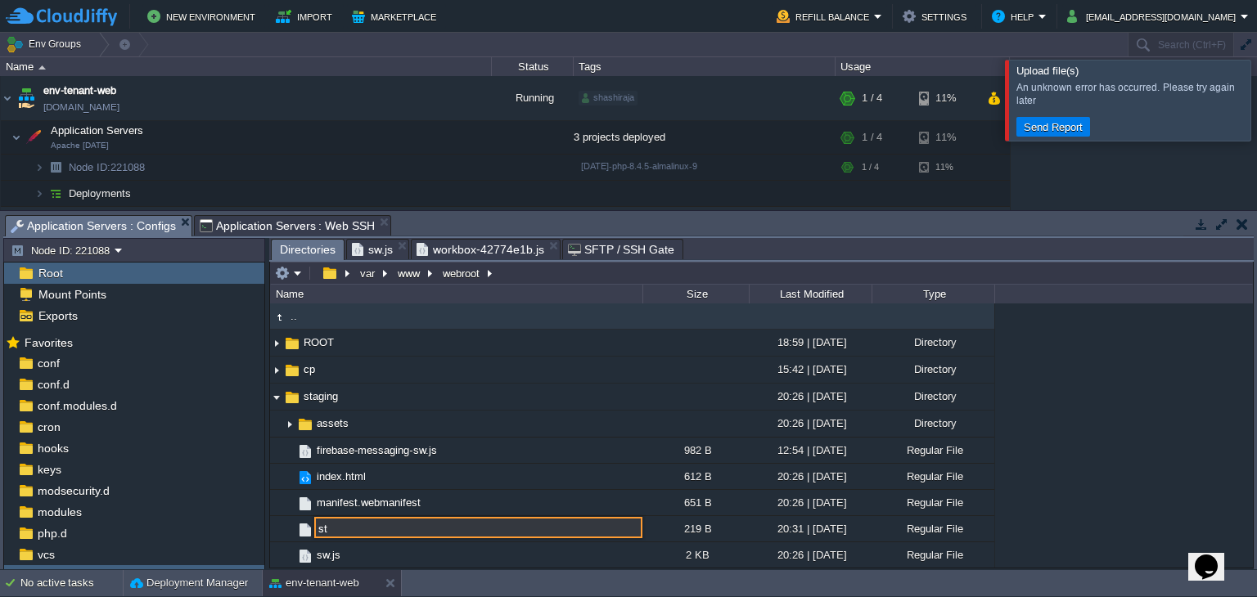
type input "s"
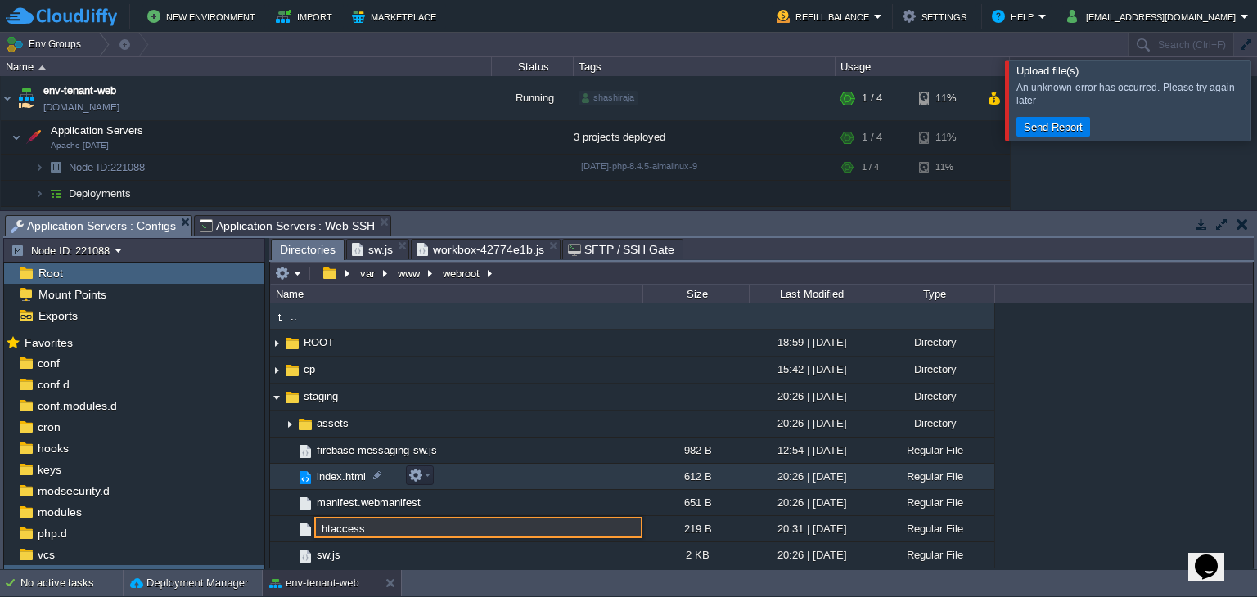
type input ".htaccess"
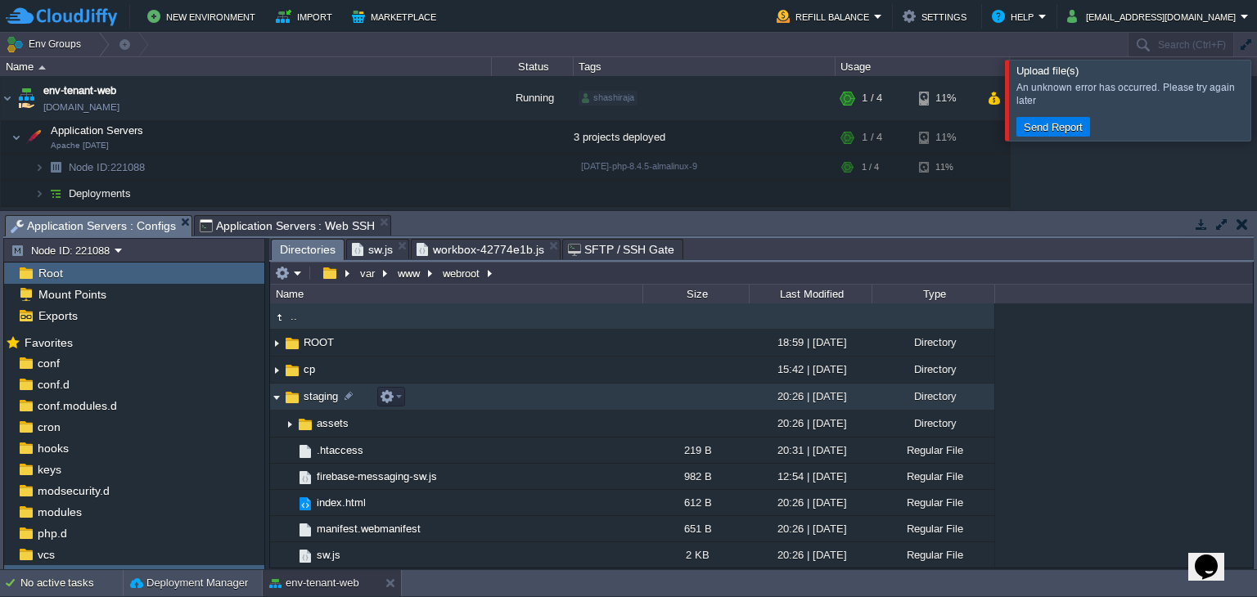
click at [277, 400] on img at bounding box center [276, 397] width 13 height 25
